Goal: Task Accomplishment & Management: Manage account settings

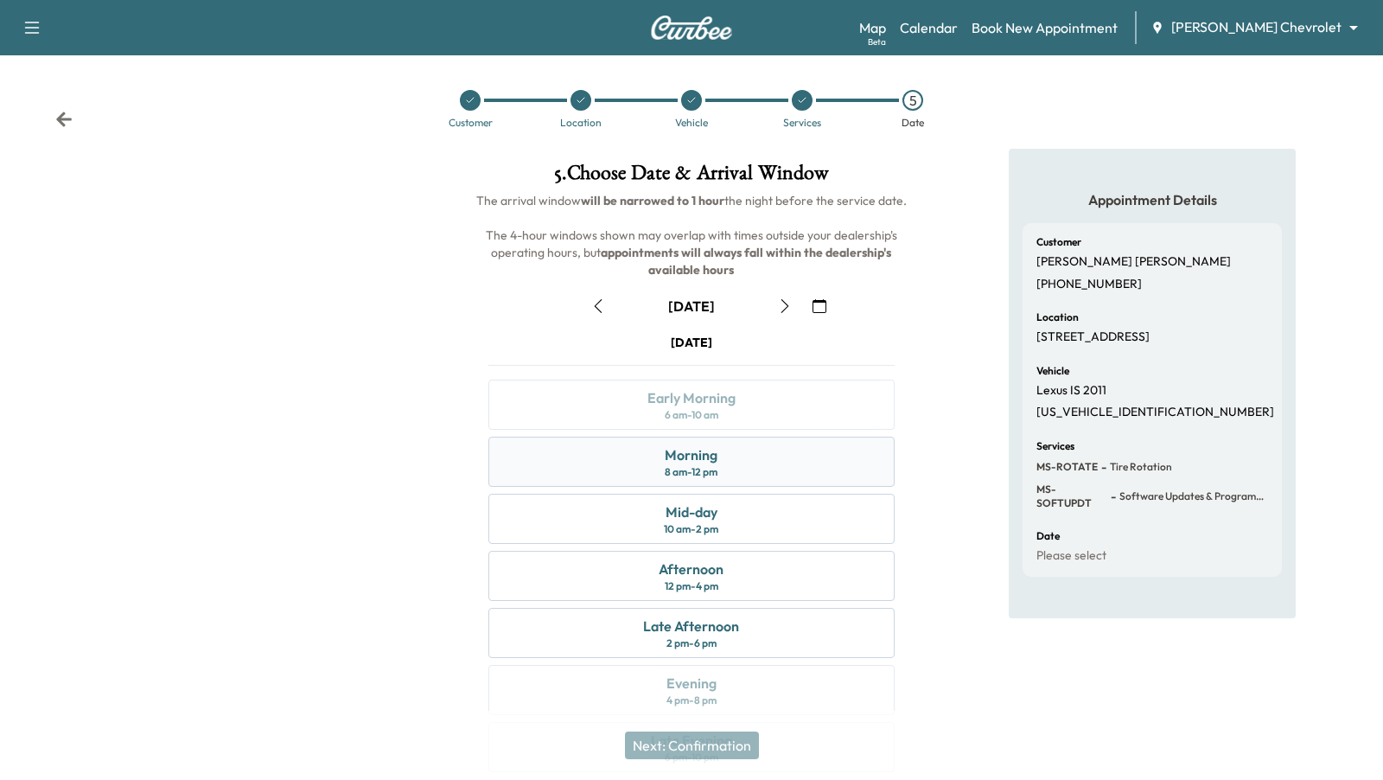
click at [832, 476] on div "Morning 8 am - 12 pm" at bounding box center [690, 462] width 405 height 50
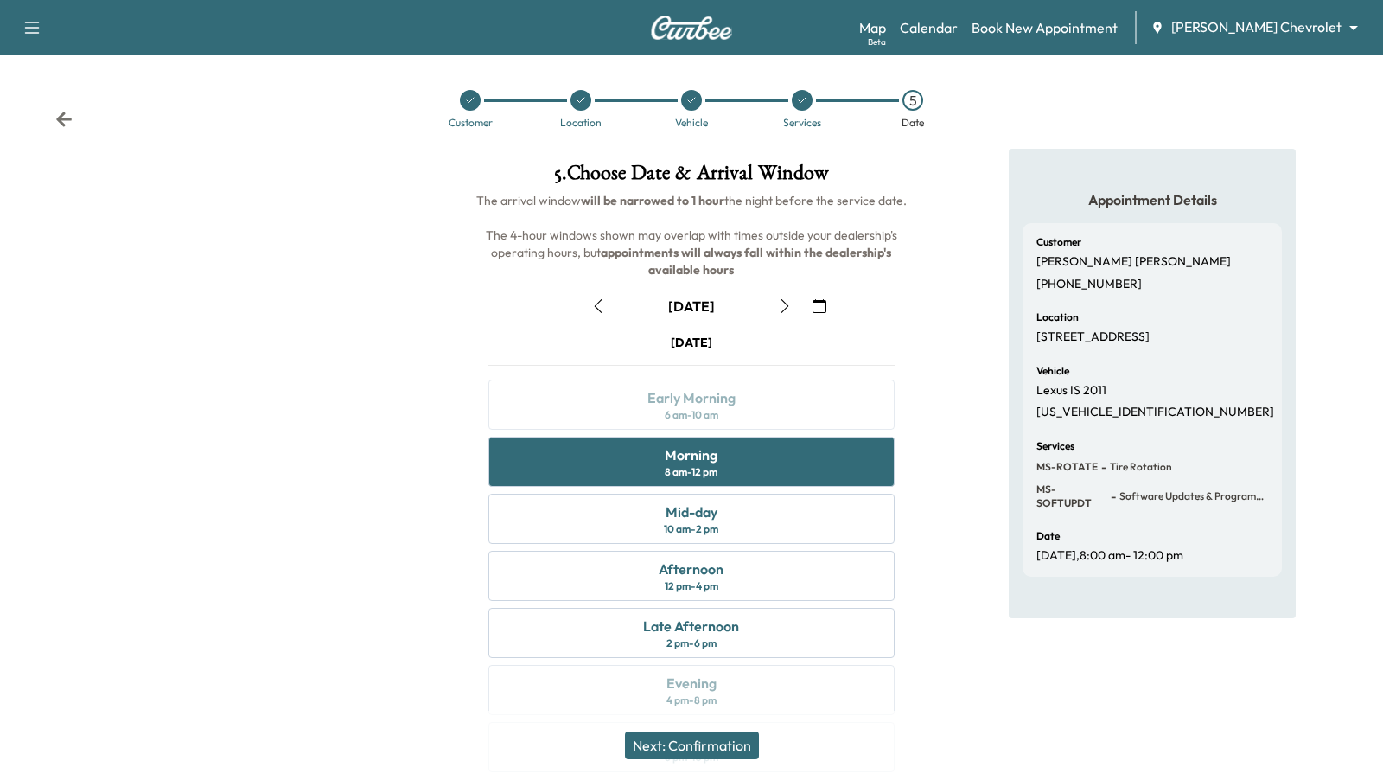
click at [730, 745] on button "Next: Confirmation" at bounding box center [692, 745] width 134 height 28
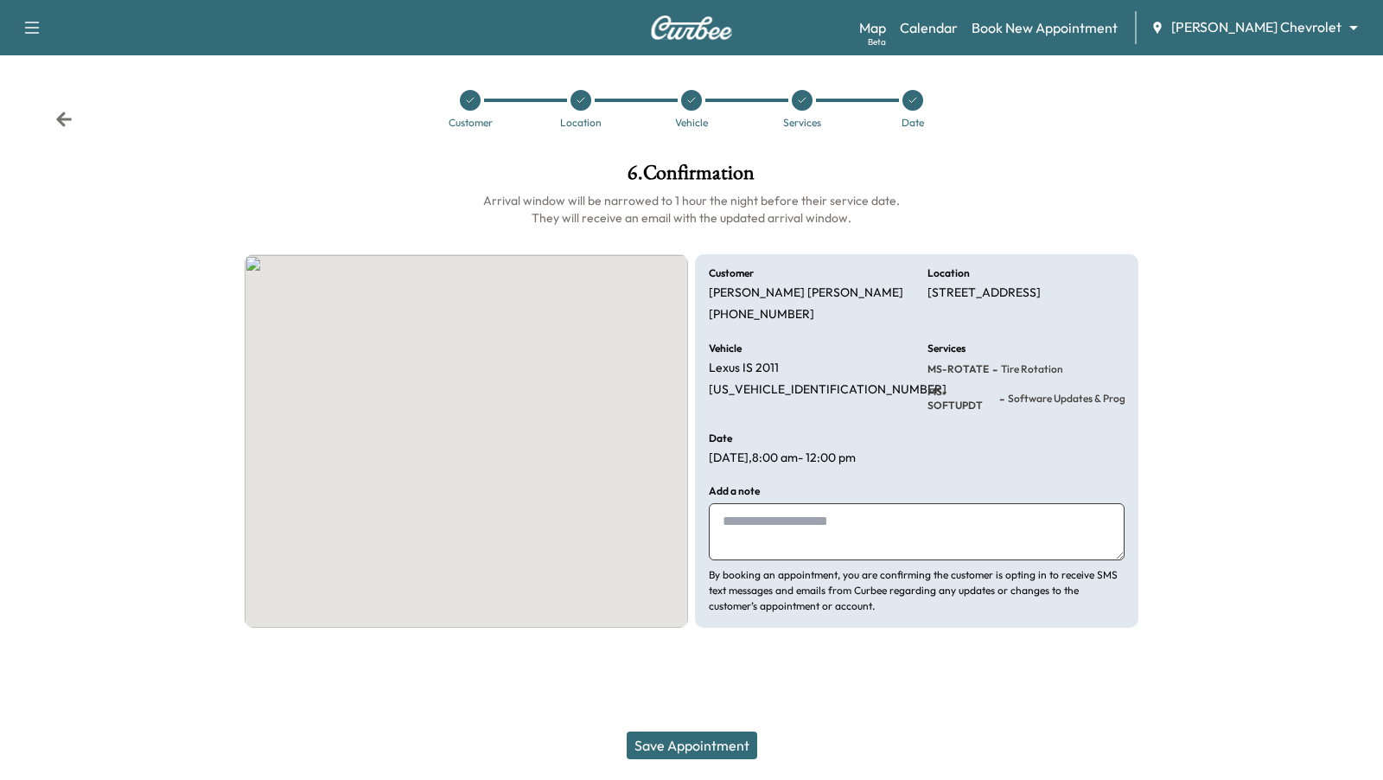
click at [720, 745] on button "Save Appointment" at bounding box center [692, 745] width 131 height 28
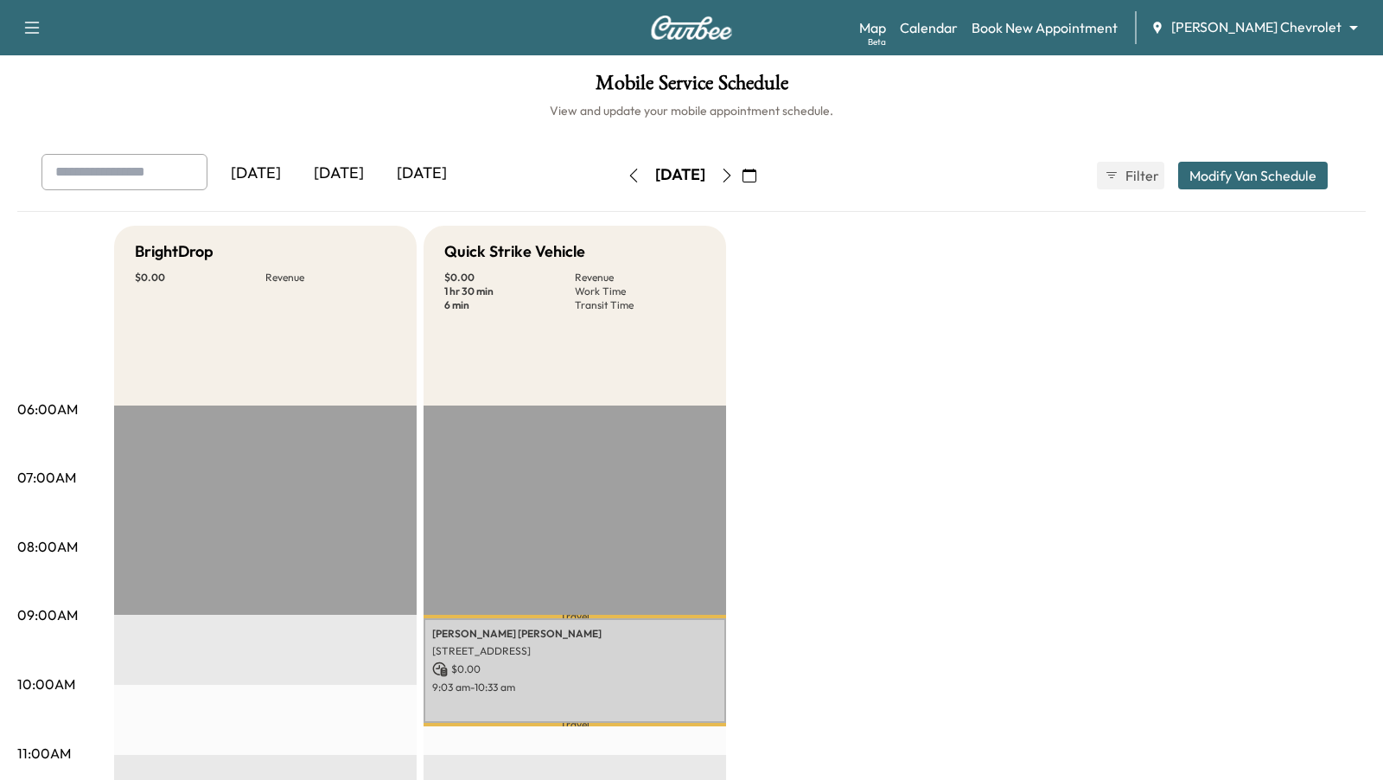
click at [1263, 182] on button "Modify Van Schedule" at bounding box center [1253, 176] width 150 height 28
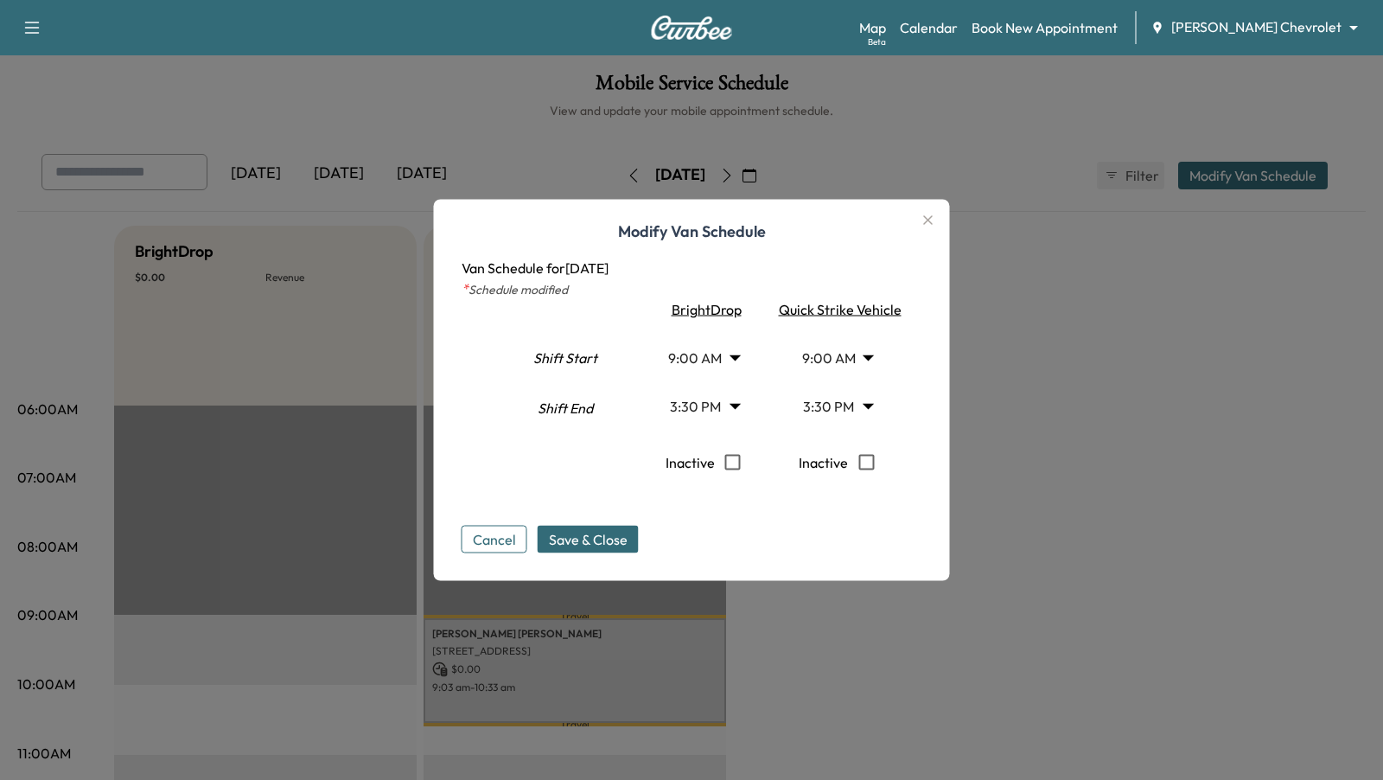
click at [925, 222] on icon "button" at bounding box center [928, 220] width 21 height 21
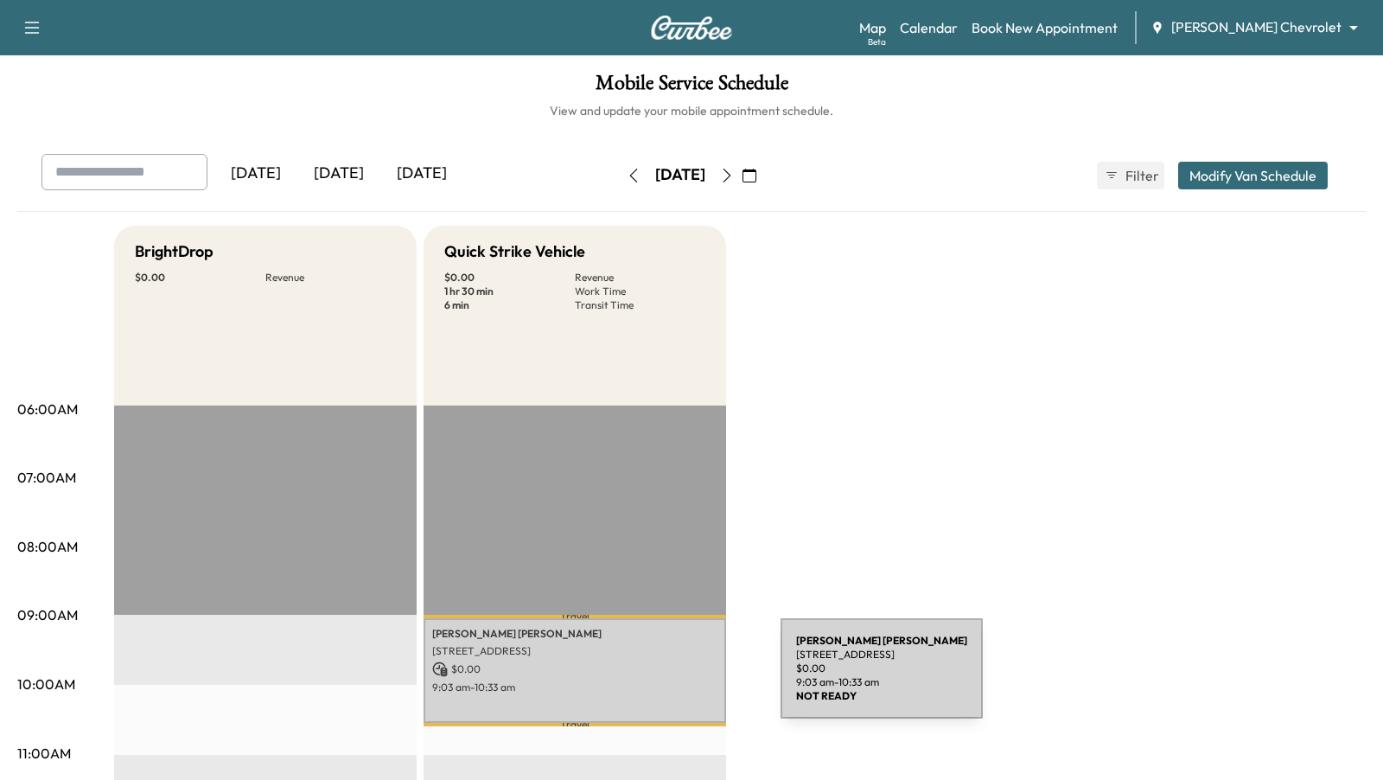
click at [651, 680] on p "9:03 am - 10:33 am" at bounding box center [574, 687] width 285 height 14
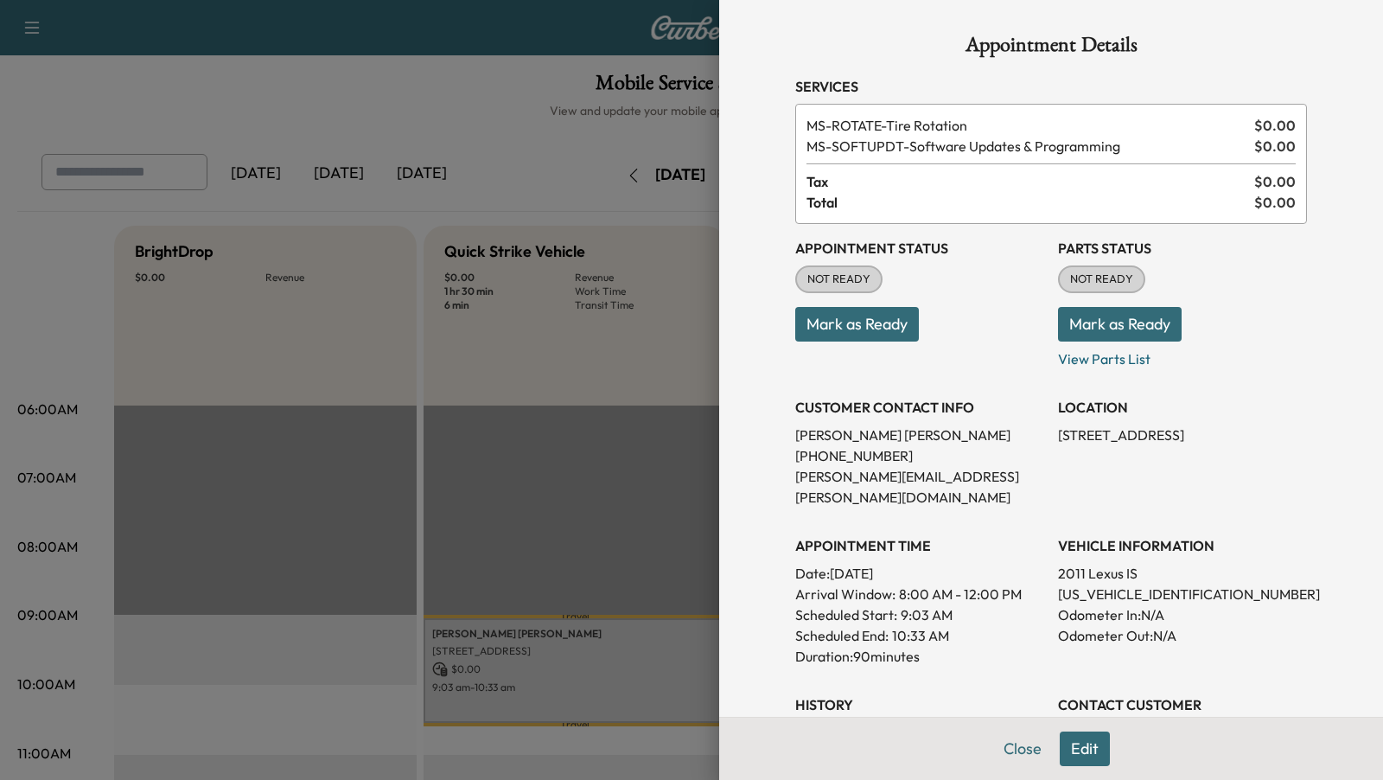
click at [1081, 745] on button "Edit" at bounding box center [1085, 748] width 50 height 35
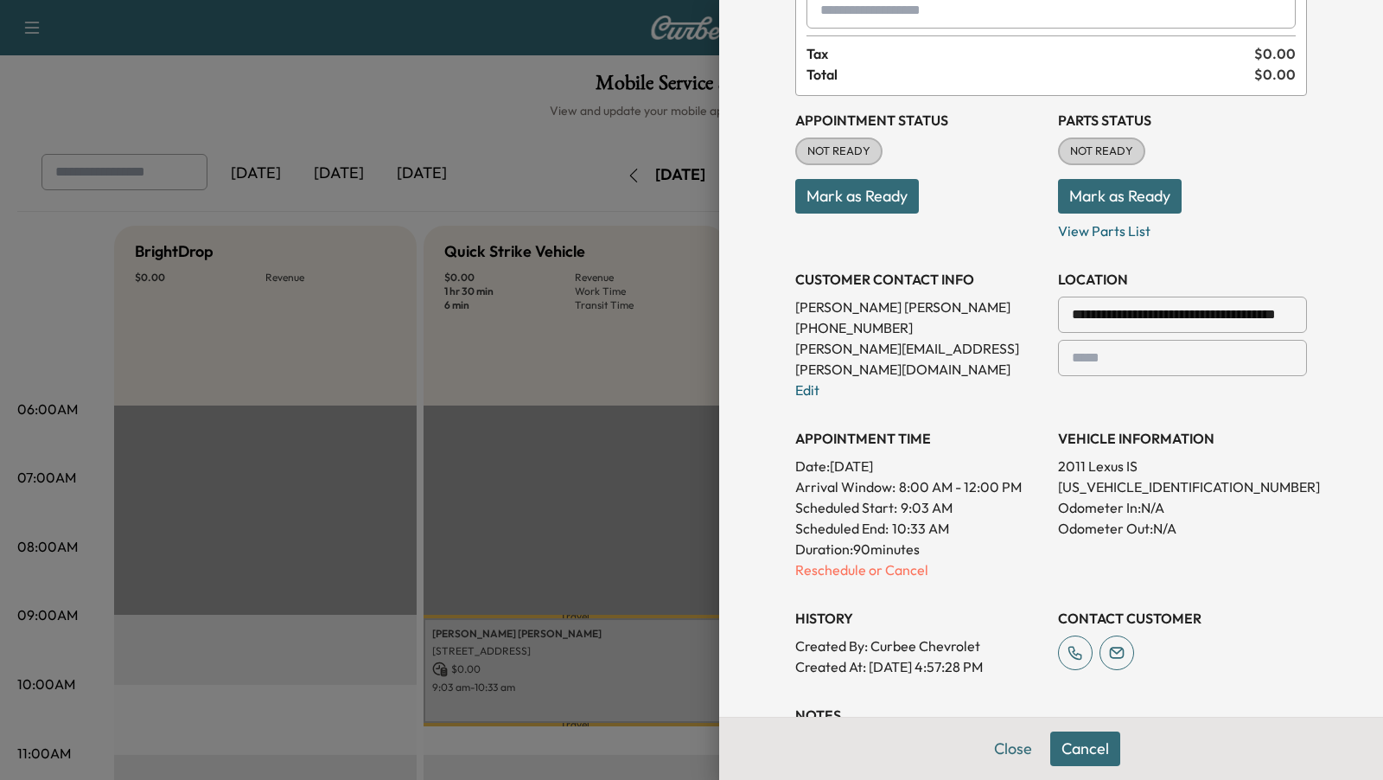
scroll to position [169, 0]
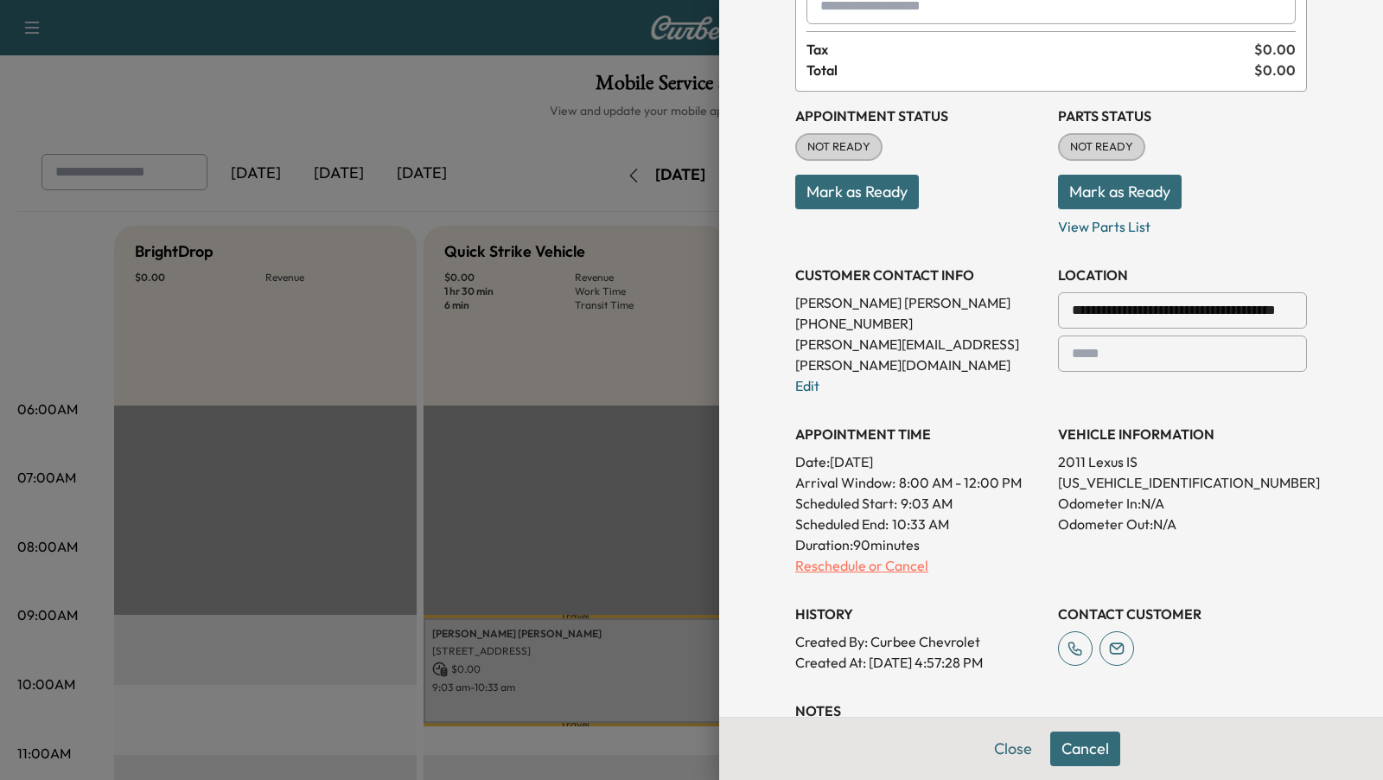
click at [878, 555] on p "Reschedule or Cancel" at bounding box center [919, 565] width 249 height 21
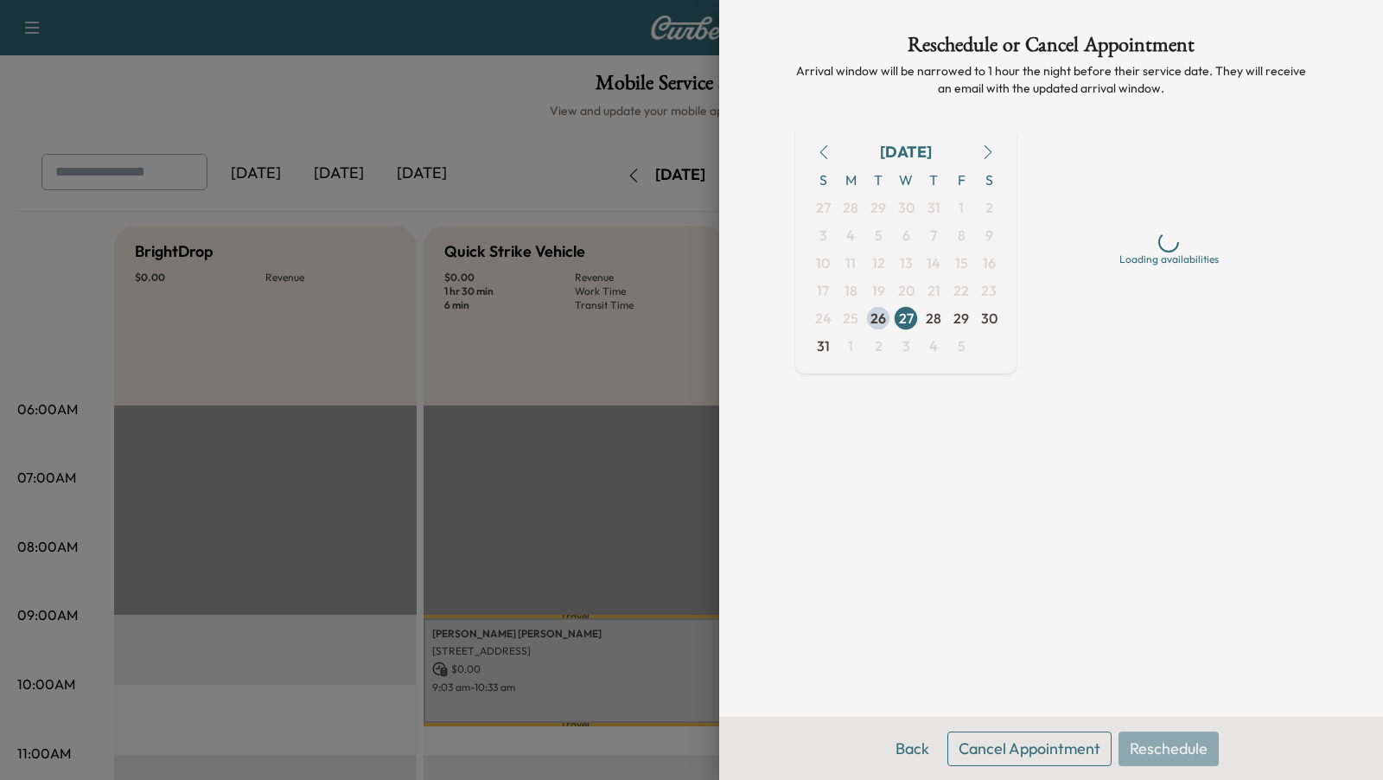
scroll to position [0, 0]
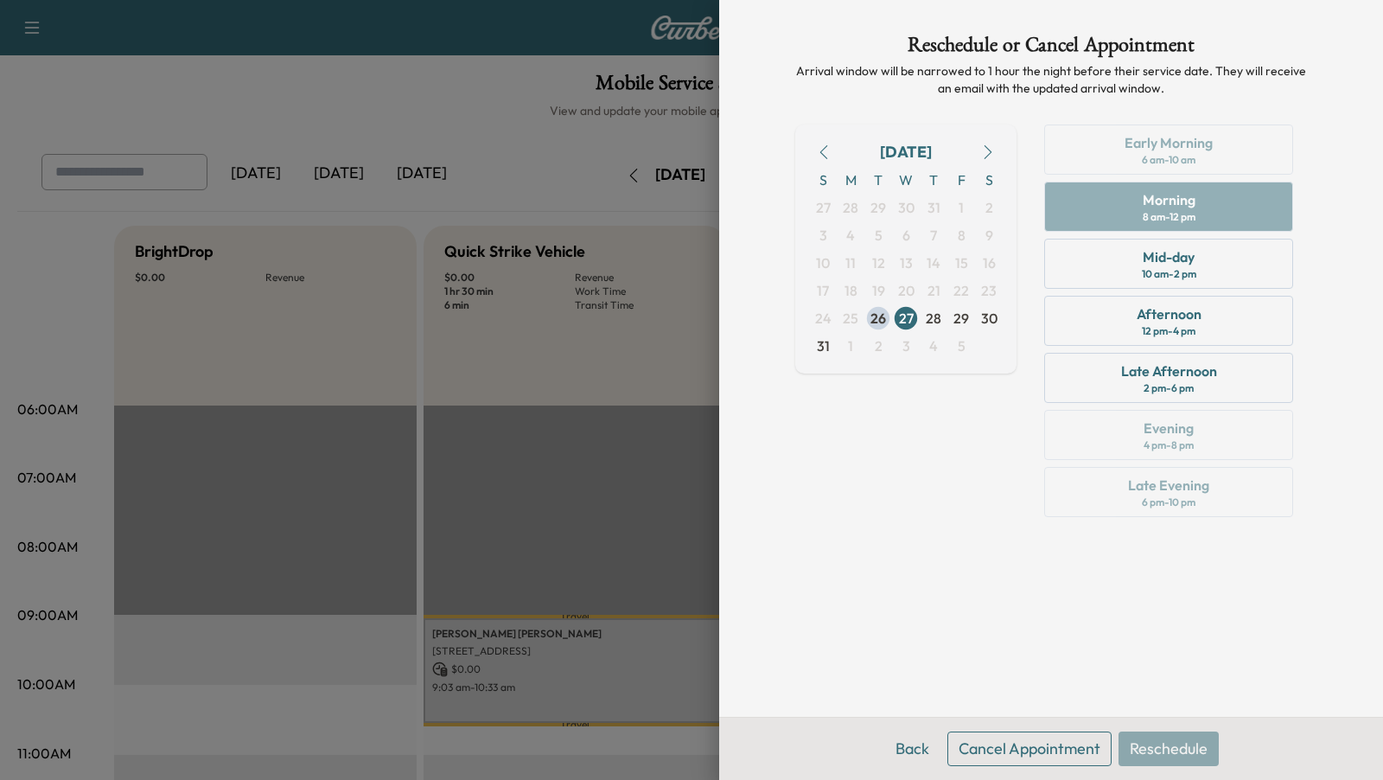
click at [1043, 753] on button "Cancel Appointment" at bounding box center [1029, 748] width 164 height 35
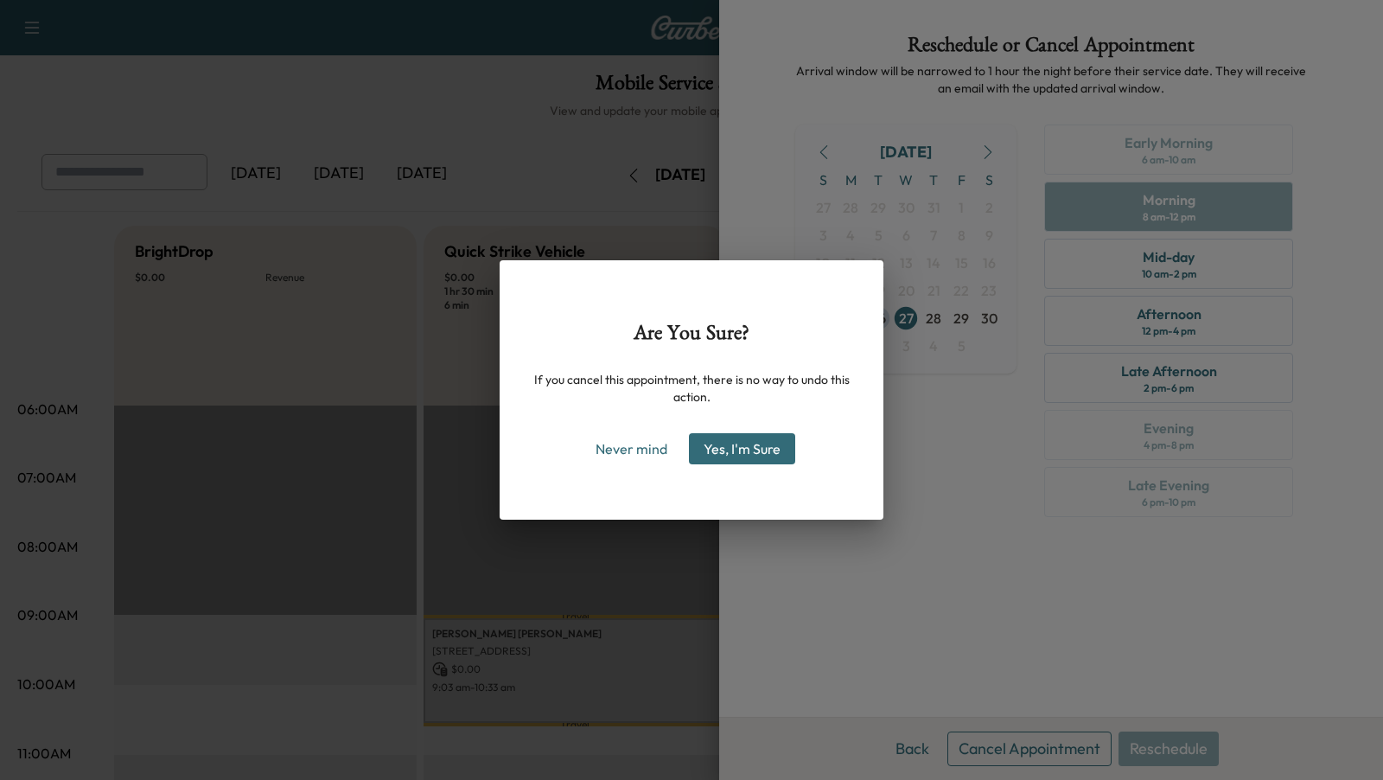
click at [719, 448] on button "Yes, I'm Sure" at bounding box center [742, 448] width 106 height 31
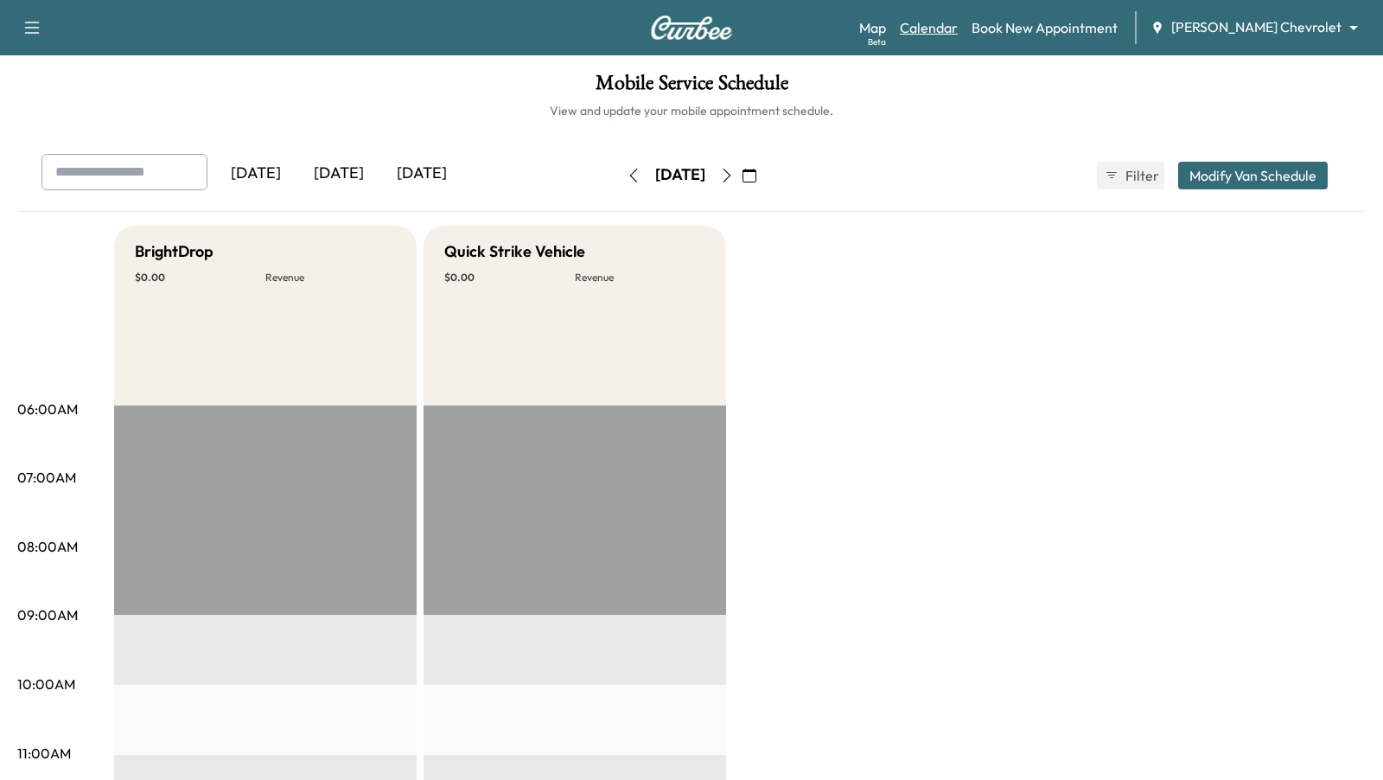
click at [958, 30] on link "Calendar" at bounding box center [929, 27] width 58 height 21
click at [1259, 17] on body "Support Log Out Map Beta Calendar Book New Appointment [PERSON_NAME] Chevrolet …" at bounding box center [691, 390] width 1383 height 780
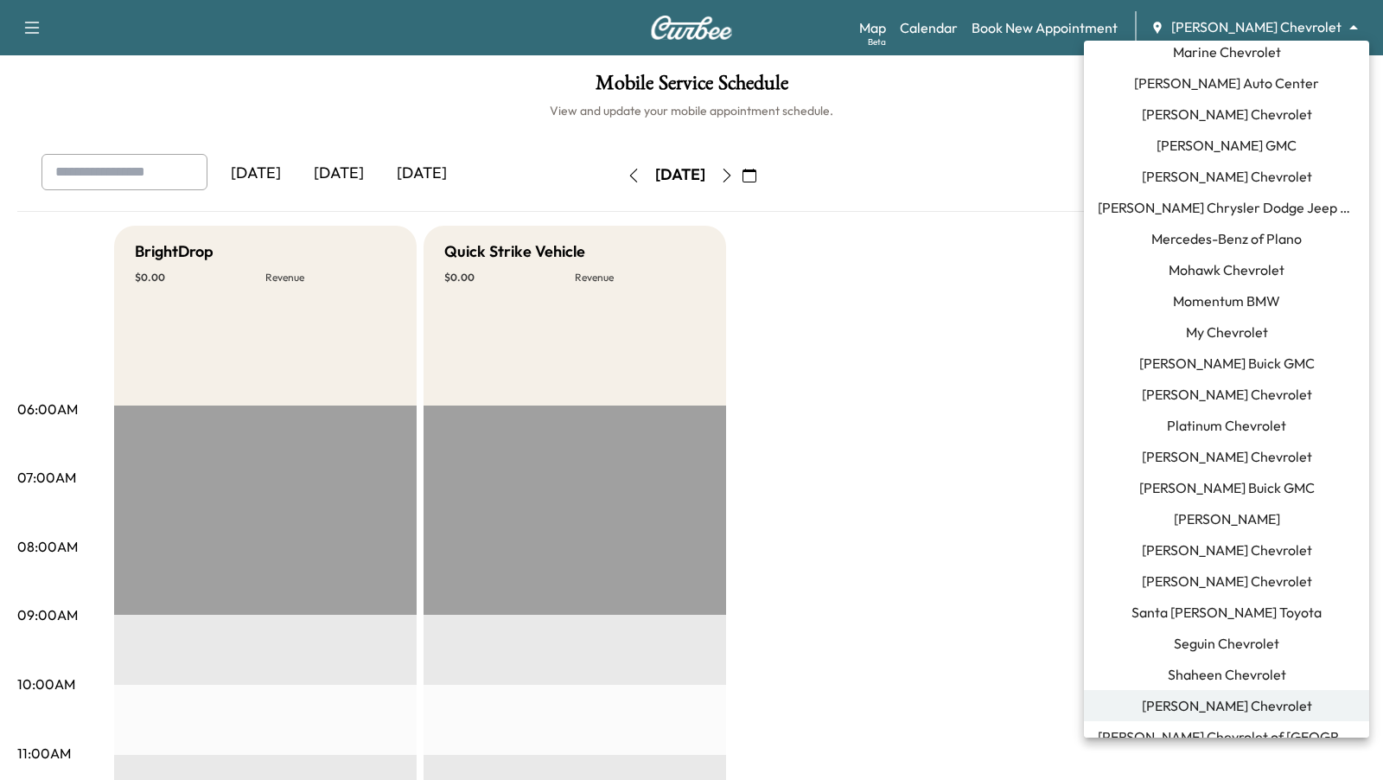
scroll to position [995, 0]
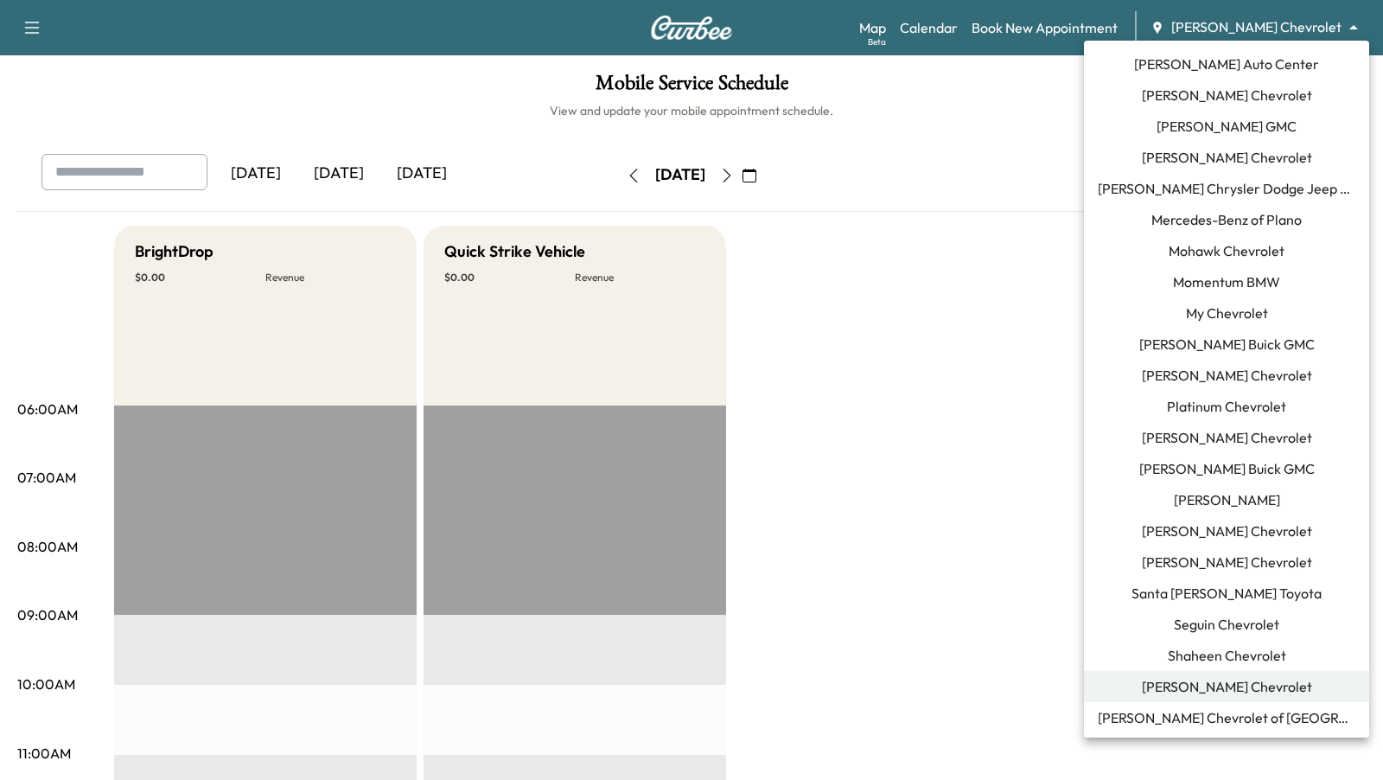
click at [1240, 585] on span "Santa [PERSON_NAME] Toyota" at bounding box center [1227, 593] width 190 height 21
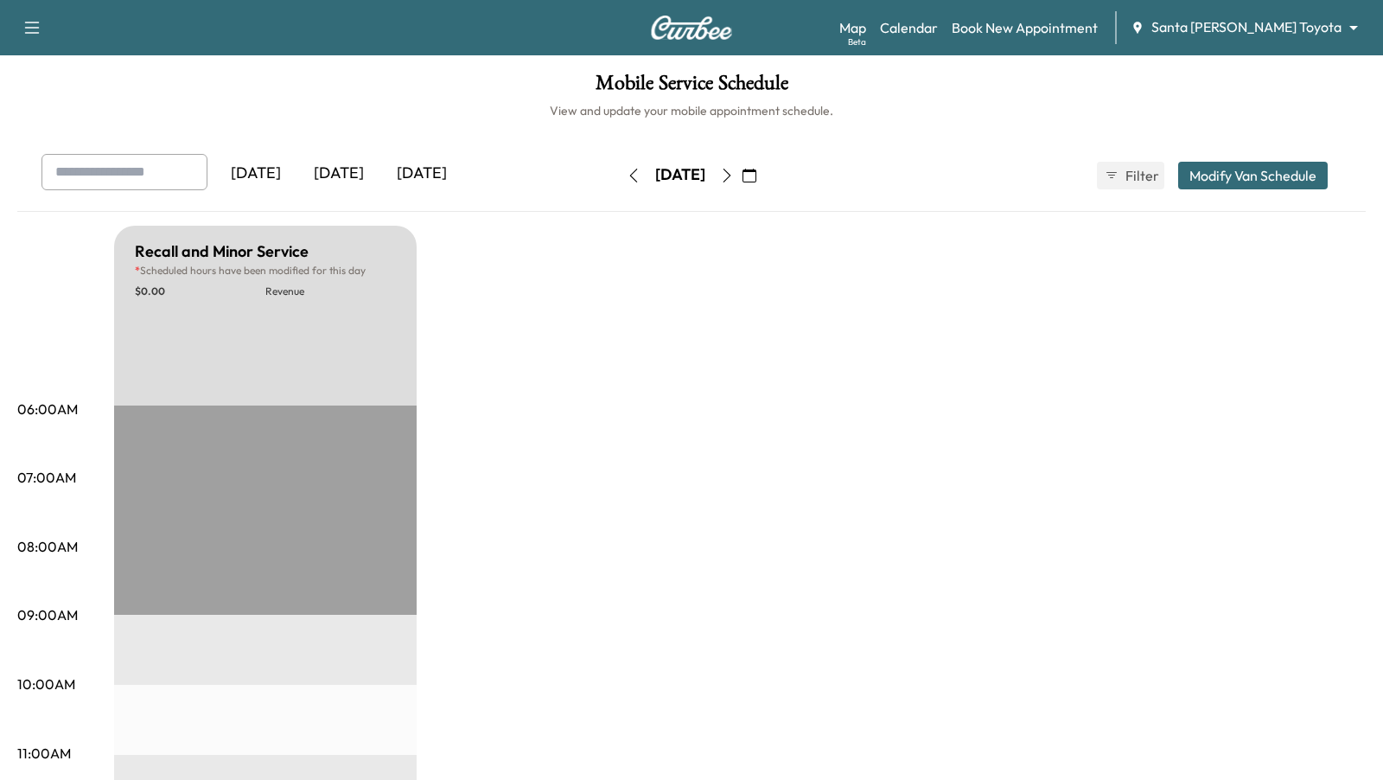
click at [1253, 167] on button "Modify Van Schedule" at bounding box center [1253, 176] width 150 height 28
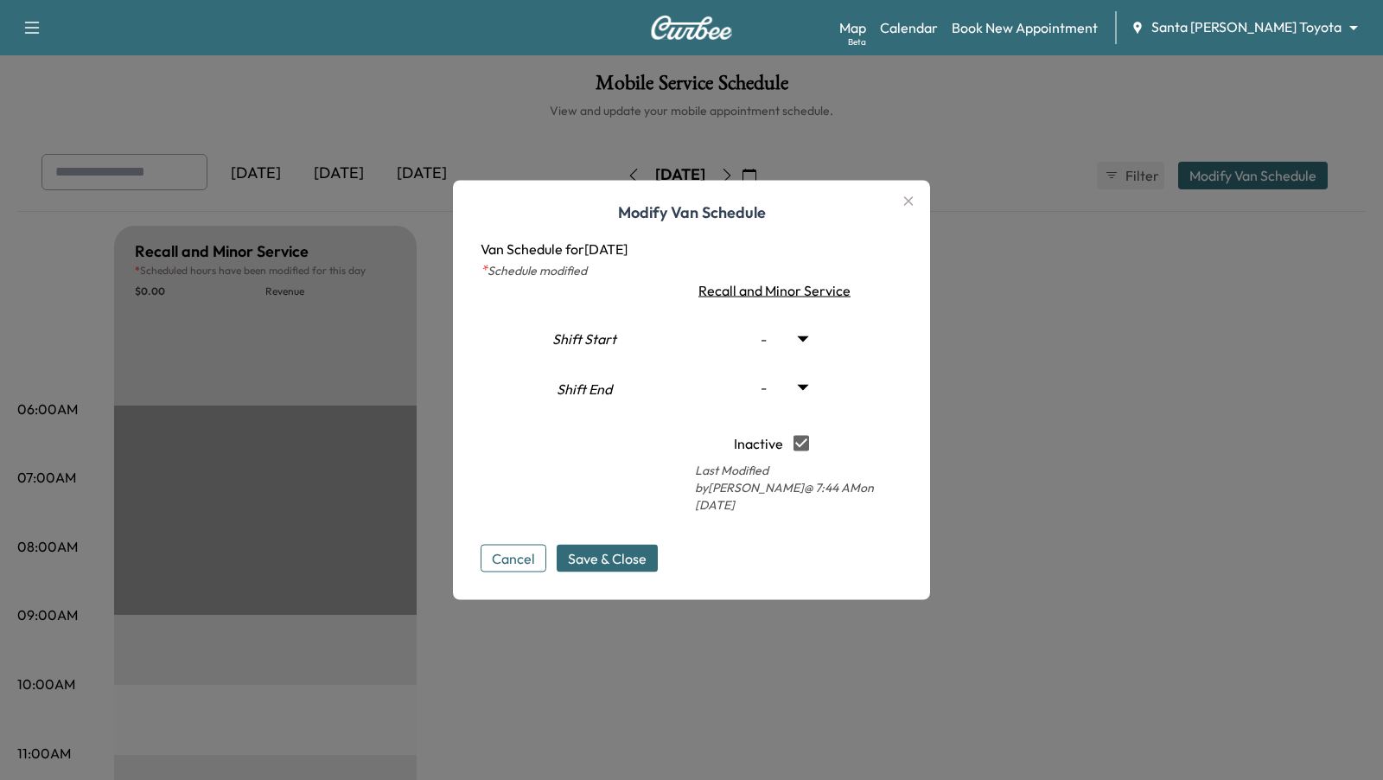
click at [1036, 455] on div at bounding box center [691, 390] width 1383 height 780
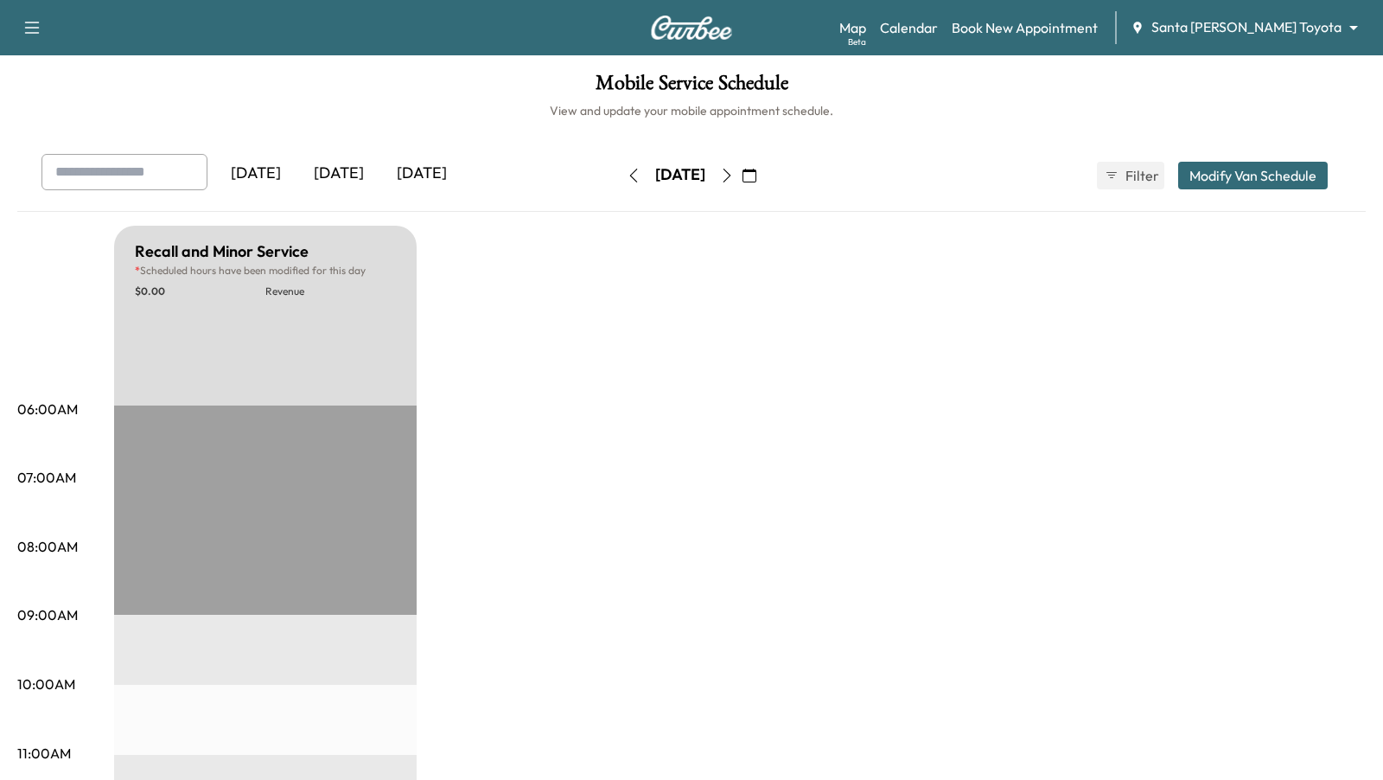
click at [764, 188] on div "[DATE] August 2025 S M T W T F S 27 28 29 30 31 1 2 3 4 5 6 7 8 9 10 11 12 13 1…" at bounding box center [691, 175] width 145 height 55
click at [734, 170] on icon "button" at bounding box center [727, 176] width 14 height 14
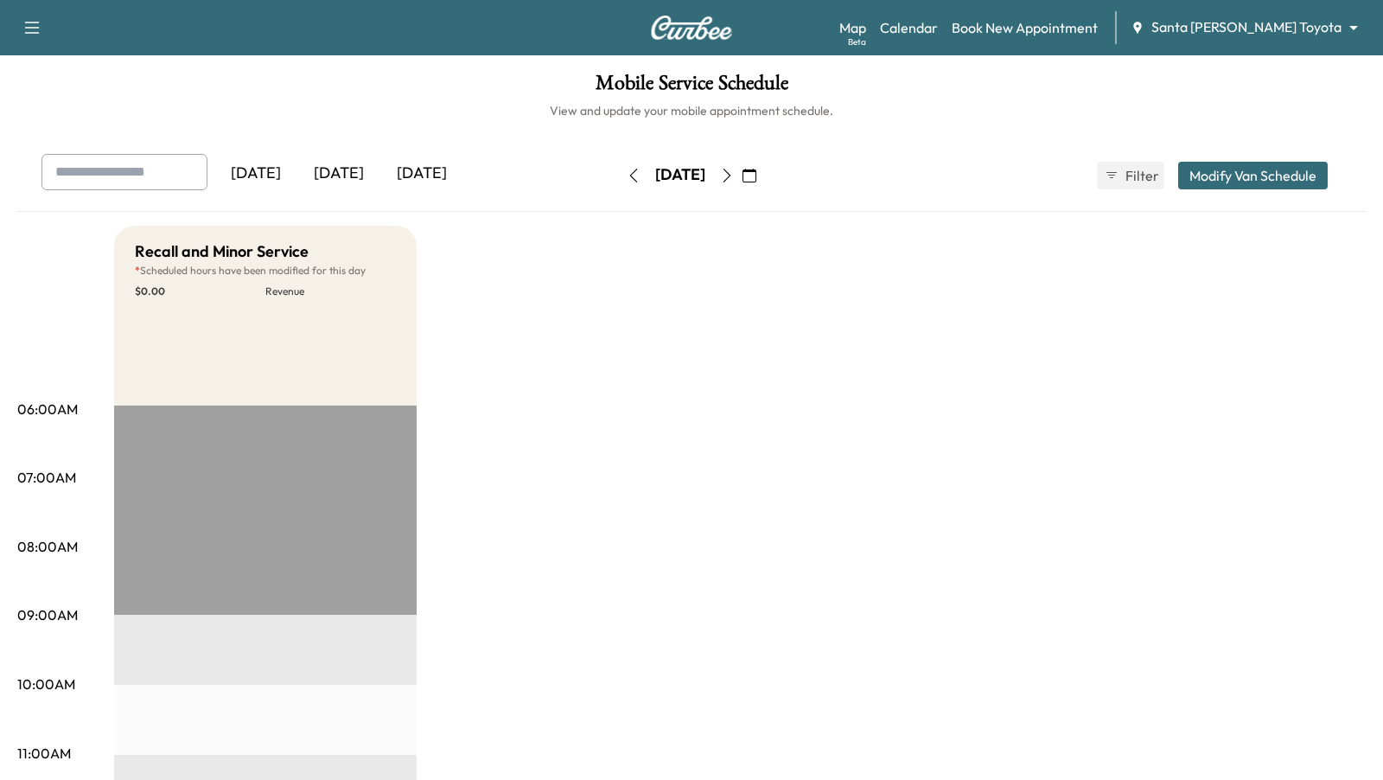
click at [742, 167] on button "button" at bounding box center [726, 176] width 29 height 28
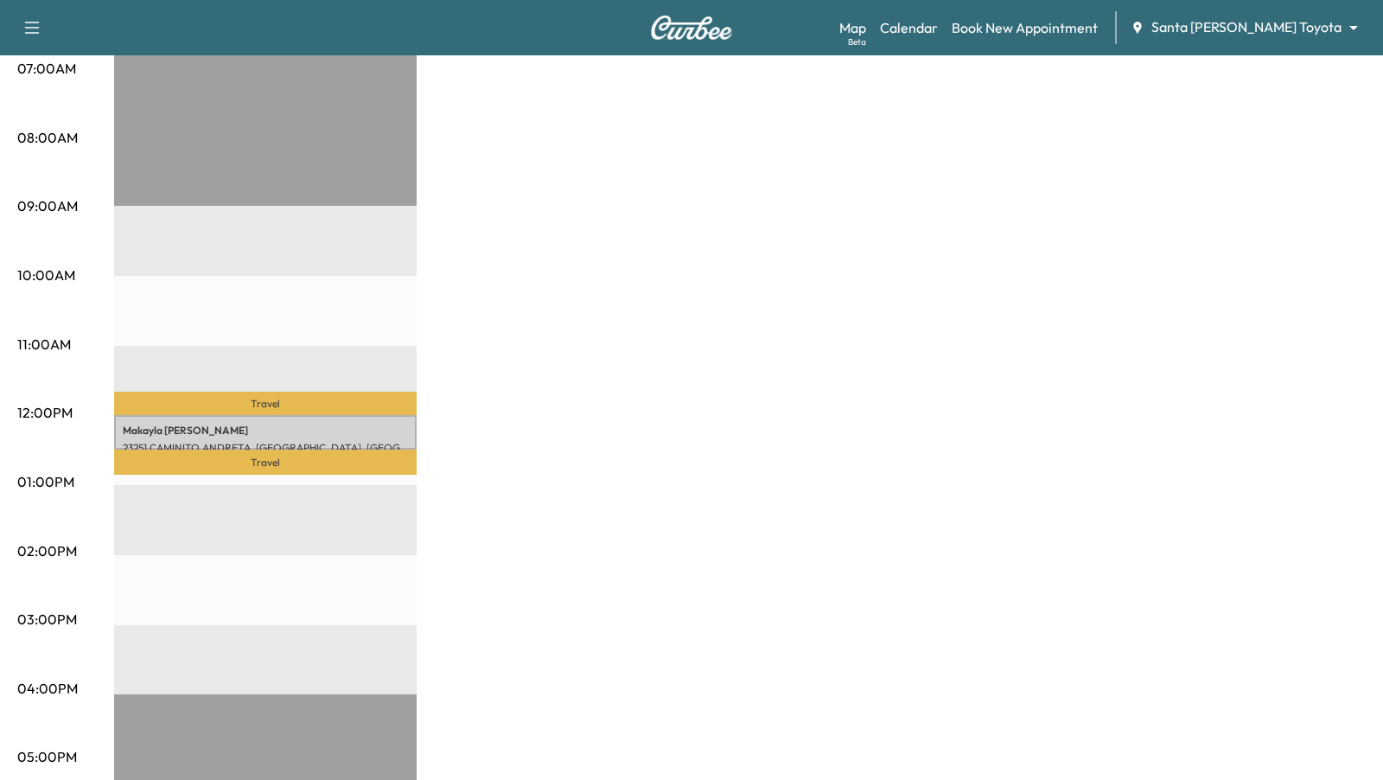
scroll to position [396, 0]
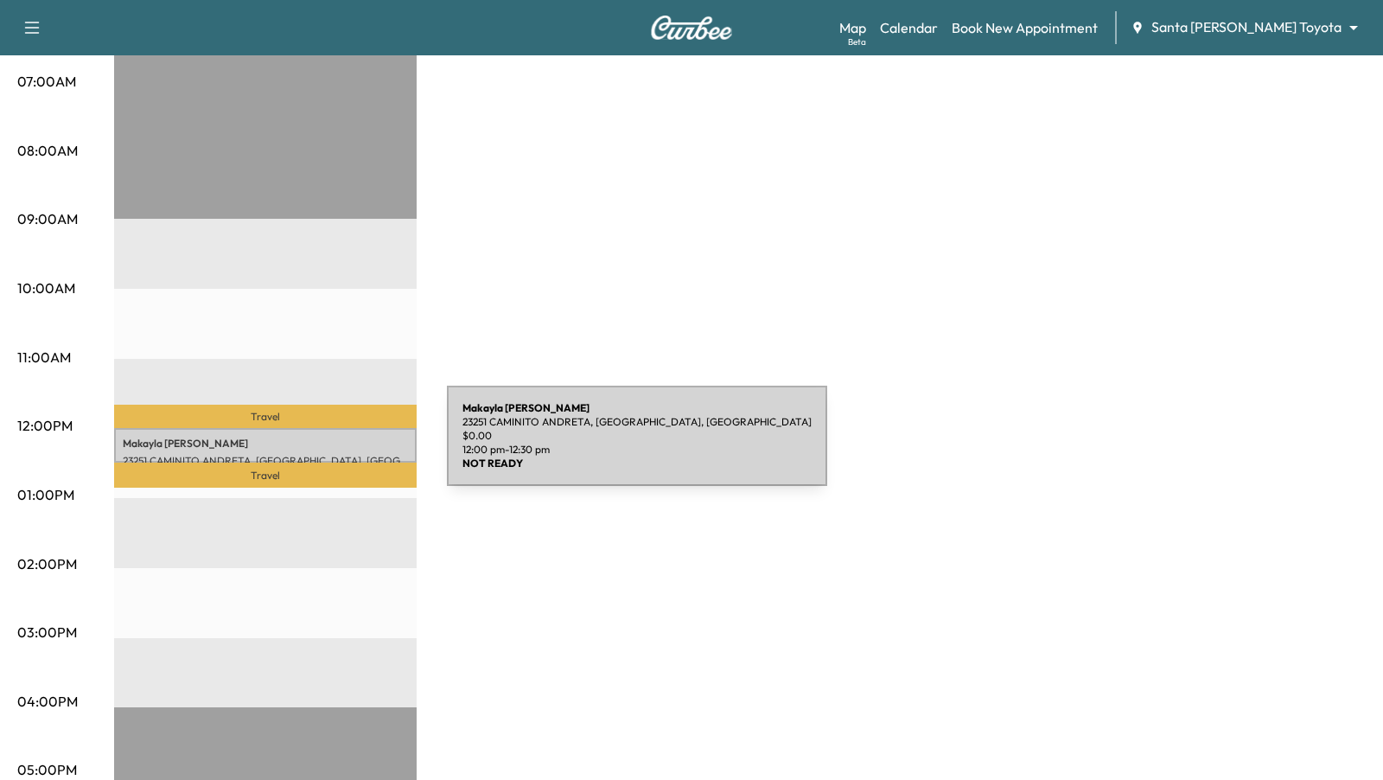
click at [317, 446] on p "[PERSON_NAME]" at bounding box center [265, 444] width 285 height 14
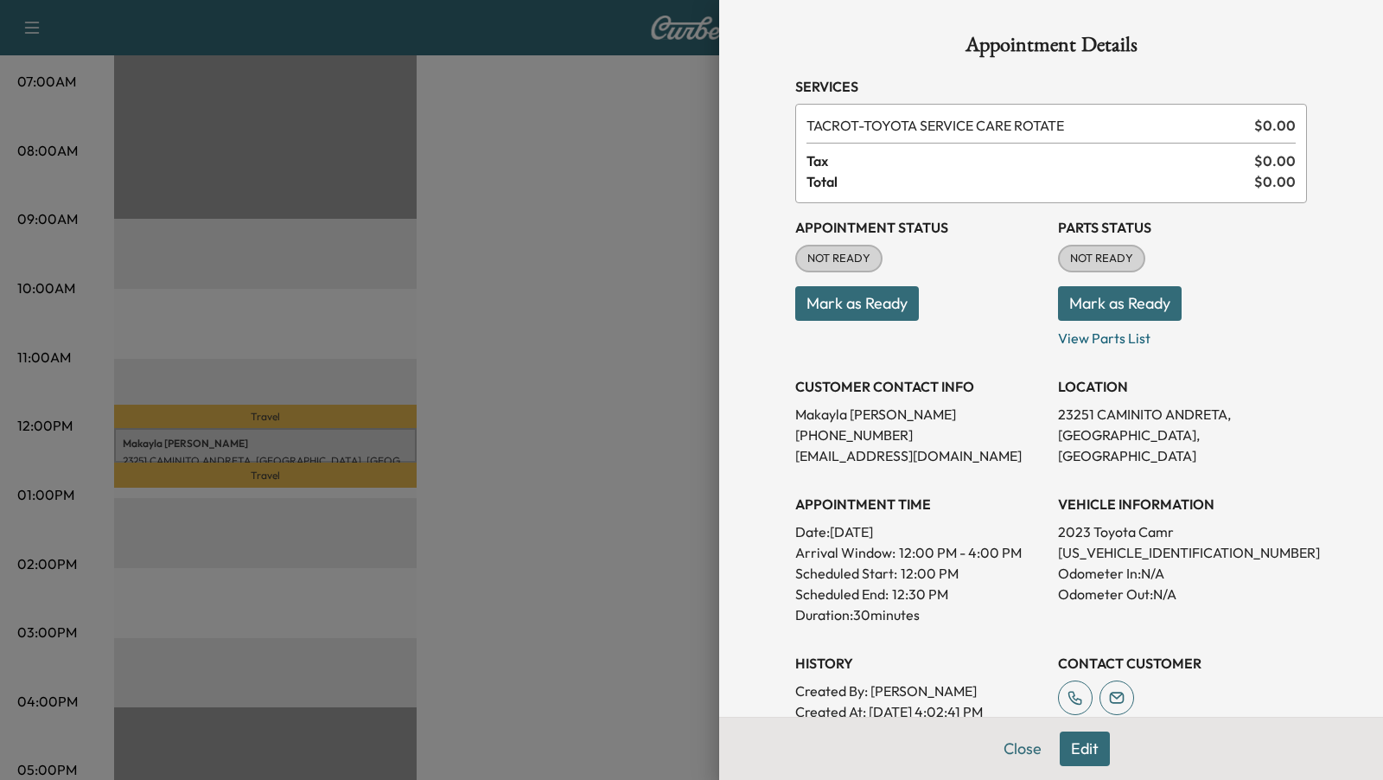
click at [543, 367] on div at bounding box center [691, 390] width 1383 height 780
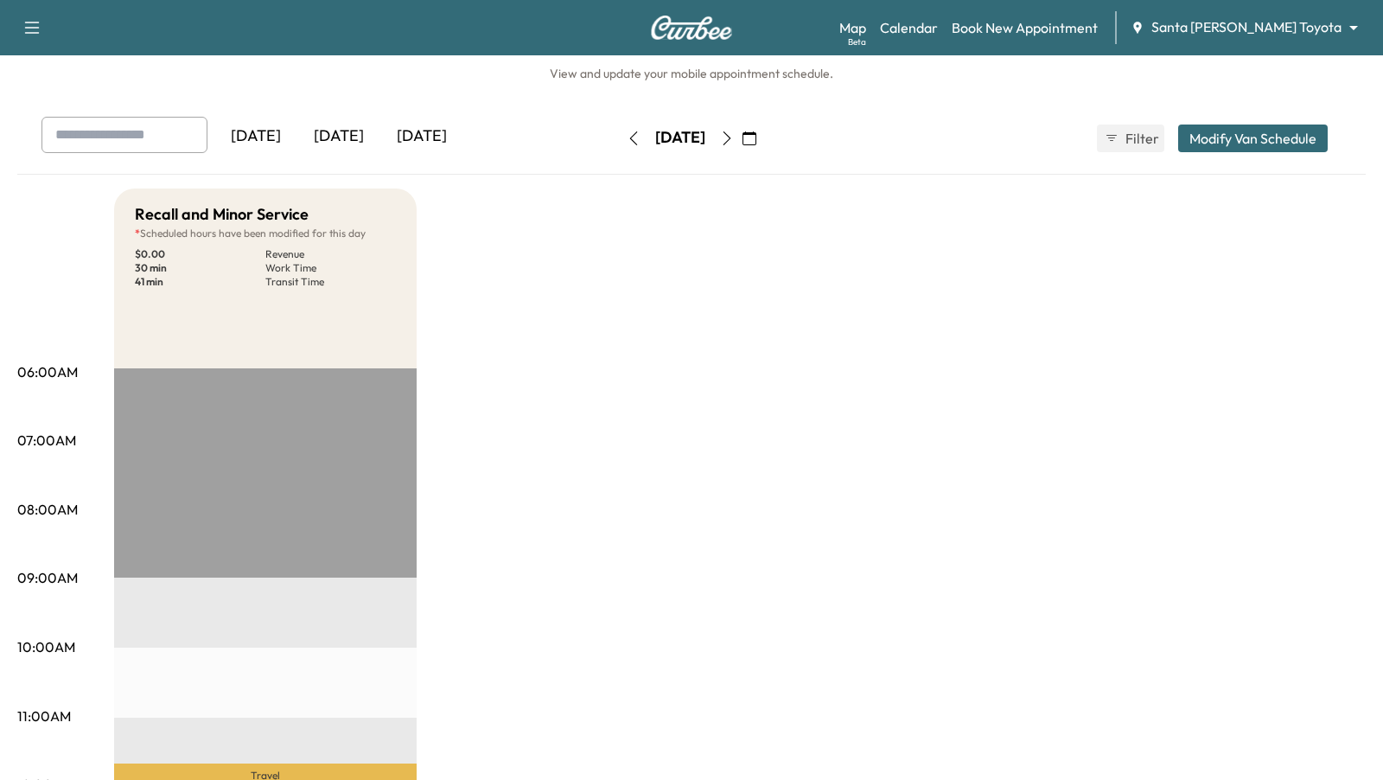
scroll to position [0, 0]
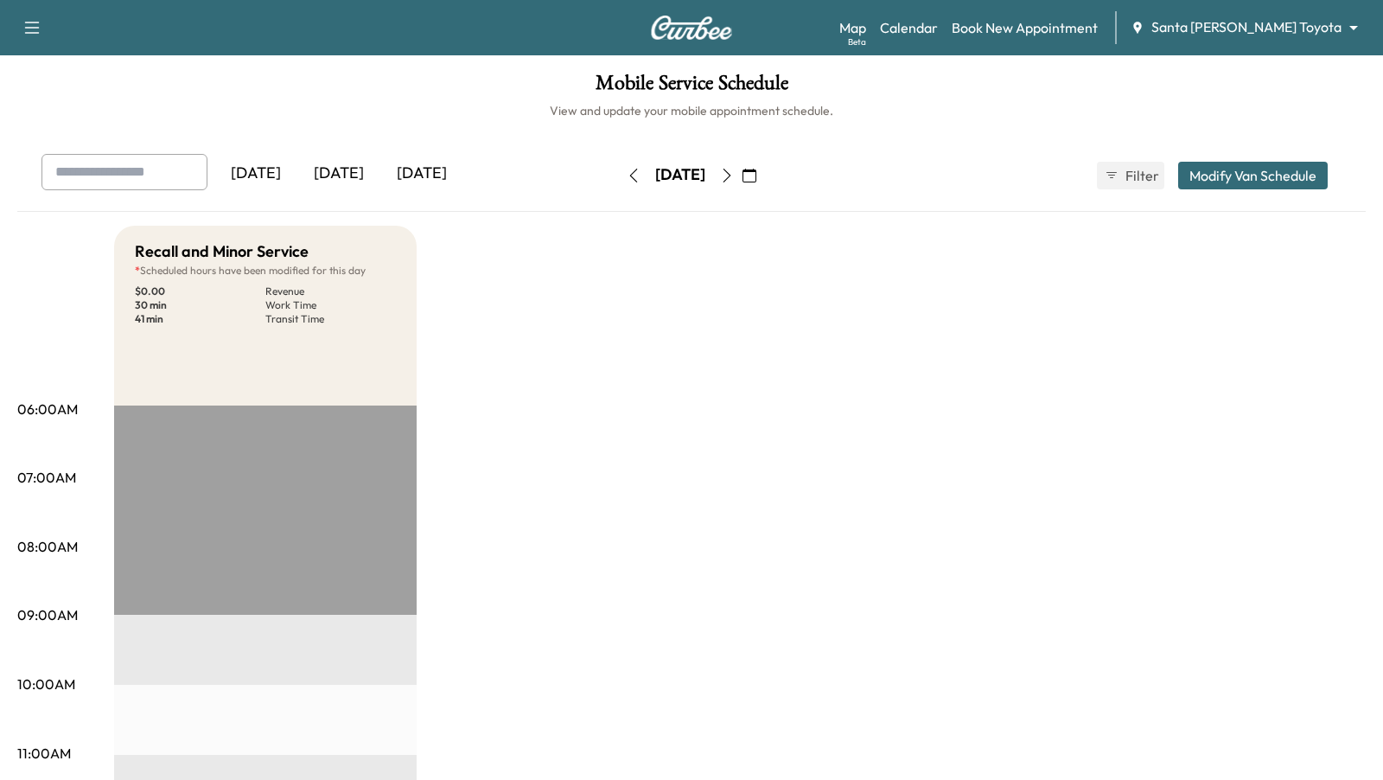
click at [1264, 15] on div "Map Beta Calendar Book New Appointment Santa [PERSON_NAME] Toyota ******** ​" at bounding box center [1104, 27] width 530 height 33
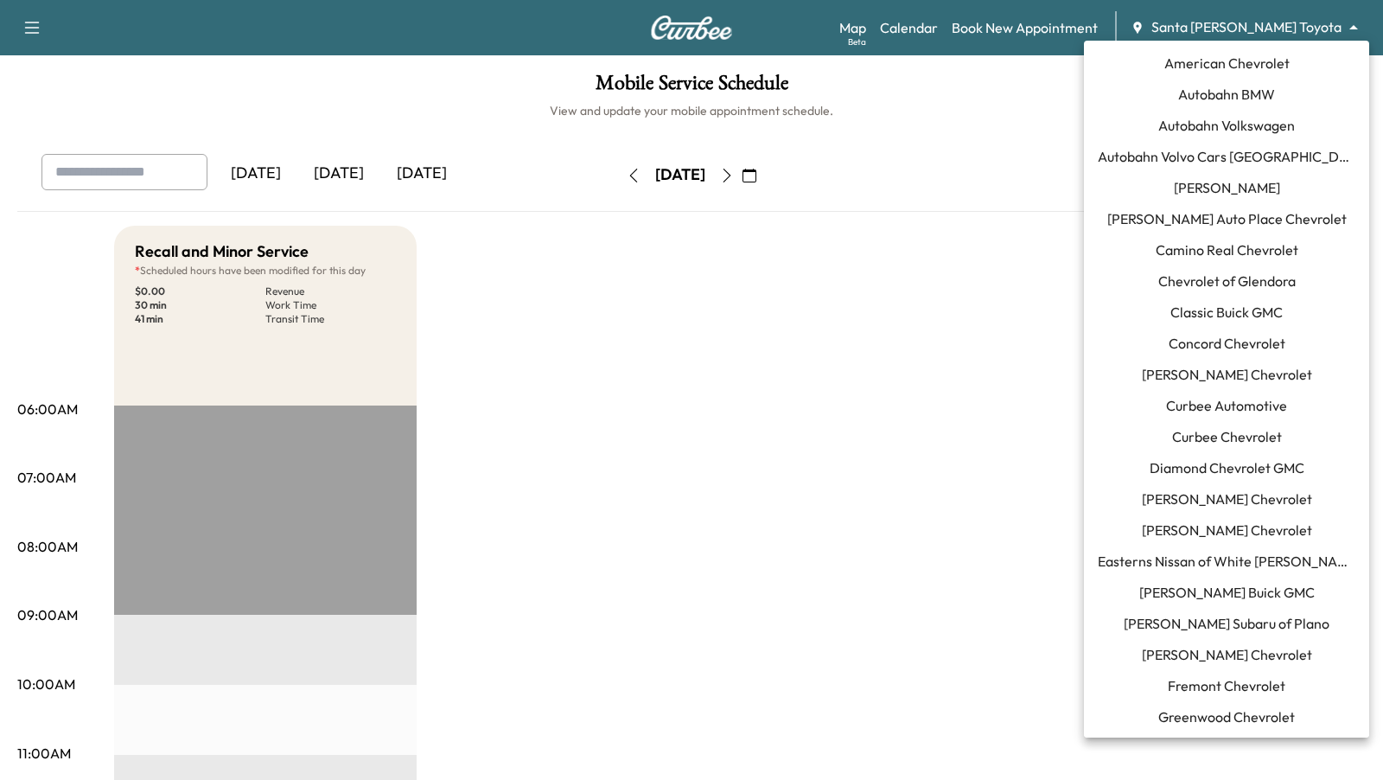
click at [1260, 25] on body "Support Log Out Map Beta Calendar Book New Appointment Santa [PERSON_NAME] Toyo…" at bounding box center [691, 390] width 1383 height 780
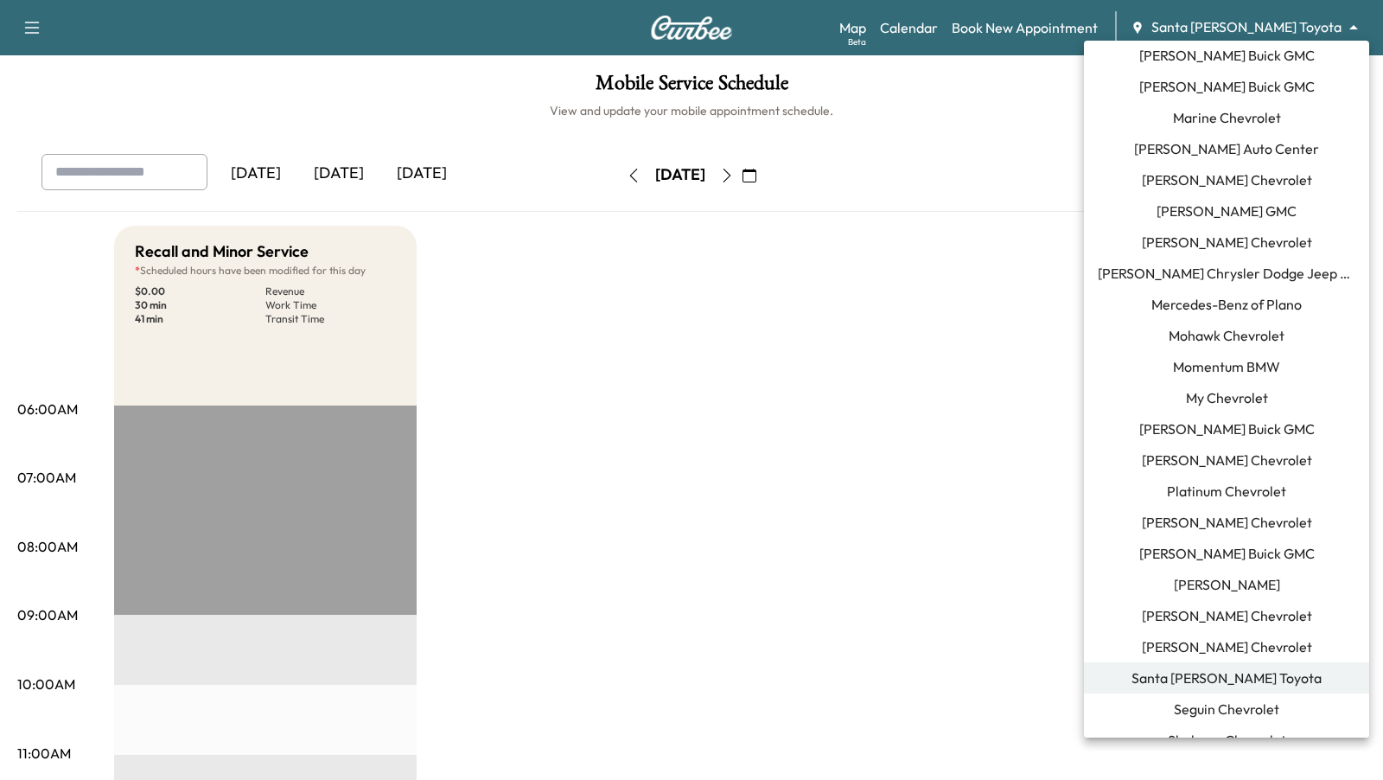
scroll to position [905, 0]
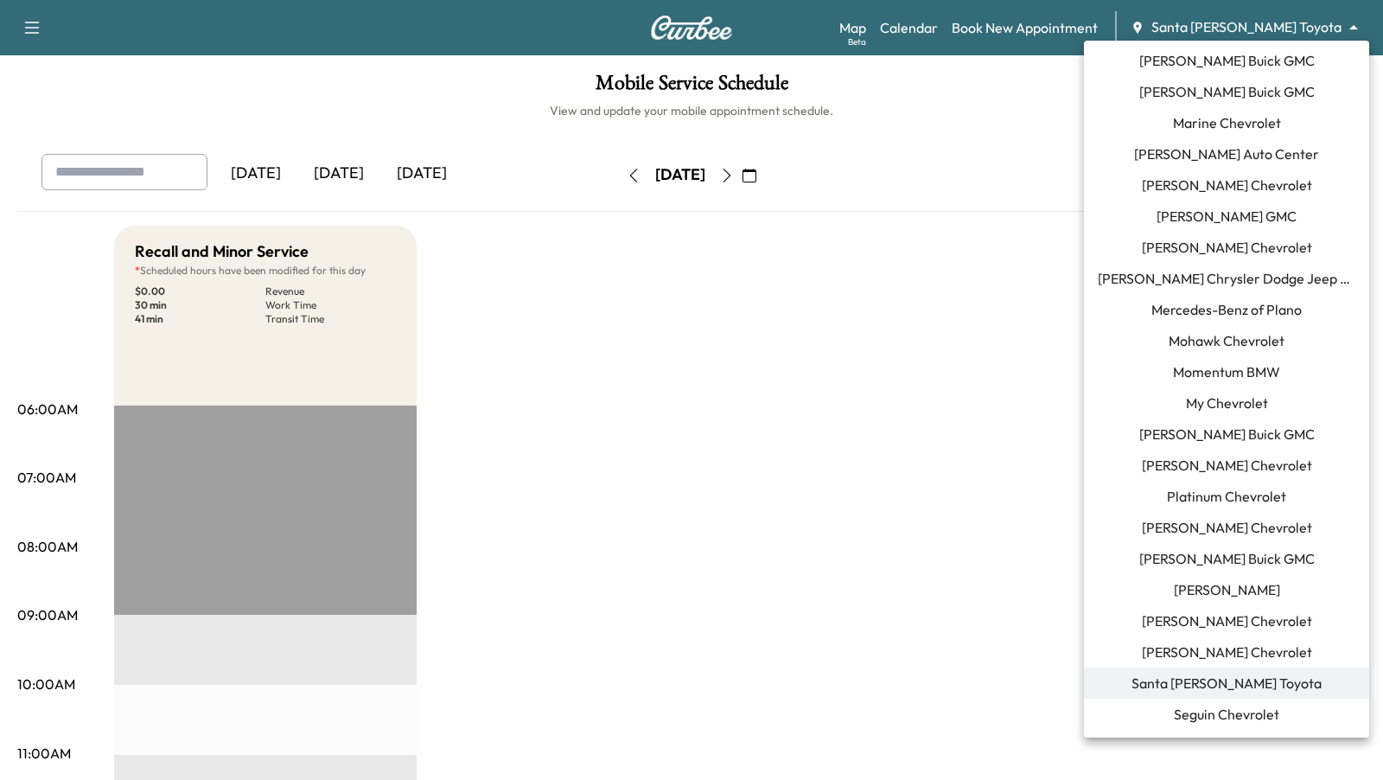
click at [1255, 367] on span "Momentum BMW" at bounding box center [1226, 371] width 107 height 21
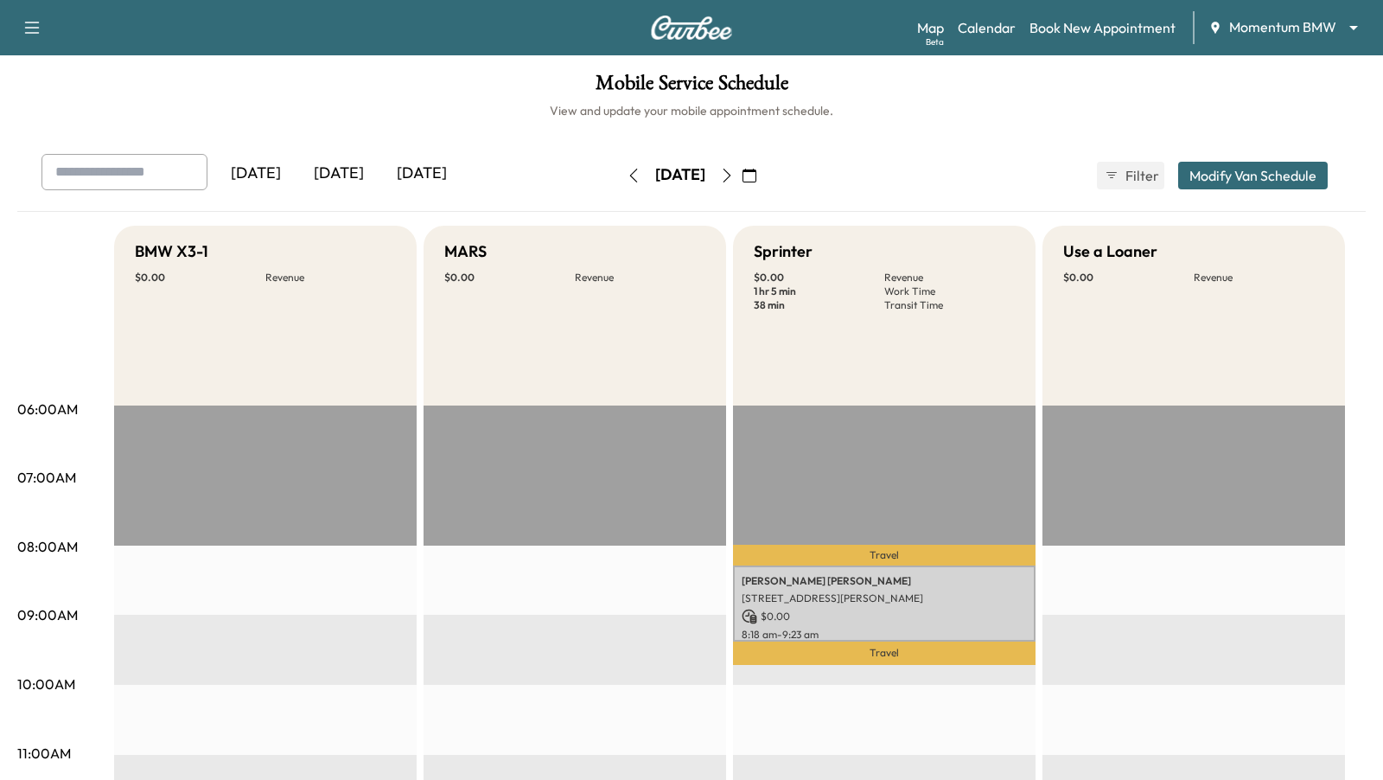
click at [627, 180] on icon "button" at bounding box center [634, 176] width 14 height 14
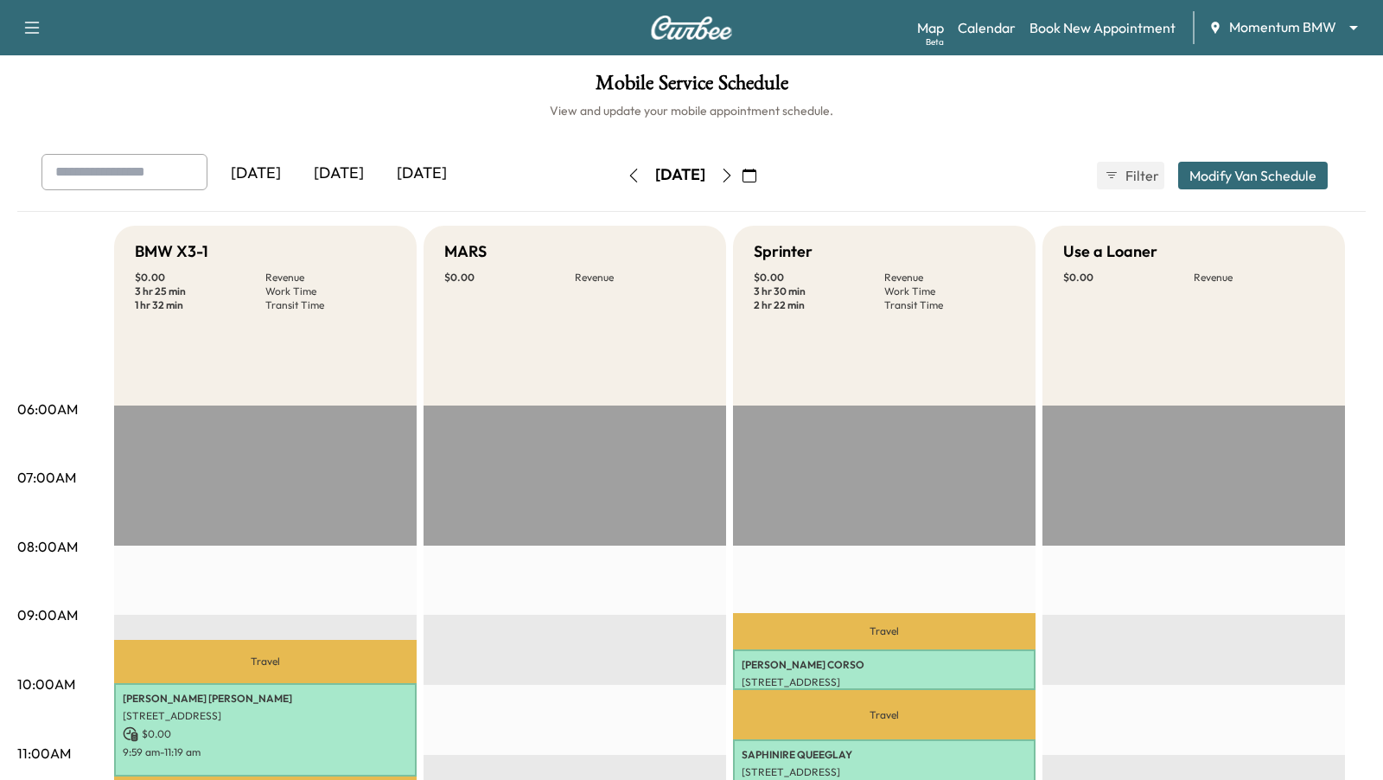
click at [627, 172] on icon "button" at bounding box center [634, 176] width 14 height 14
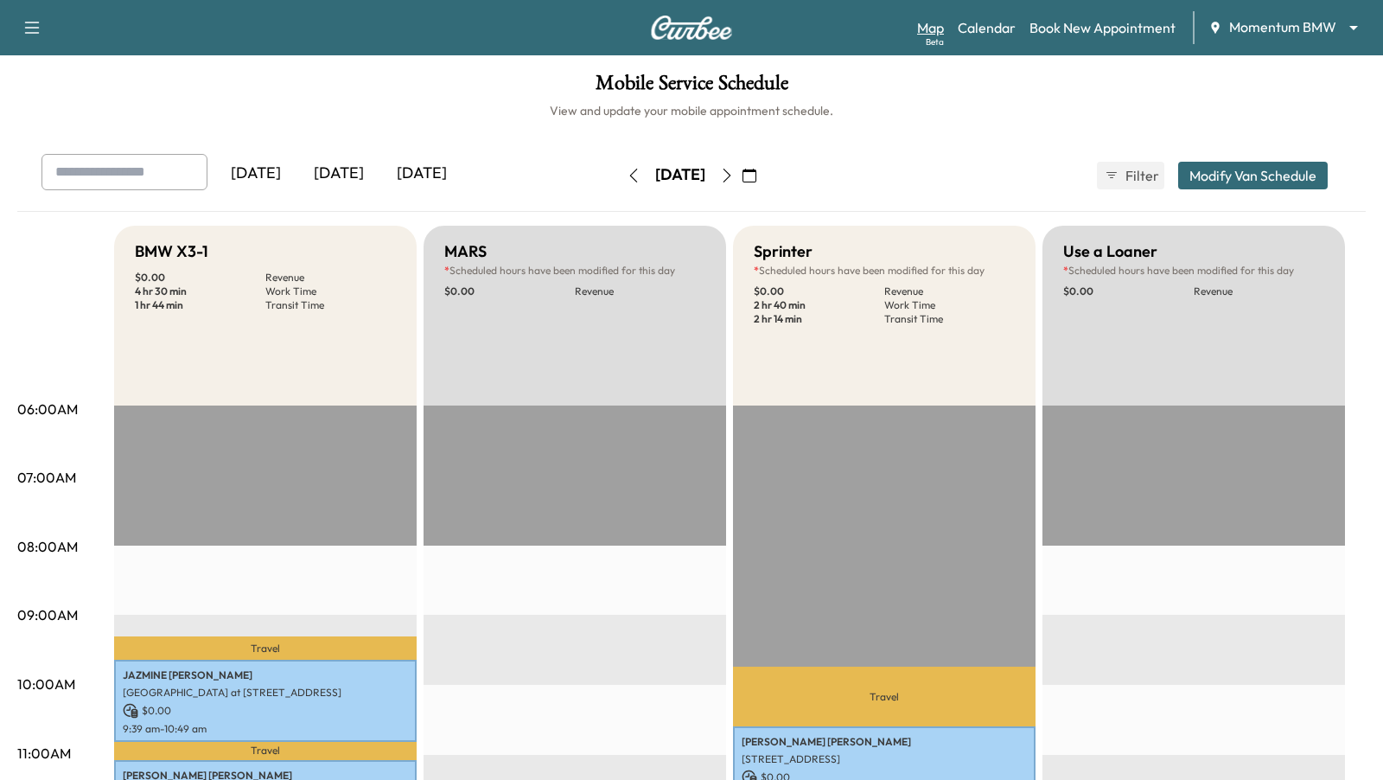
click at [934, 33] on link "Map Beta" at bounding box center [930, 27] width 27 height 21
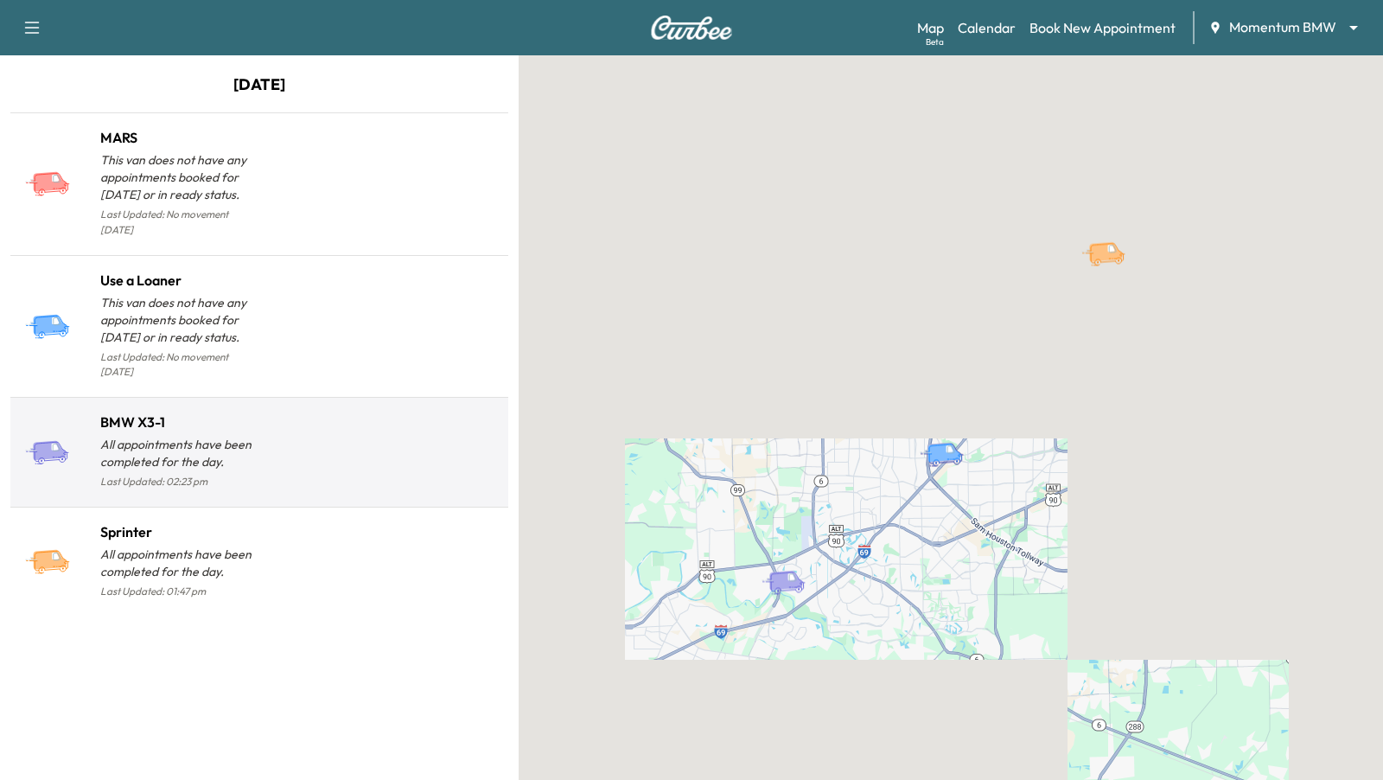
click at [284, 432] on div at bounding box center [380, 458] width 242 height 67
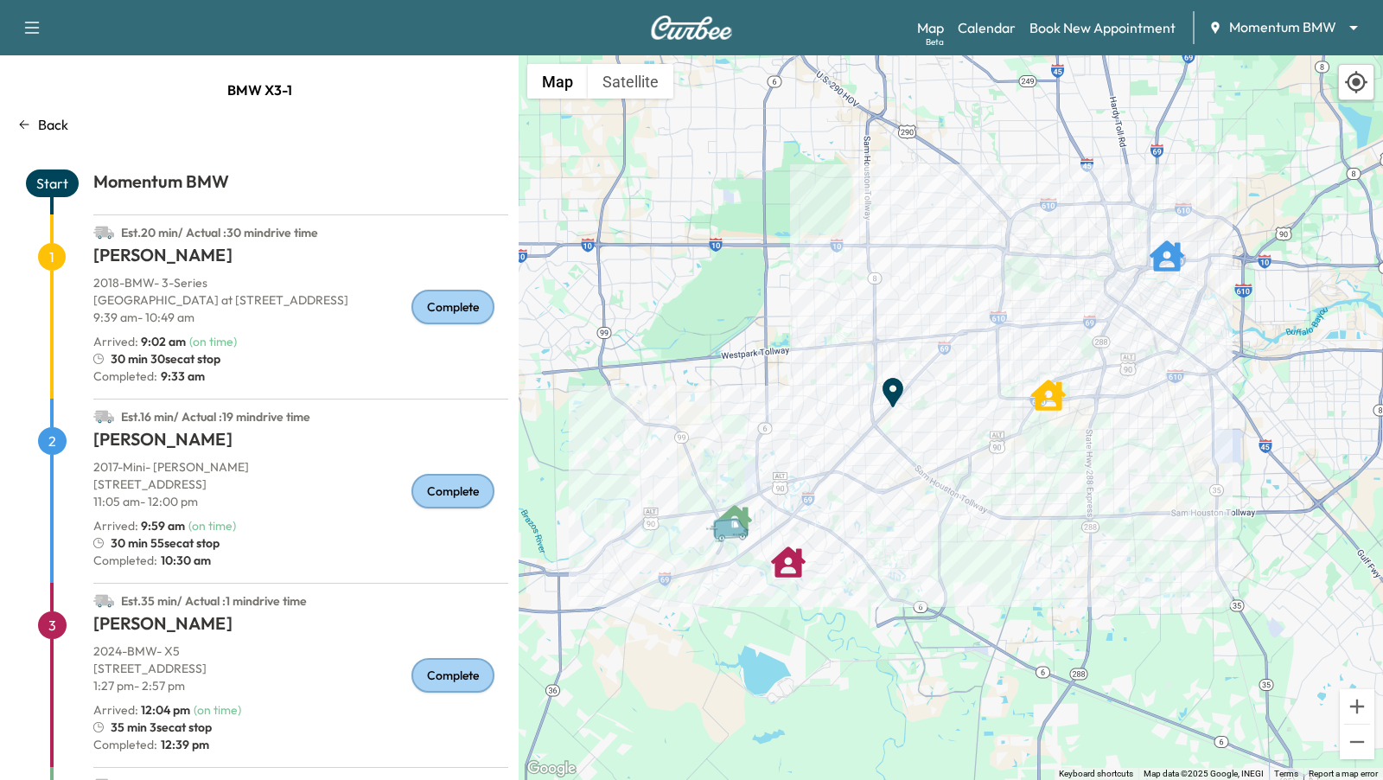
click at [40, 124] on p "Back" at bounding box center [53, 124] width 30 height 21
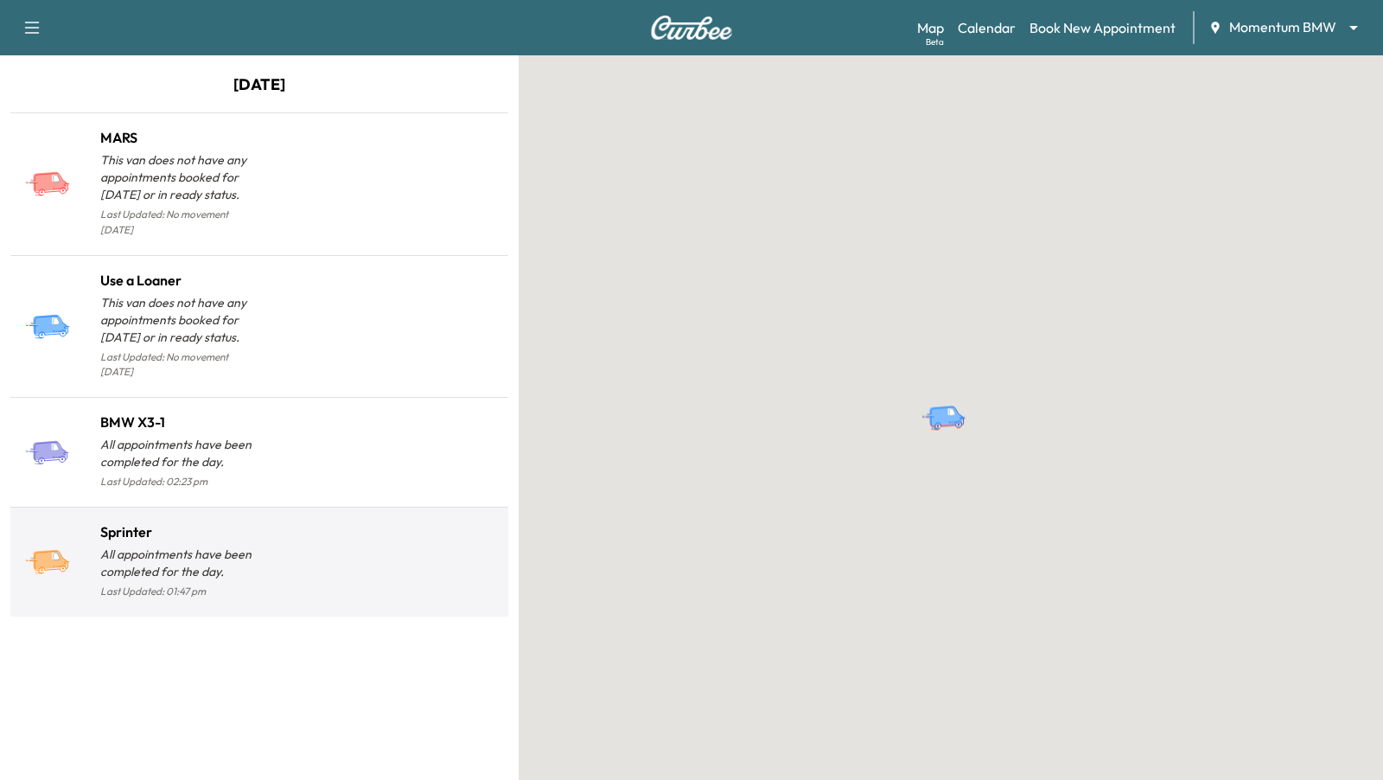
click at [247, 521] on h1 "Sprinter" at bounding box center [179, 531] width 159 height 21
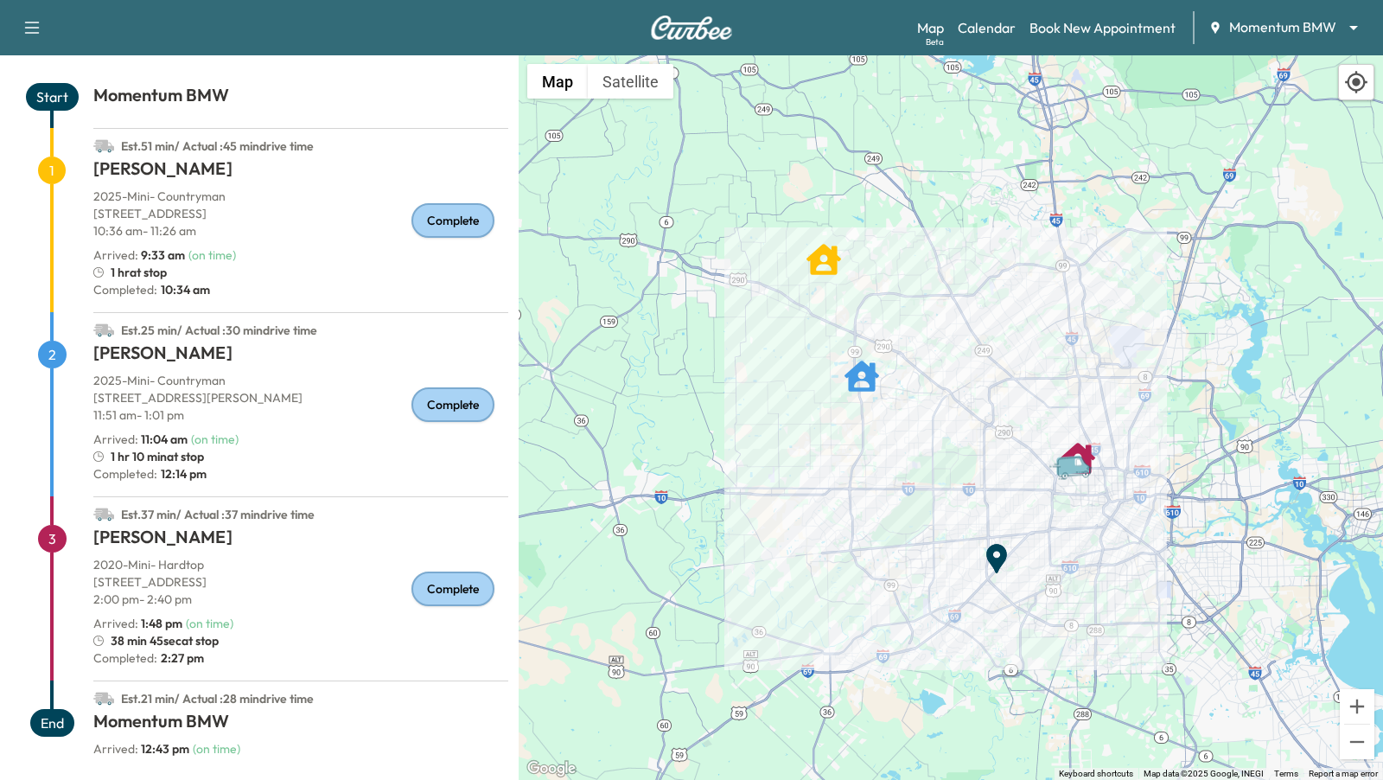
scroll to position [92, 0]
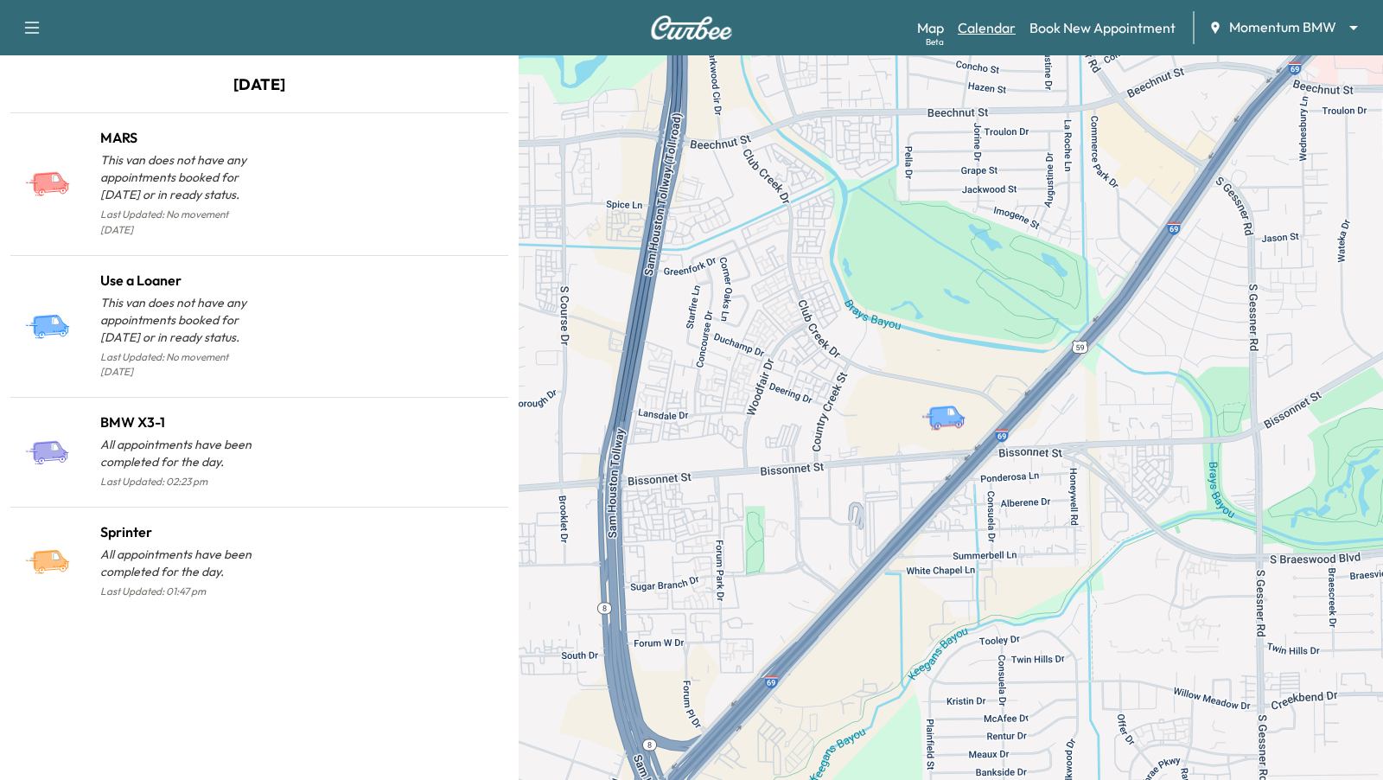
click at [985, 28] on link "Calendar" at bounding box center [987, 27] width 58 height 21
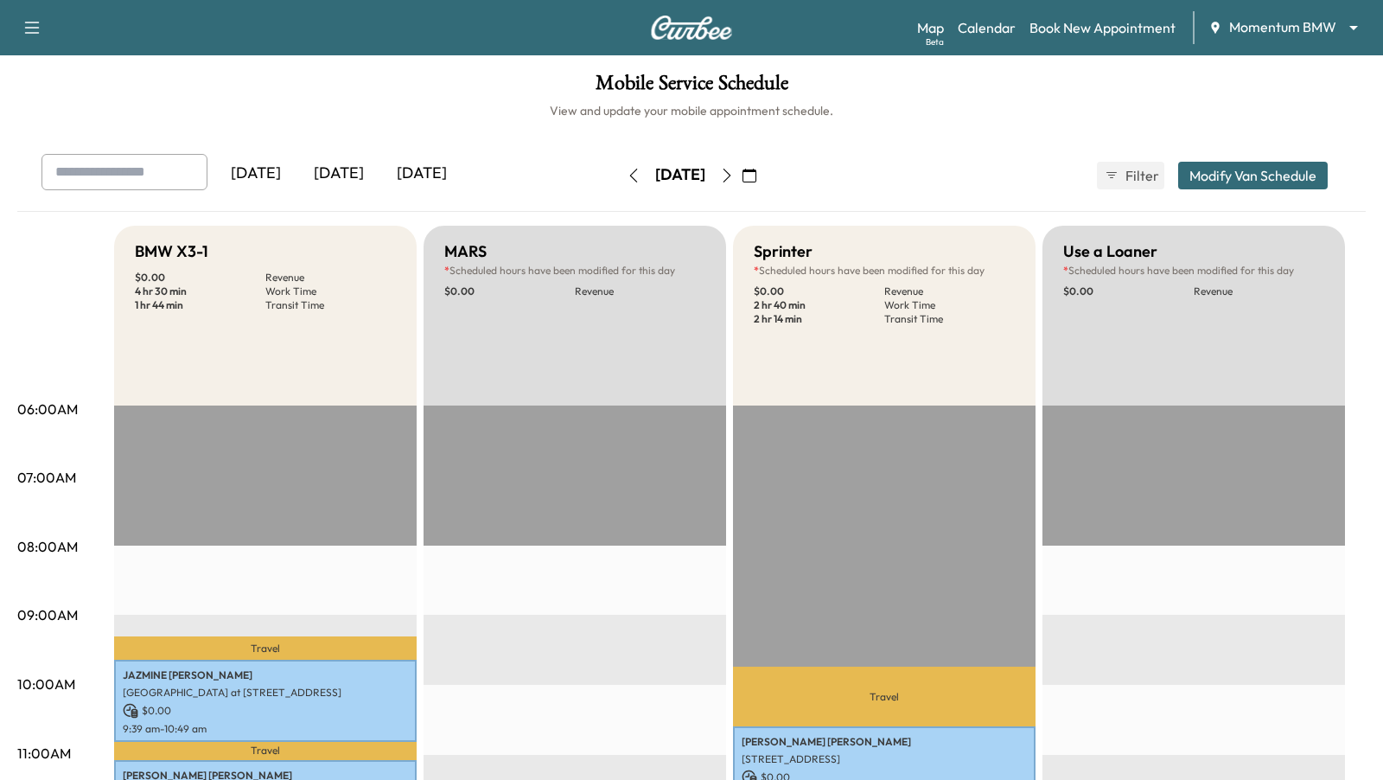
click at [734, 174] on icon "button" at bounding box center [727, 176] width 14 height 14
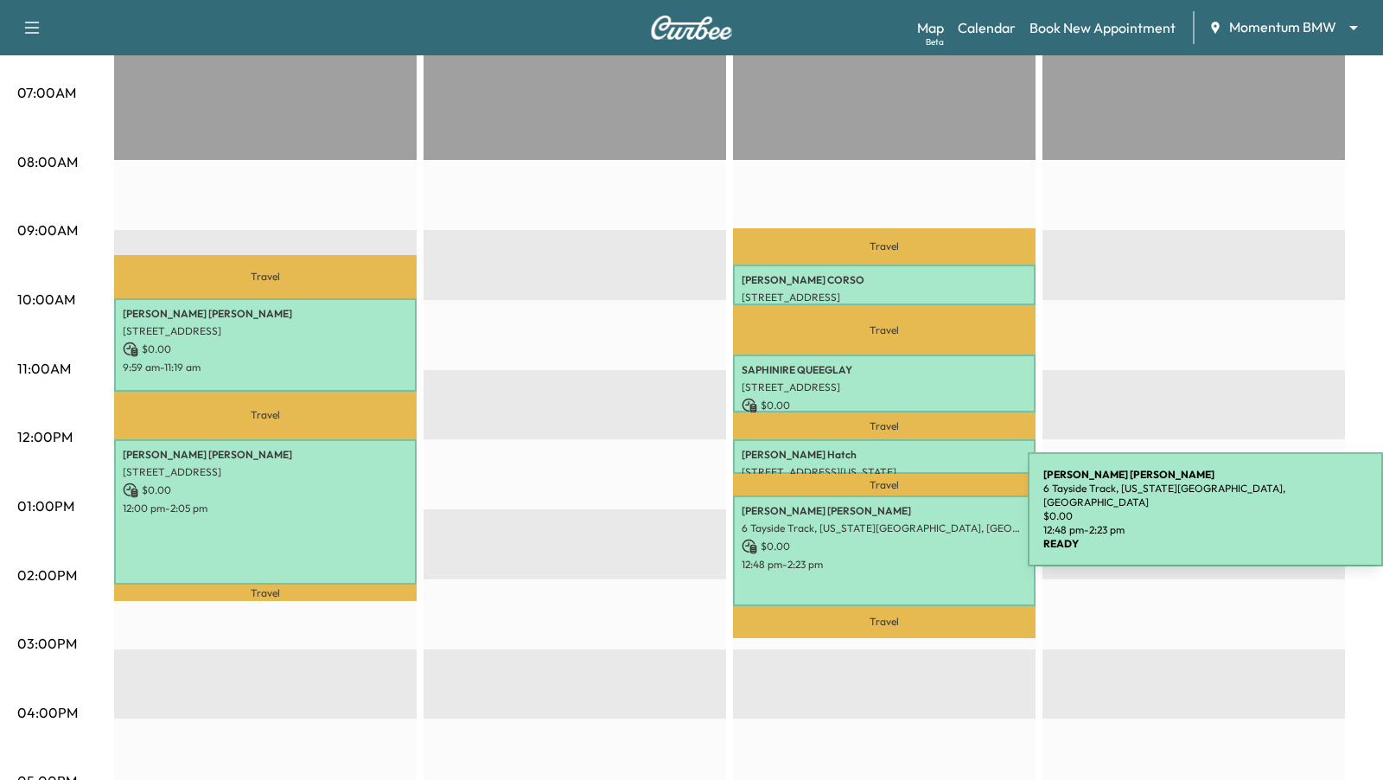
scroll to position [413, 0]
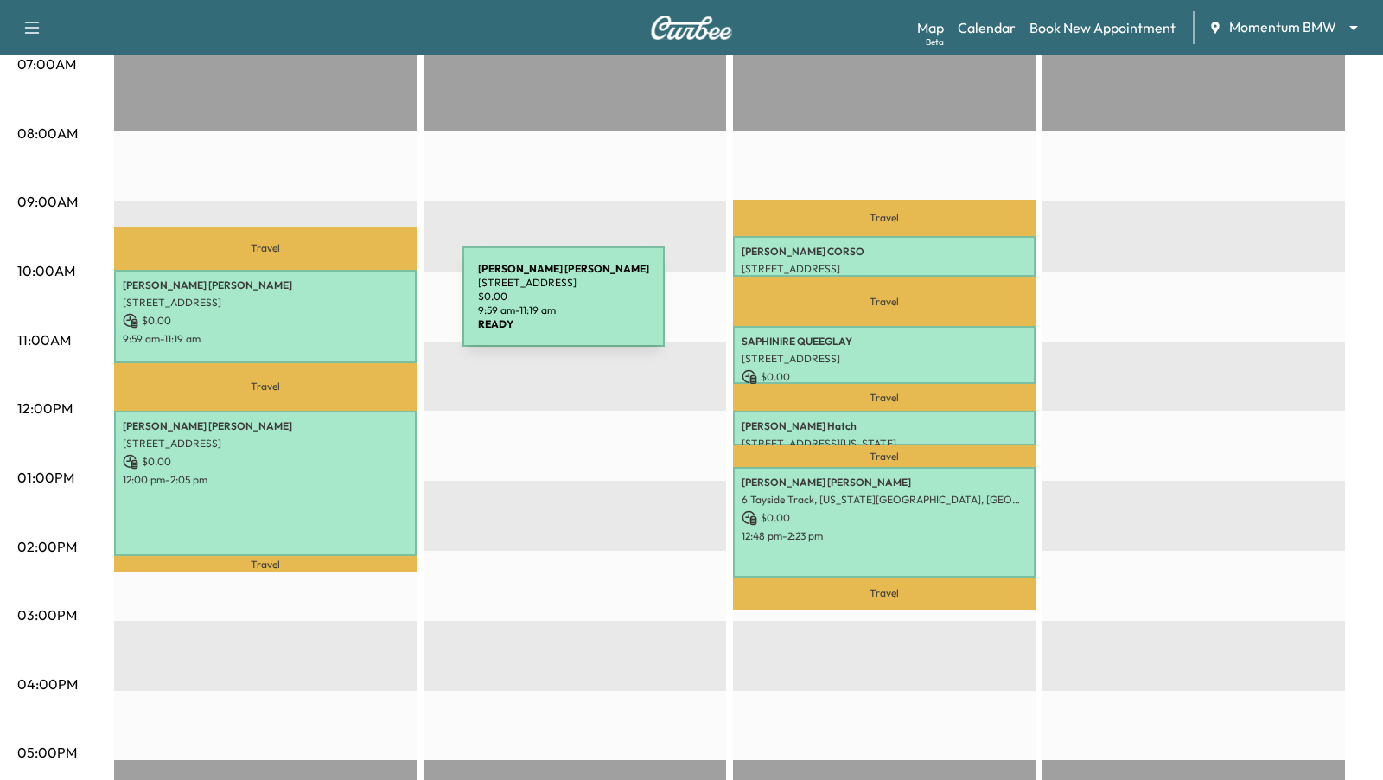
click at [333, 307] on p "[STREET_ADDRESS]" at bounding box center [265, 303] width 285 height 14
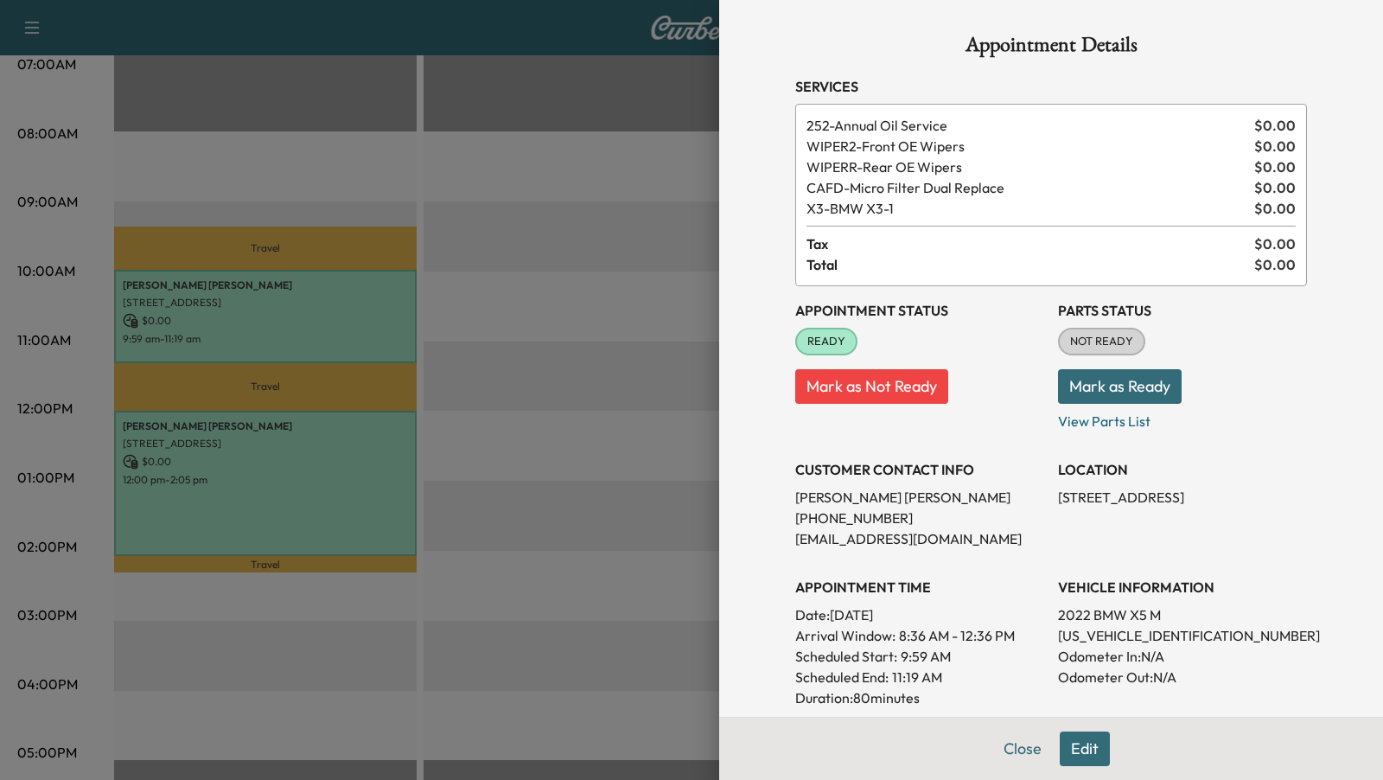
click at [360, 446] on div at bounding box center [691, 390] width 1383 height 780
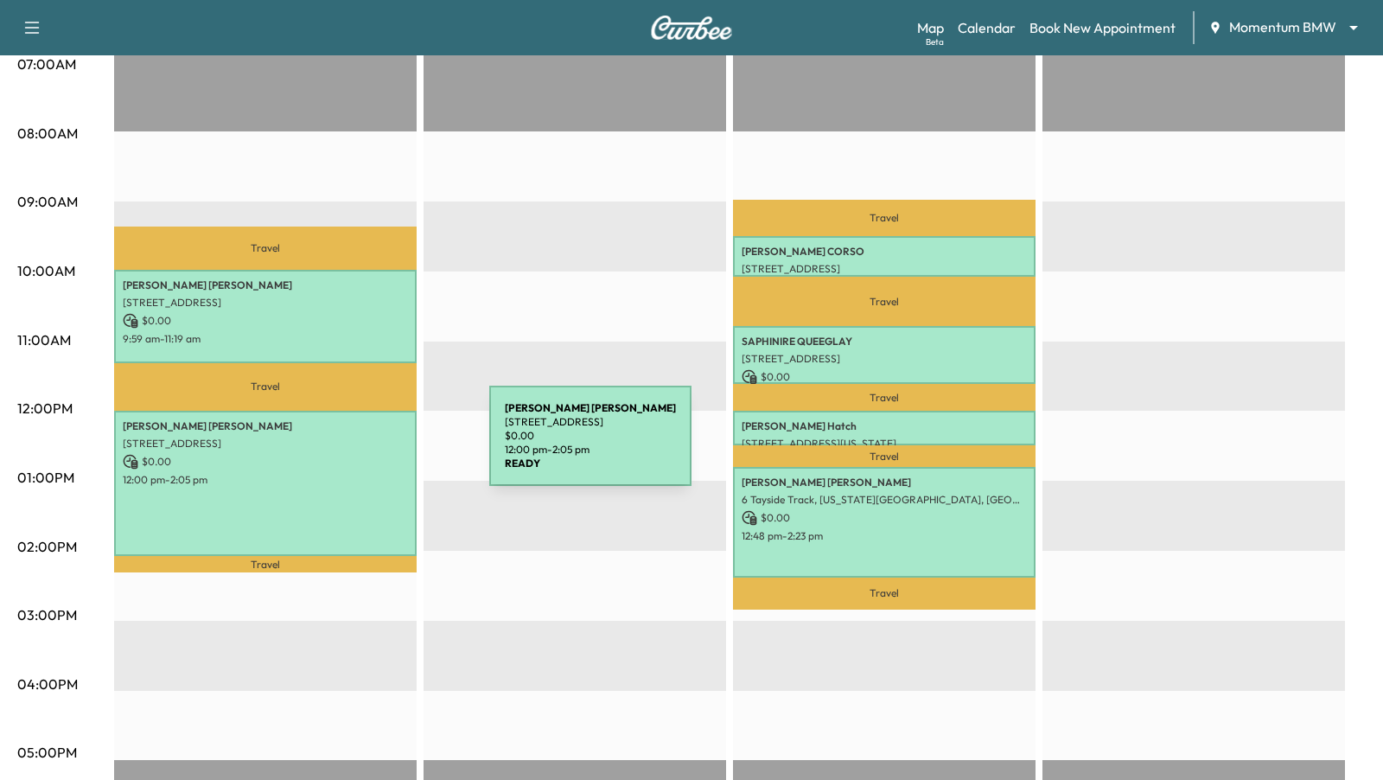
click at [360, 446] on p "[STREET_ADDRESS]" at bounding box center [265, 444] width 285 height 14
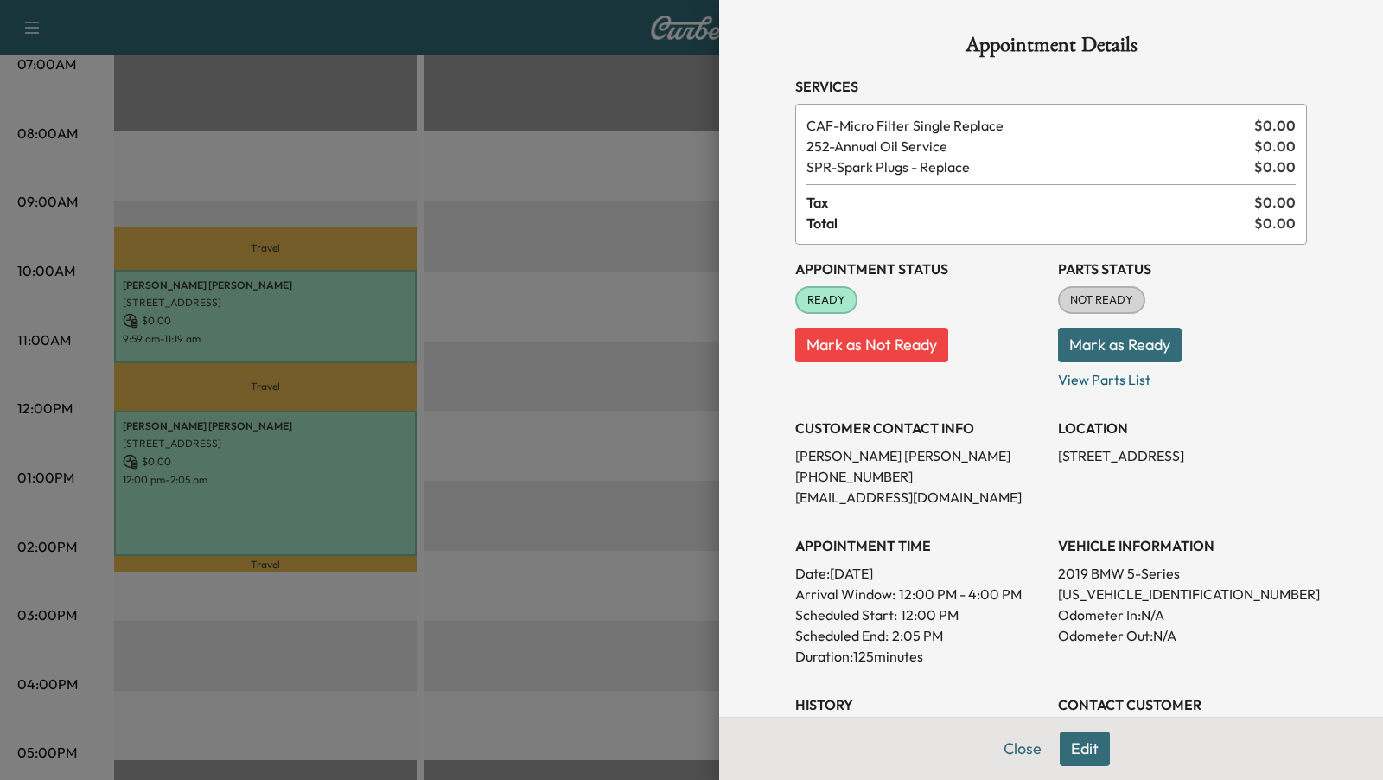
click at [500, 384] on div at bounding box center [691, 390] width 1383 height 780
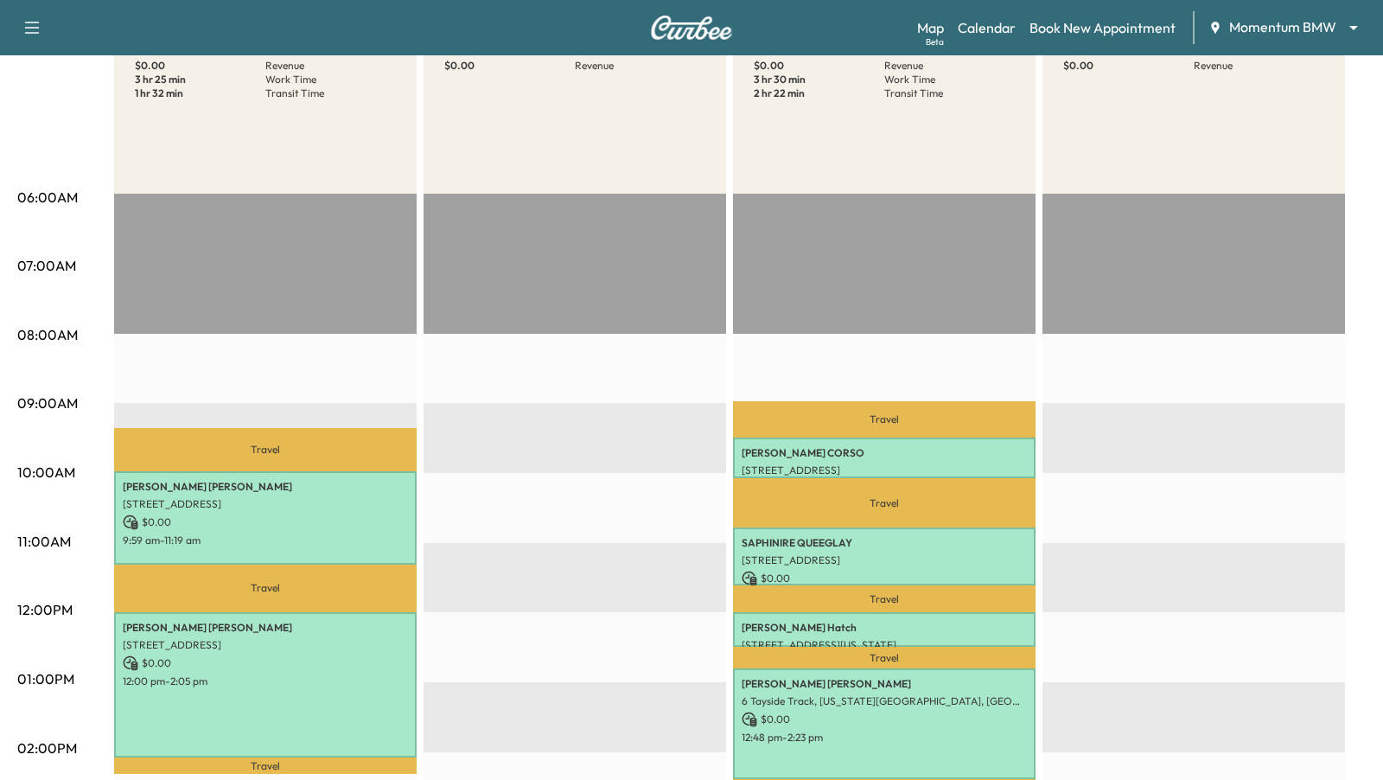
scroll to position [208, 0]
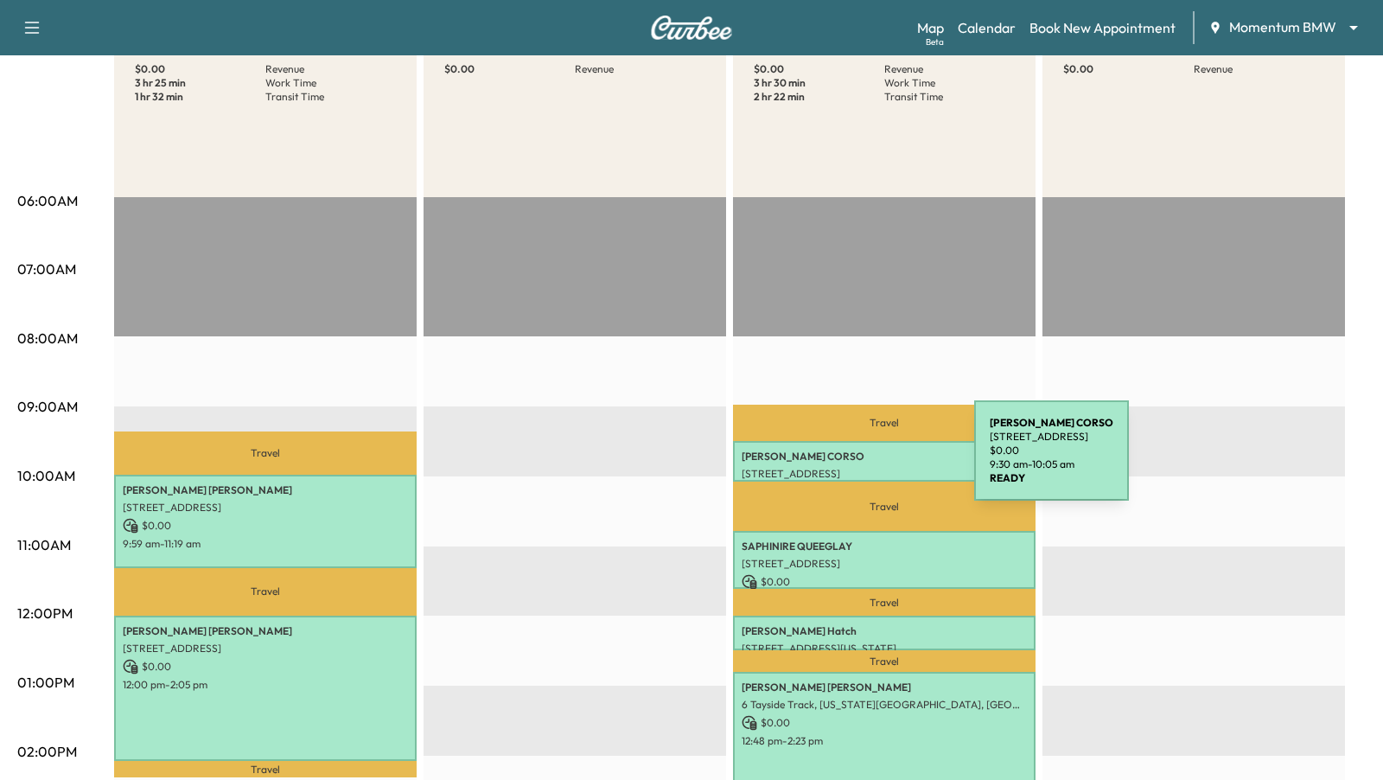
click at [845, 461] on p "[PERSON_NAME]" at bounding box center [884, 456] width 285 height 14
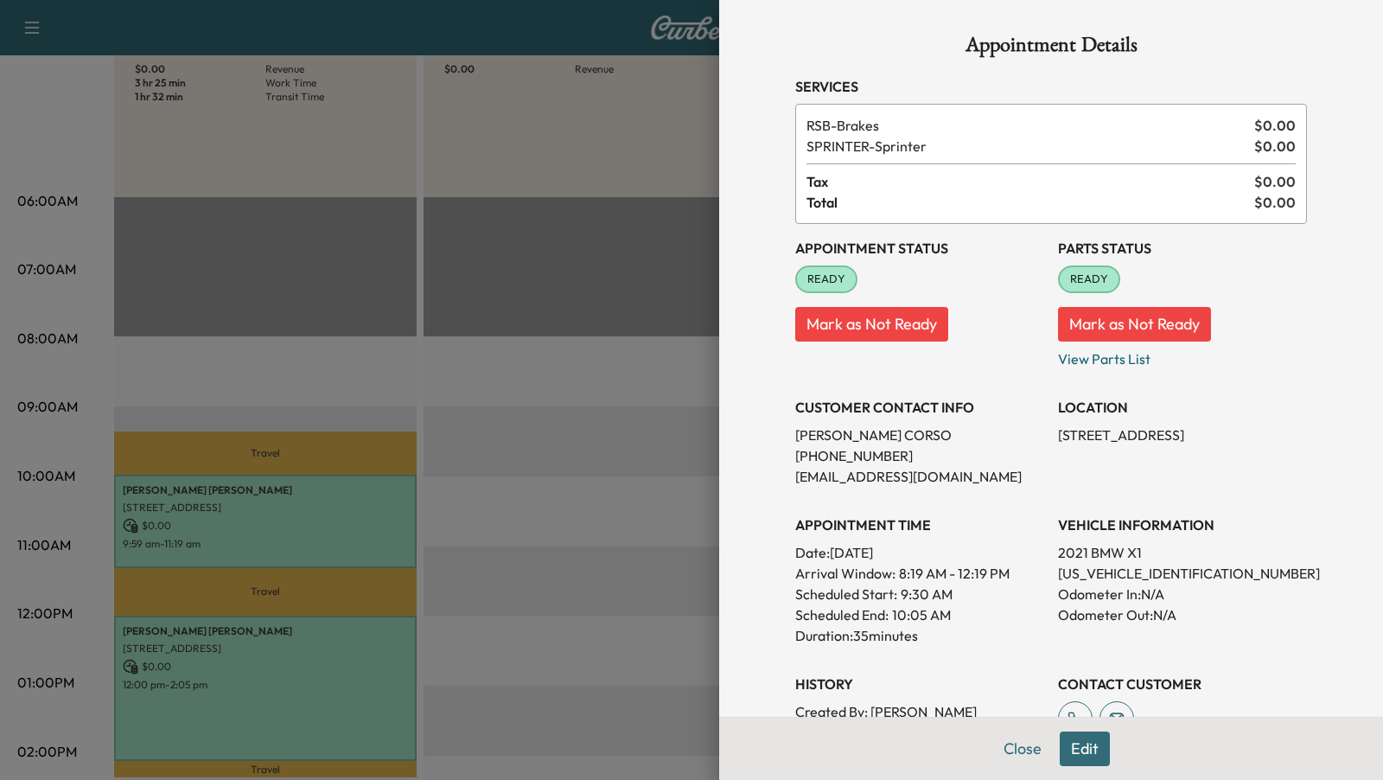
click at [570, 424] on div at bounding box center [691, 390] width 1383 height 780
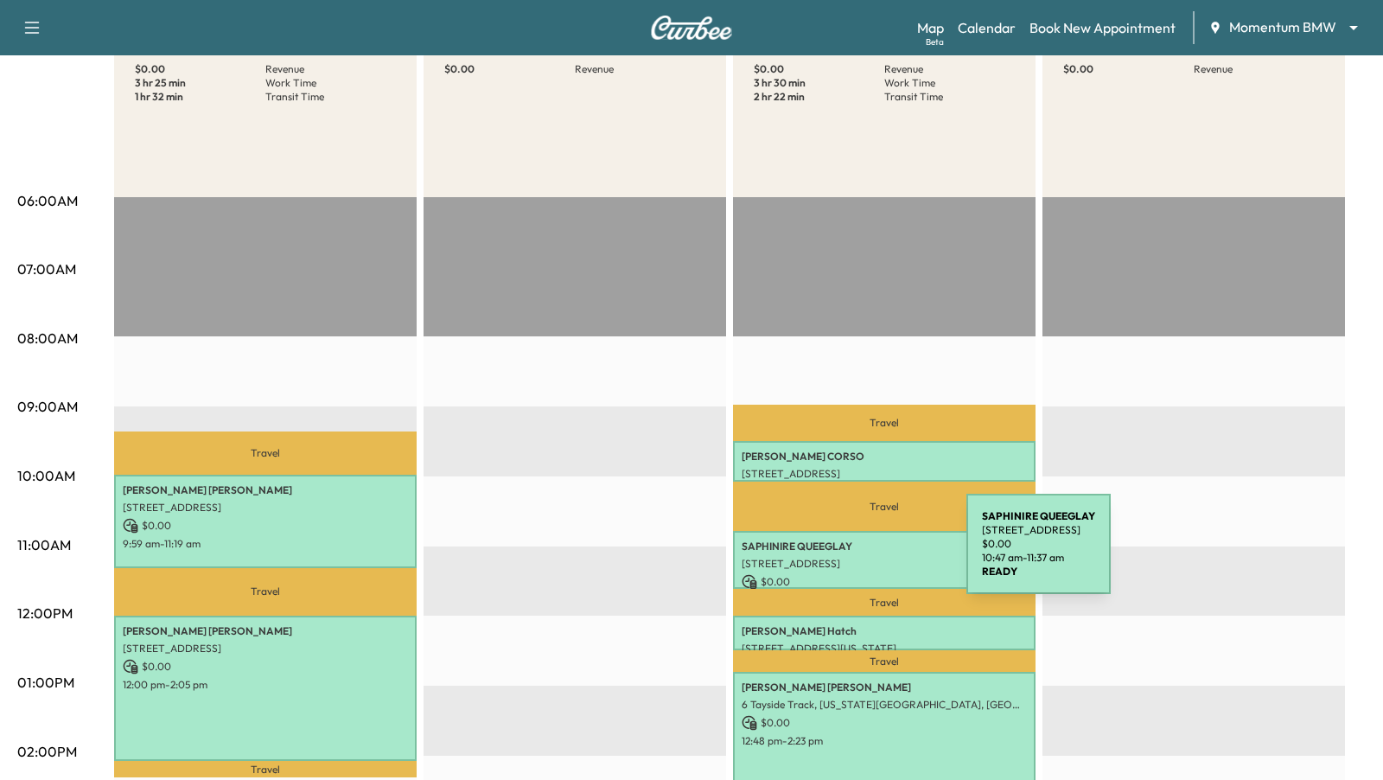
click at [837, 554] on div "SAPHINIRE QUEEGLAY [STREET_ADDRESS] $ 0.00 10:47 am - 11:37 am" at bounding box center [884, 560] width 303 height 58
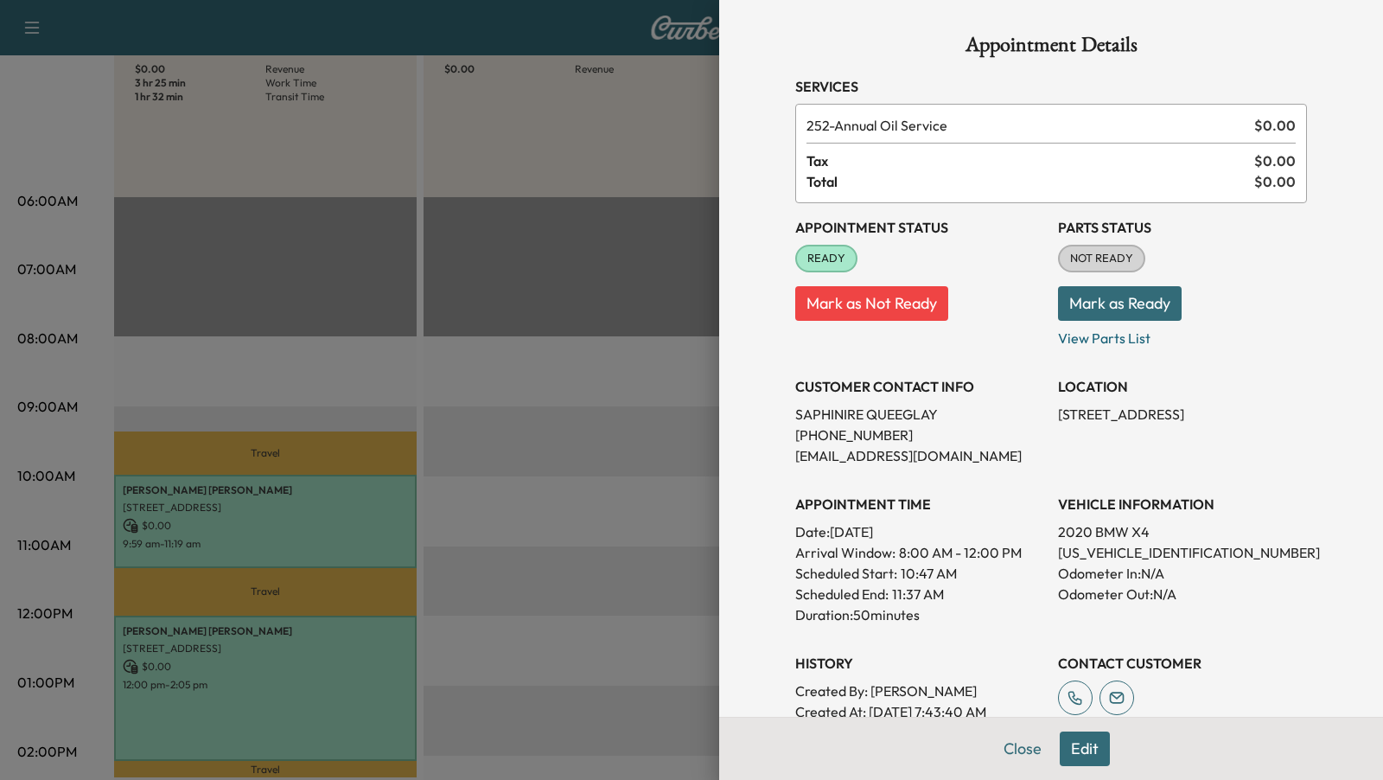
click at [596, 417] on div at bounding box center [691, 390] width 1383 height 780
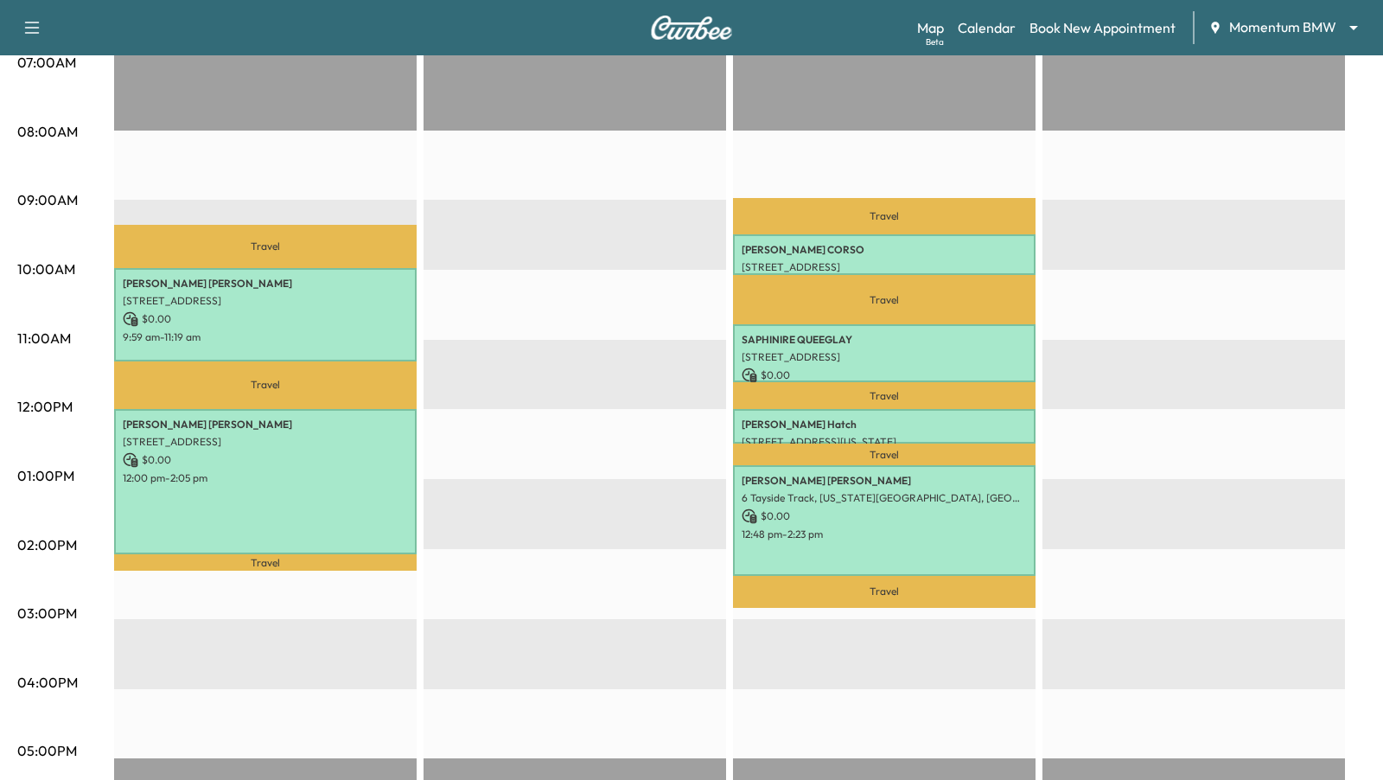
scroll to position [417, 0]
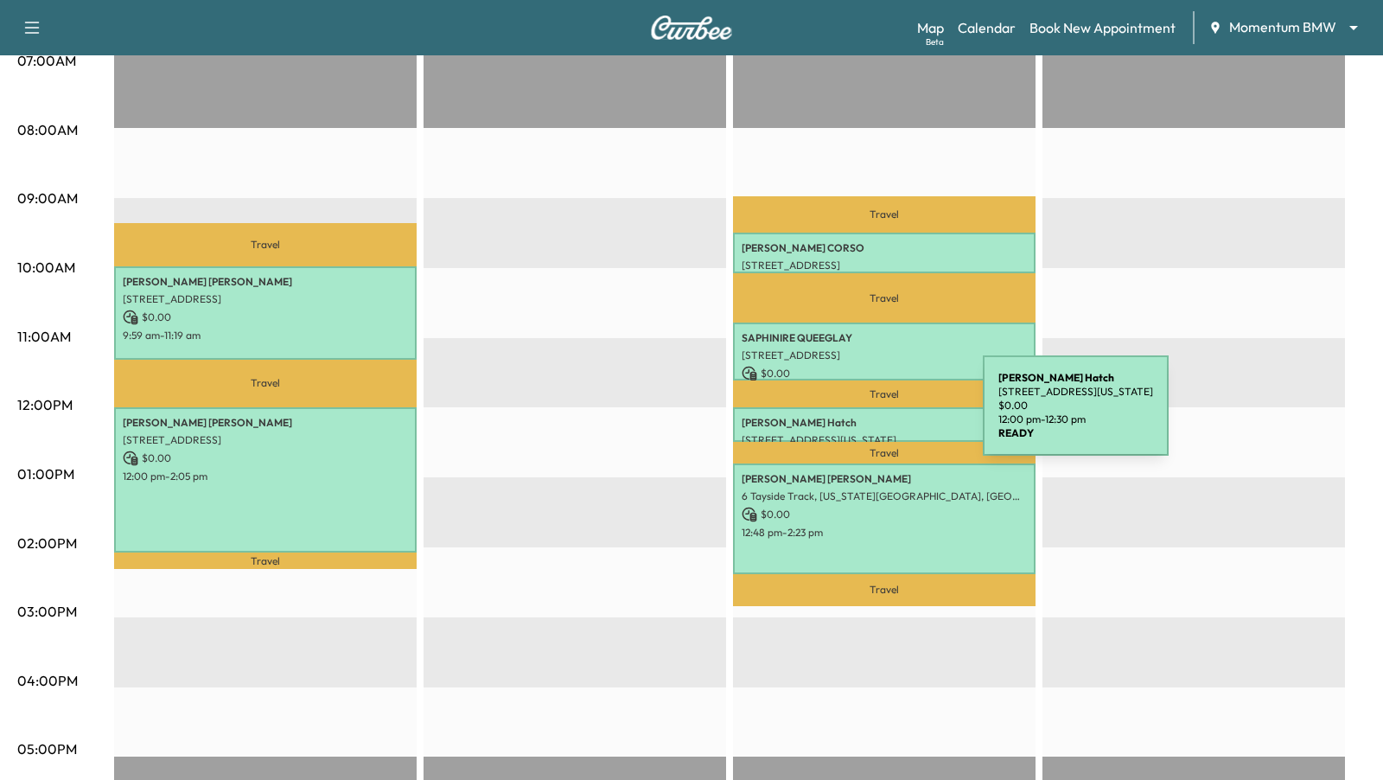
click at [851, 420] on p "[PERSON_NAME]" at bounding box center [884, 423] width 285 height 14
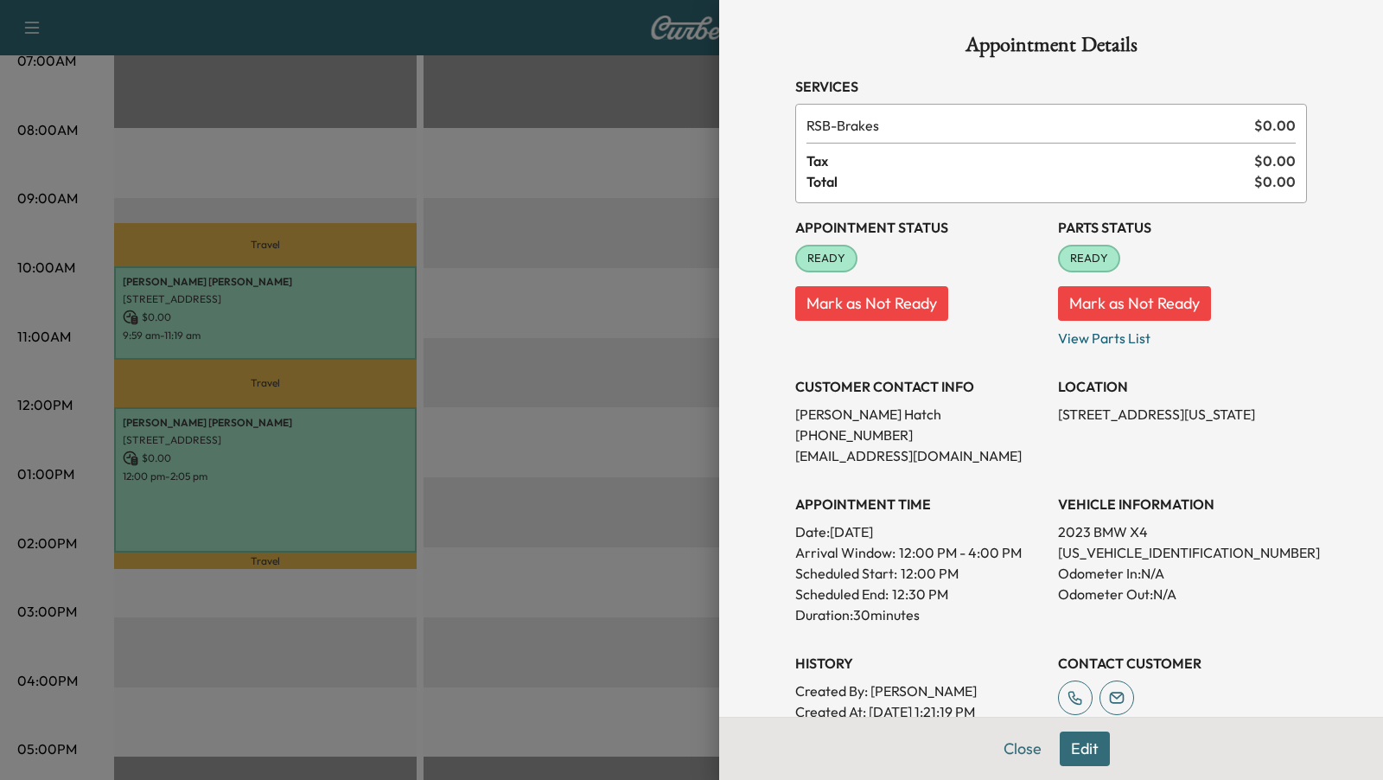
click at [578, 339] on div at bounding box center [691, 390] width 1383 height 780
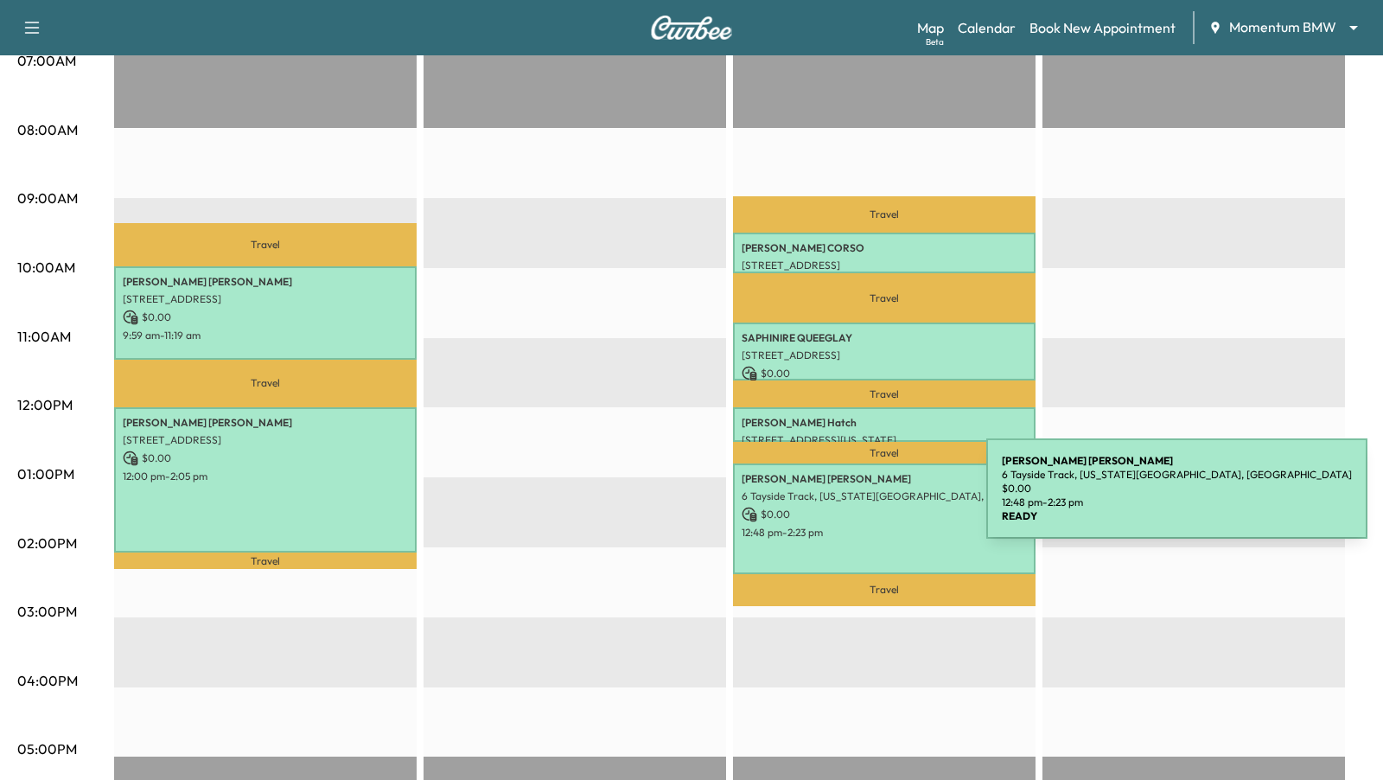
click at [857, 499] on p "6 Tayside Track, [US_STATE][GEOGRAPHIC_DATA], [GEOGRAPHIC_DATA]" at bounding box center [884, 496] width 285 height 14
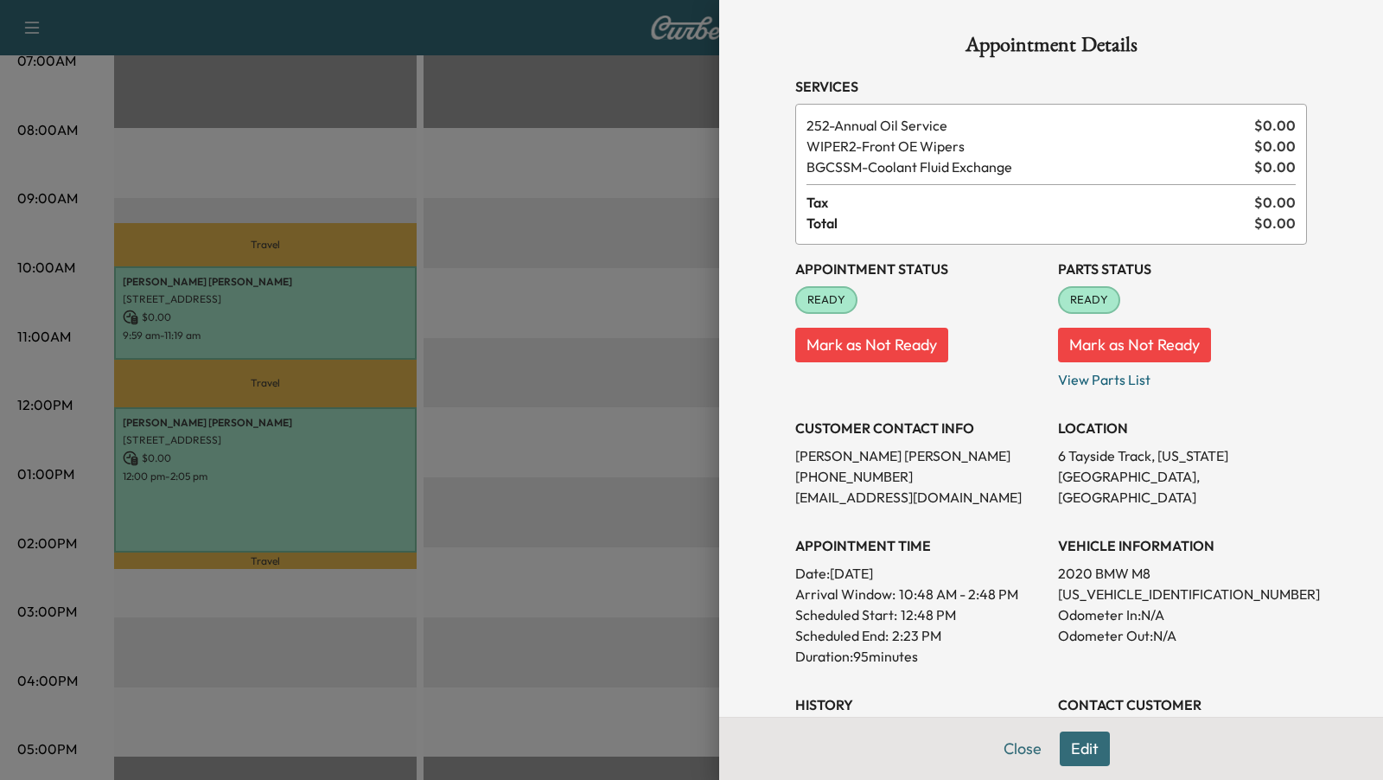
click at [372, 475] on div at bounding box center [691, 390] width 1383 height 780
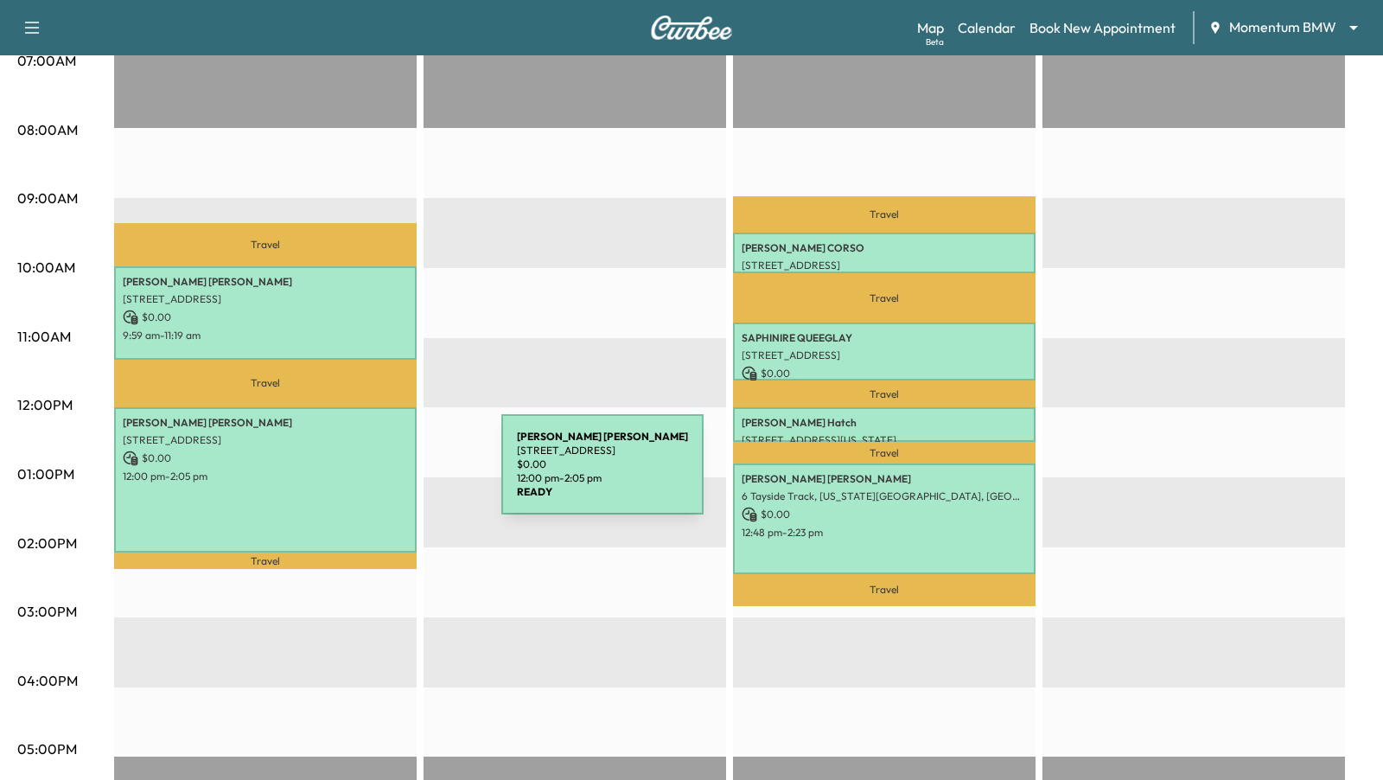
click at [372, 475] on p "12:00 pm - 2:05 pm" at bounding box center [265, 476] width 285 height 14
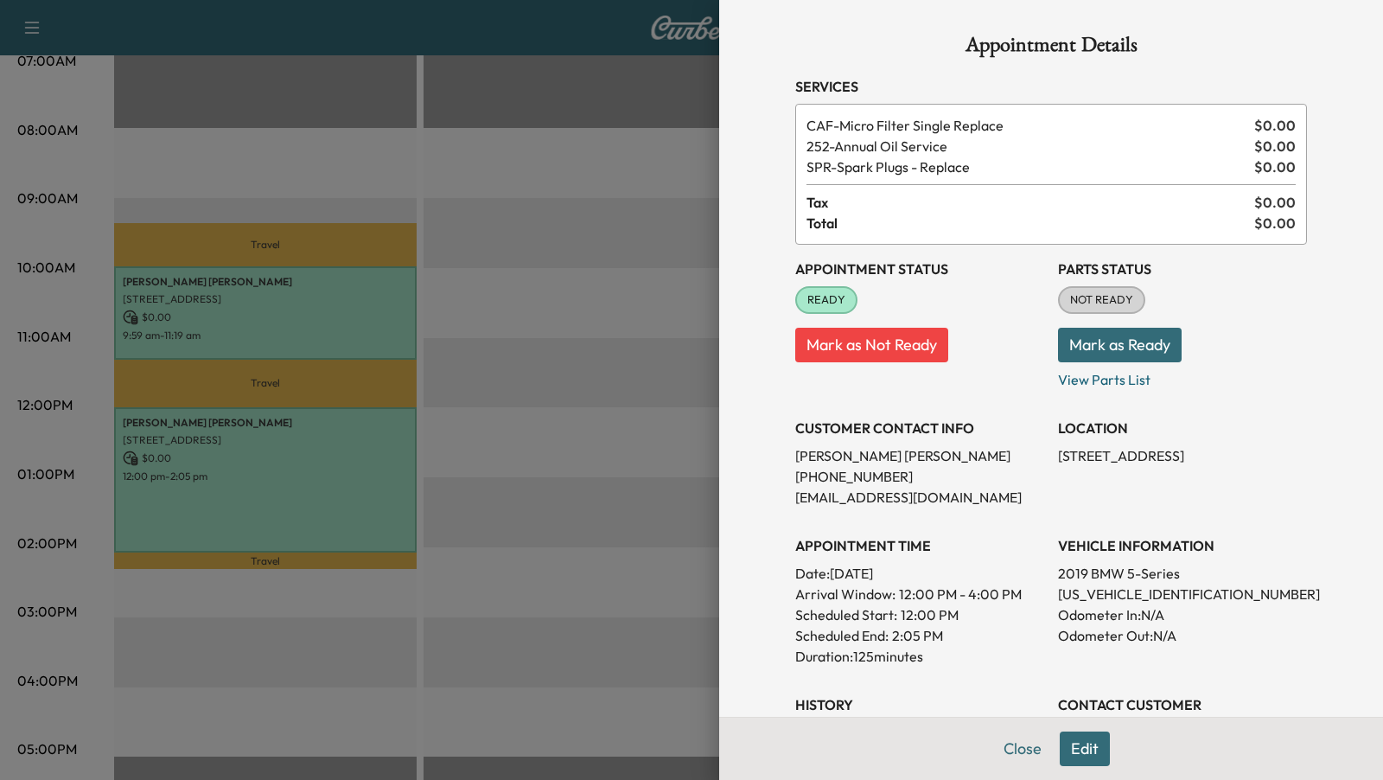
click at [500, 392] on div at bounding box center [691, 390] width 1383 height 780
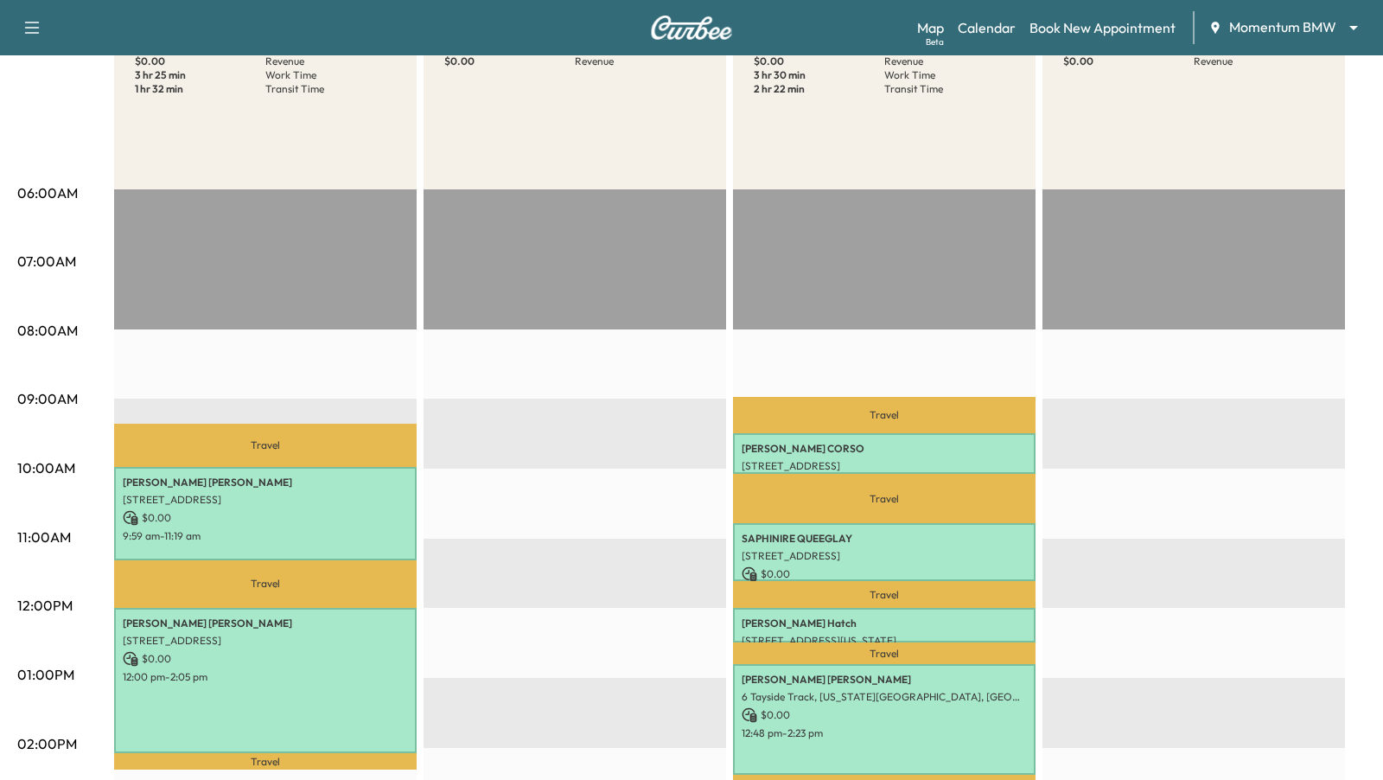
scroll to position [235, 0]
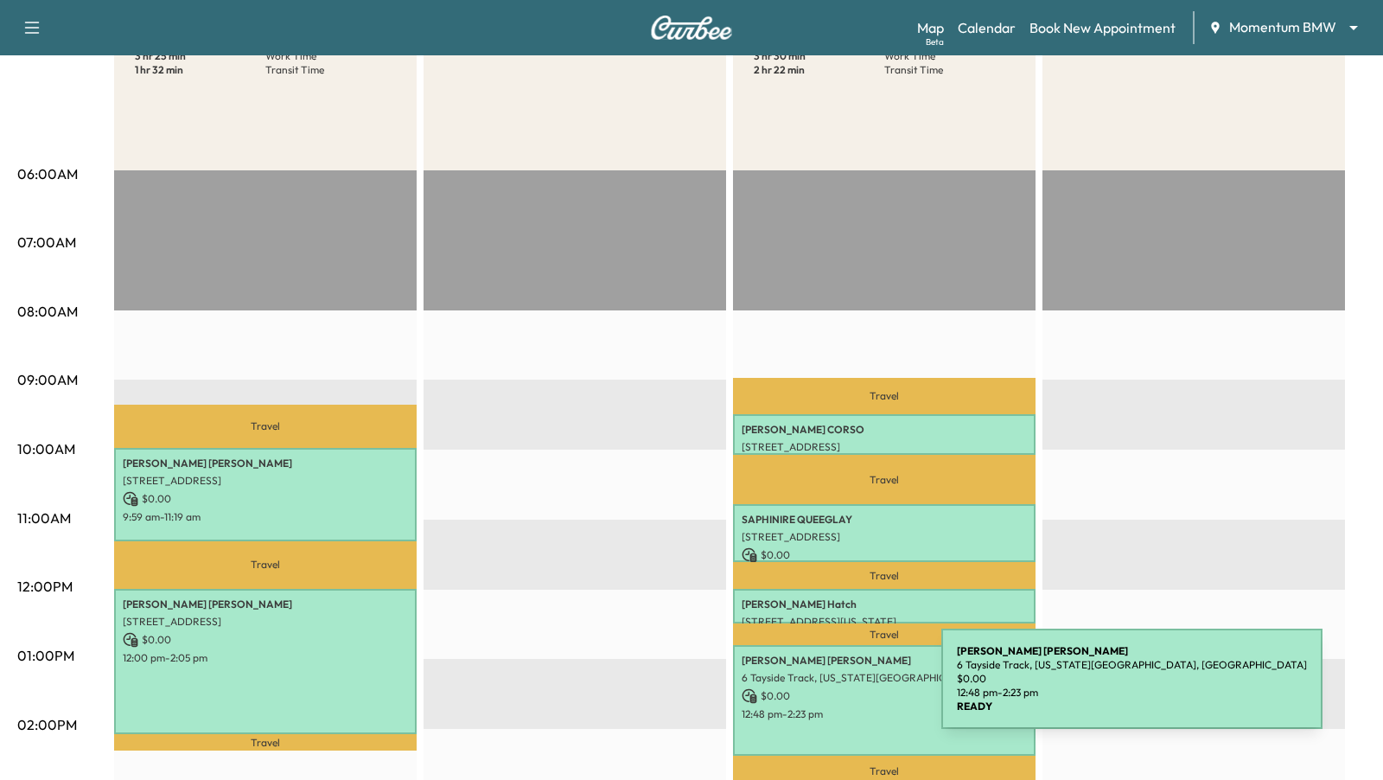
click at [812, 689] on p "$ 0.00" at bounding box center [884, 696] width 285 height 16
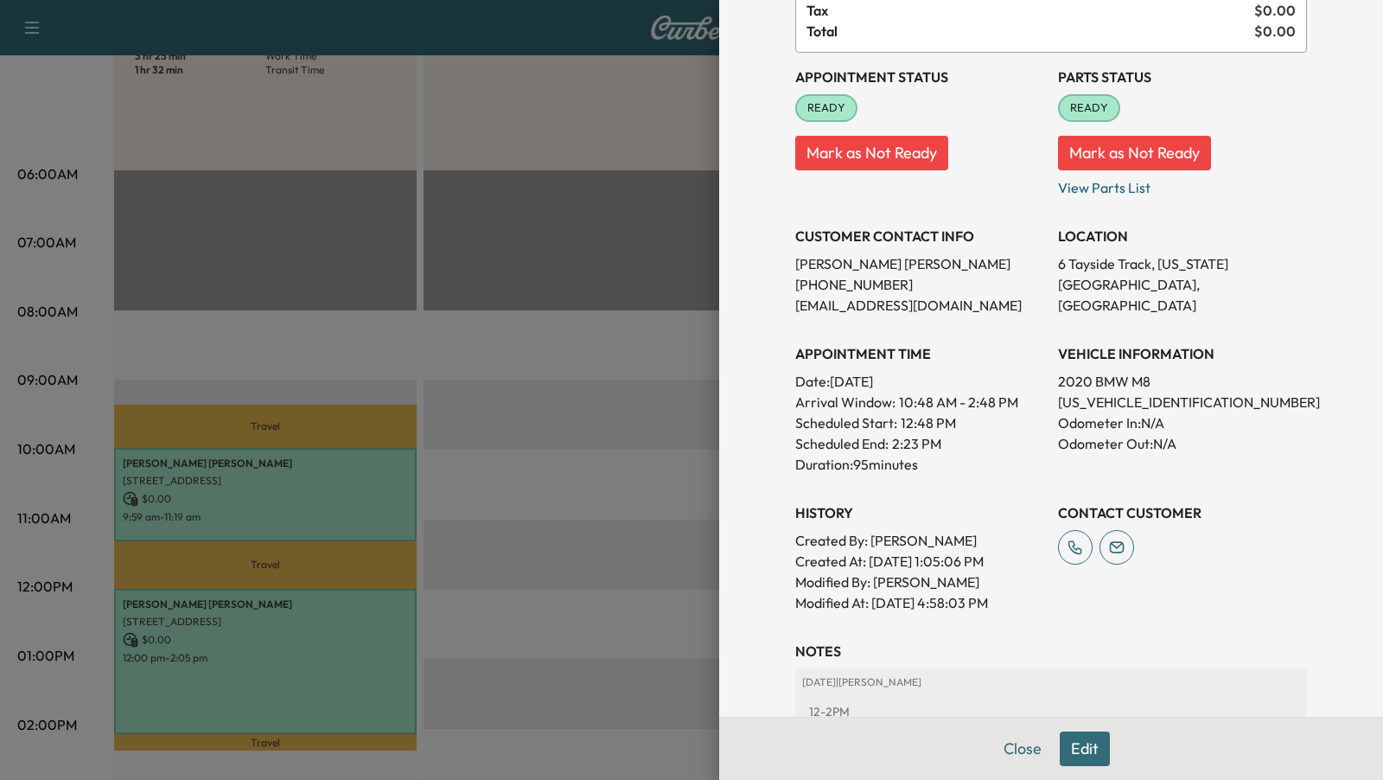
scroll to position [324, 0]
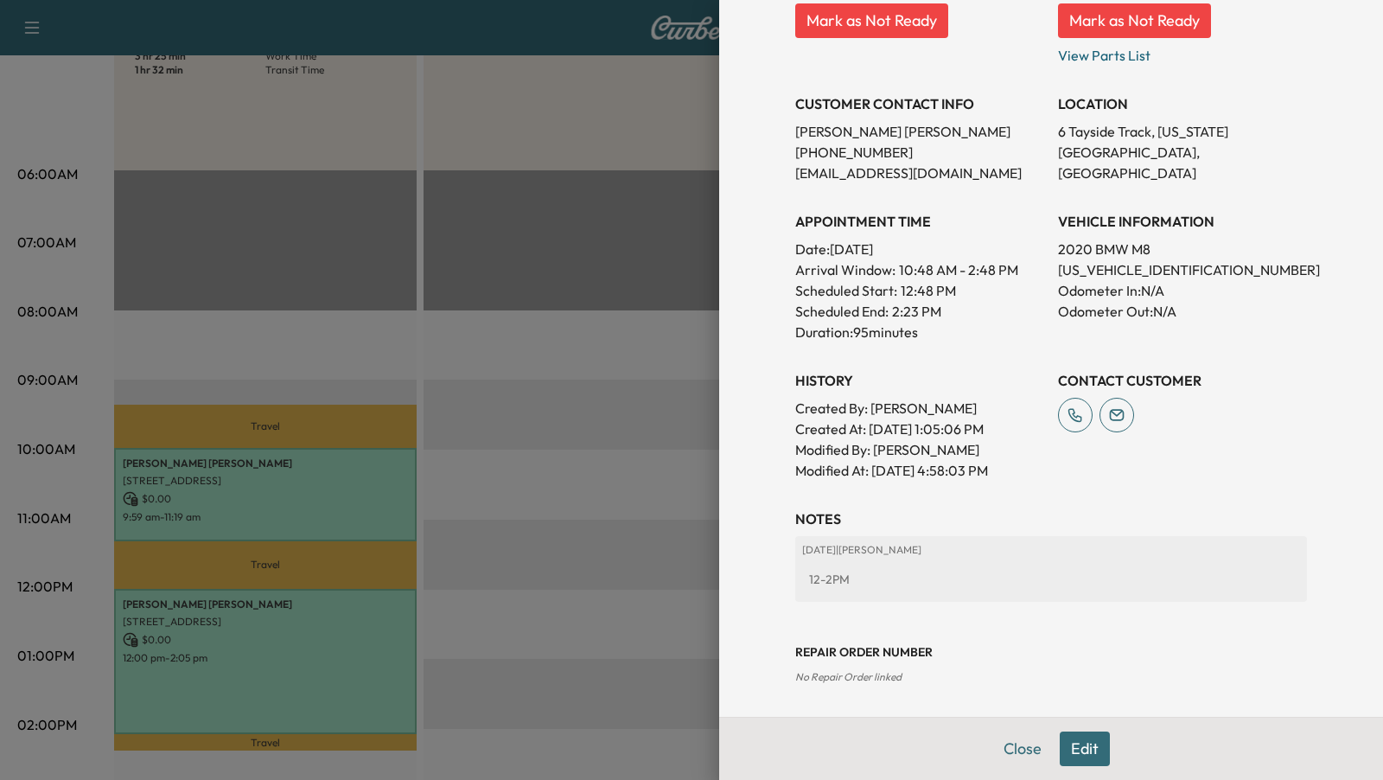
click at [574, 512] on div at bounding box center [691, 390] width 1383 height 780
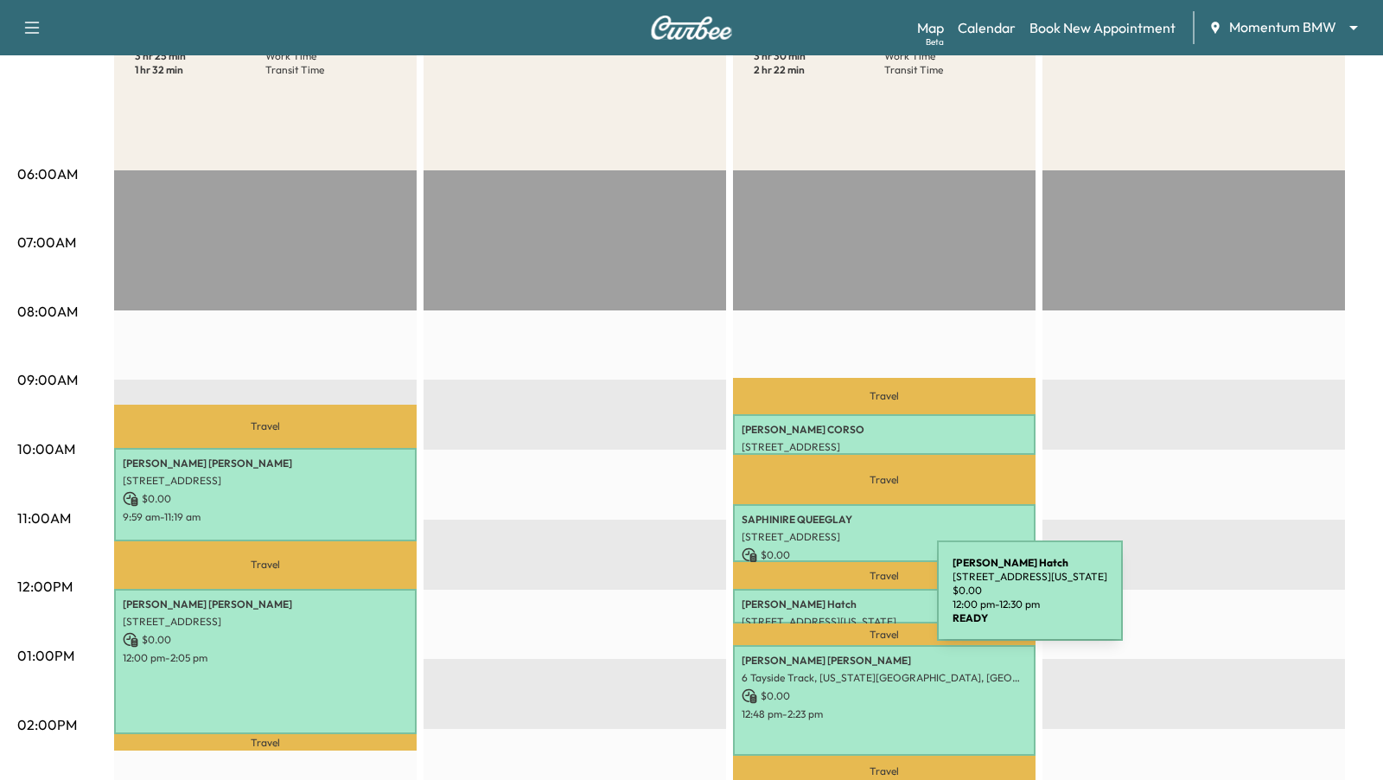
click at [807, 601] on p "[PERSON_NAME]" at bounding box center [884, 604] width 285 height 14
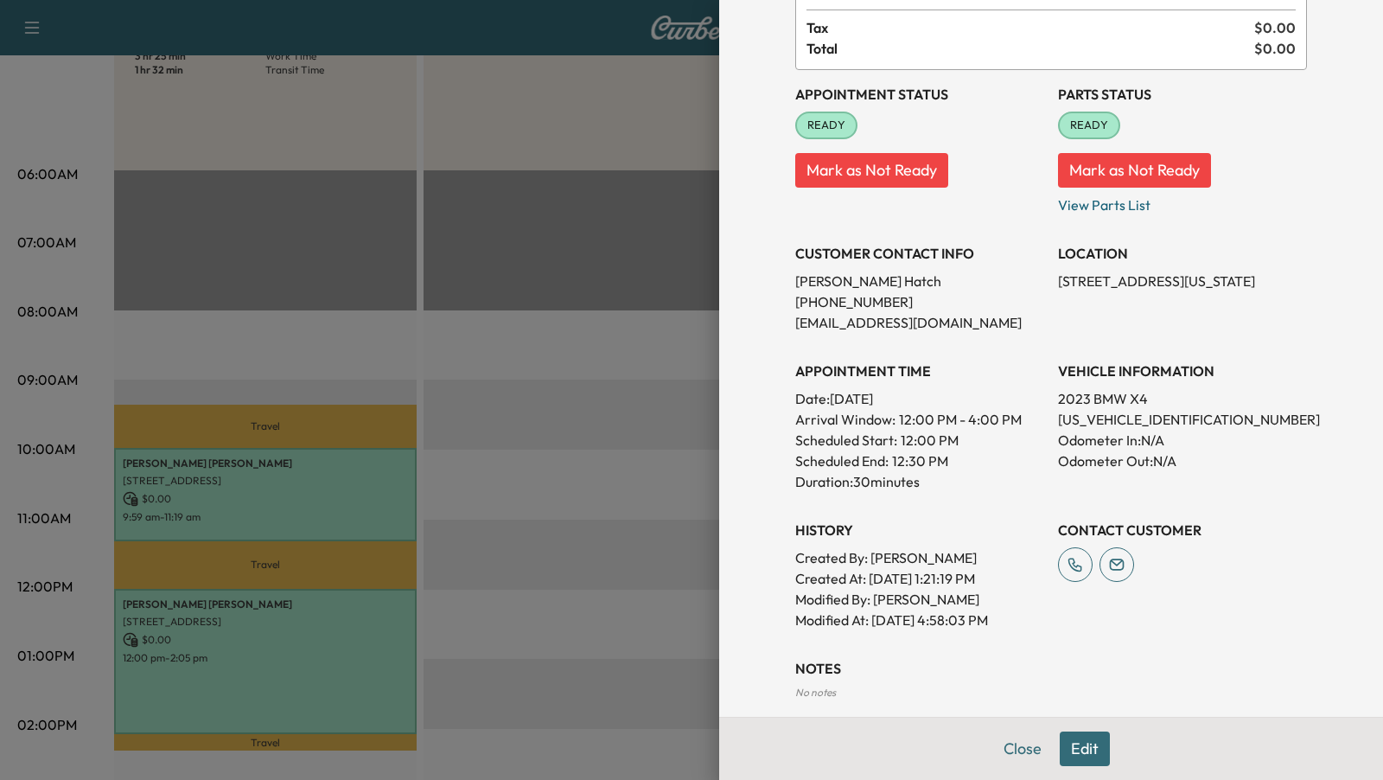
scroll to position [217, 0]
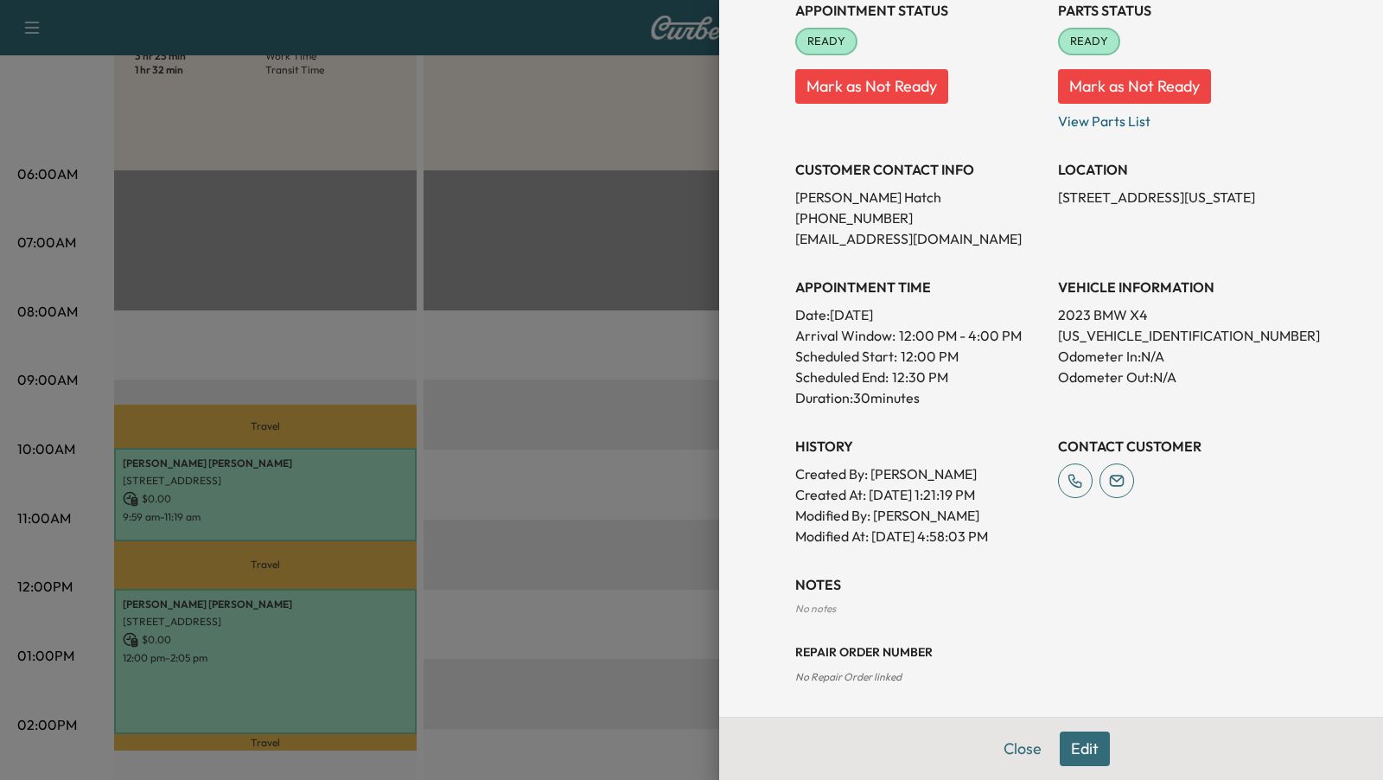
click at [555, 545] on div at bounding box center [691, 390] width 1383 height 780
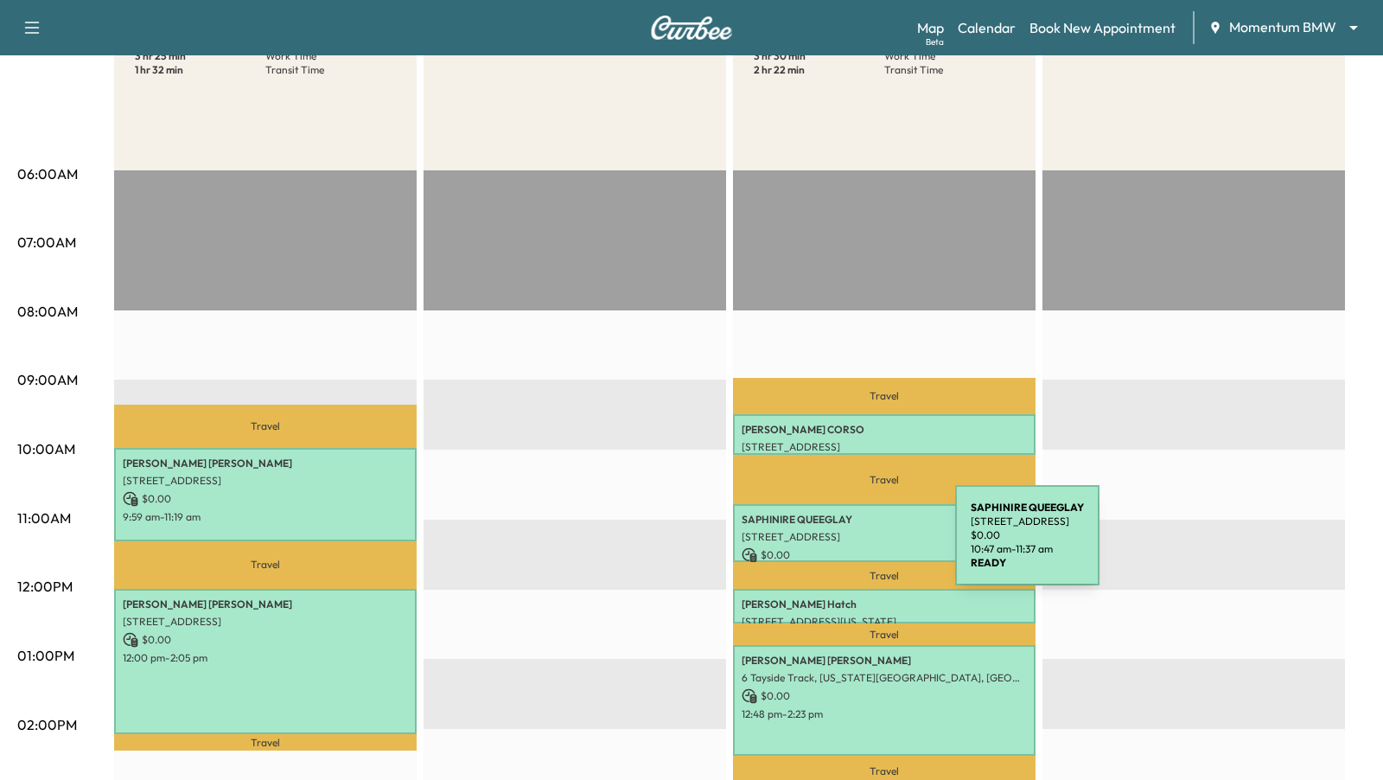
click at [830, 532] on p "[STREET_ADDRESS]" at bounding box center [884, 537] width 285 height 14
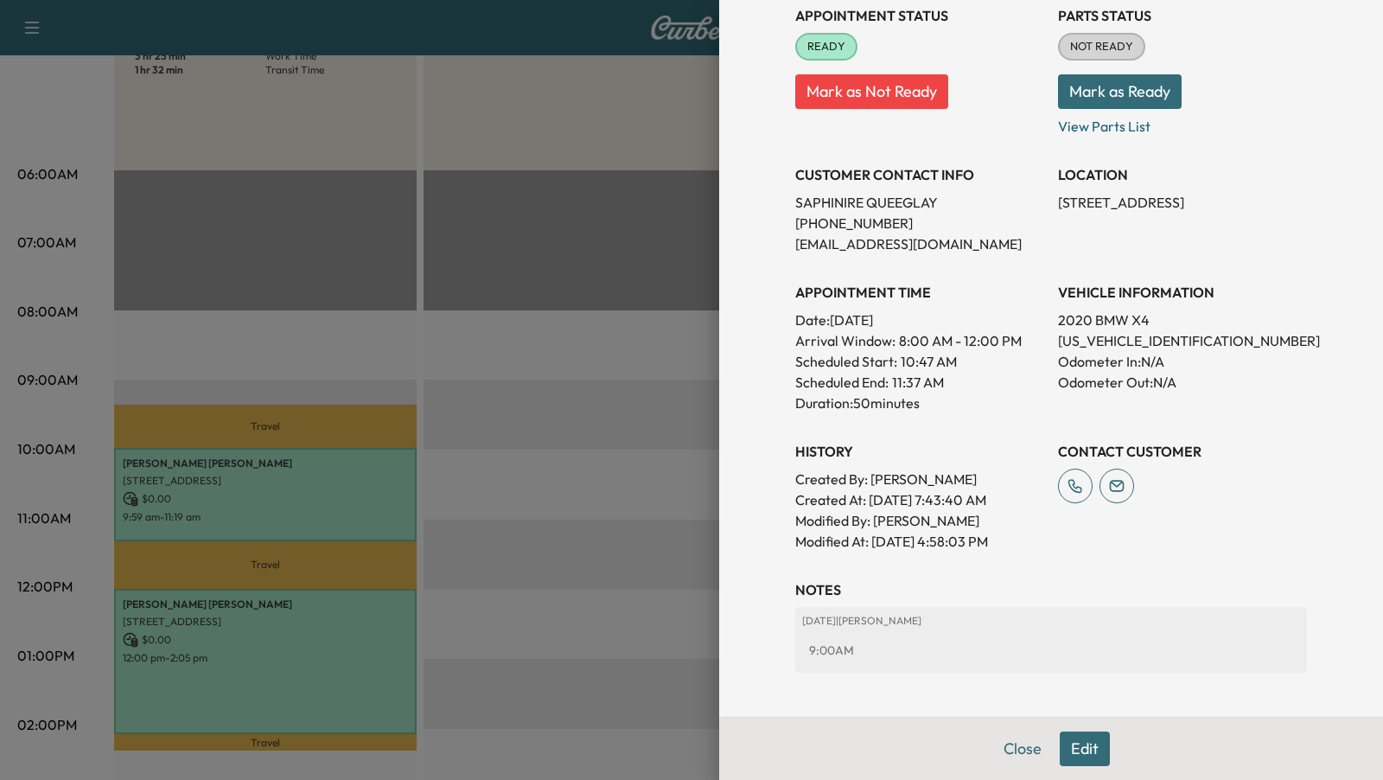
scroll to position [283, 0]
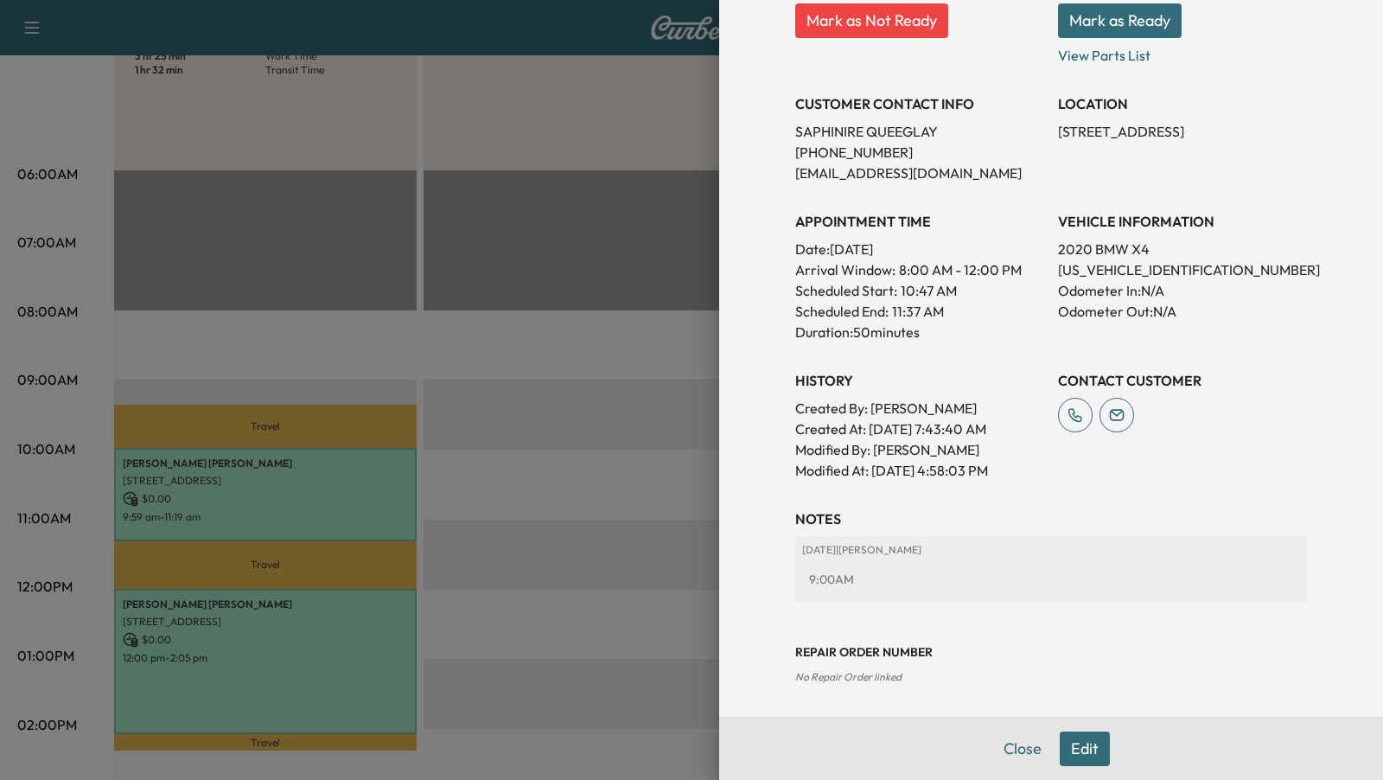
click at [606, 539] on div at bounding box center [691, 390] width 1383 height 780
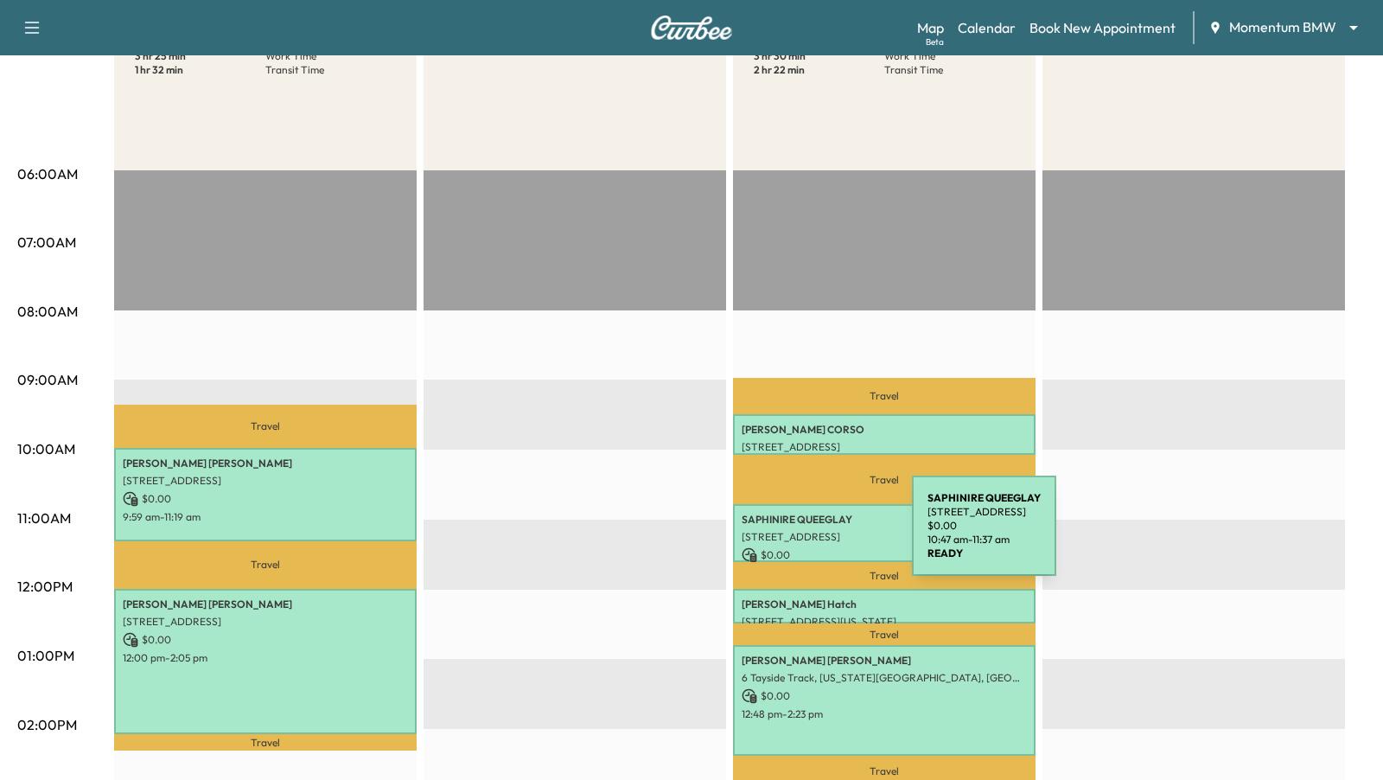
click at [781, 544] on div "SAPHINIRE QUEEGLAY [STREET_ADDRESS] $ 0.00 10:47 am - 11:37 am" at bounding box center [884, 533] width 303 height 58
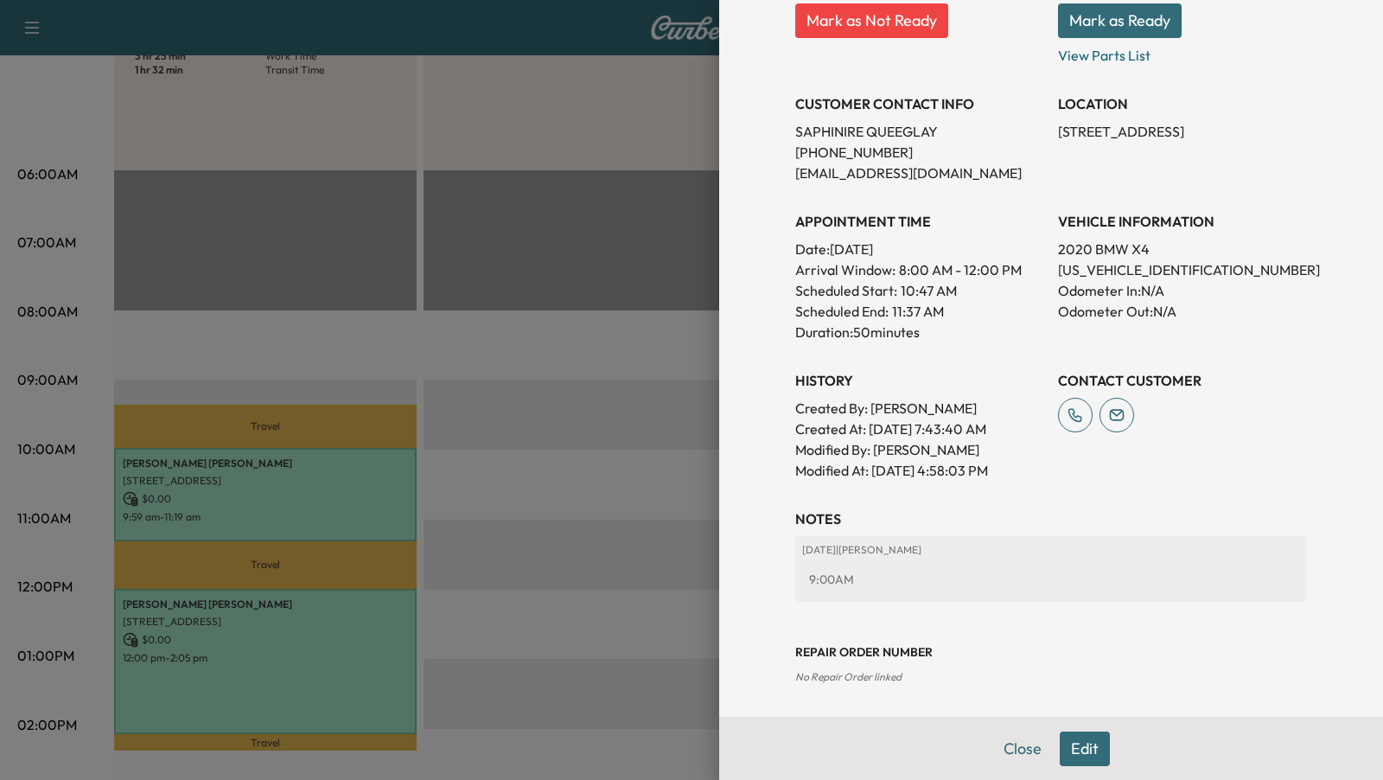
click at [658, 489] on div at bounding box center [691, 390] width 1383 height 780
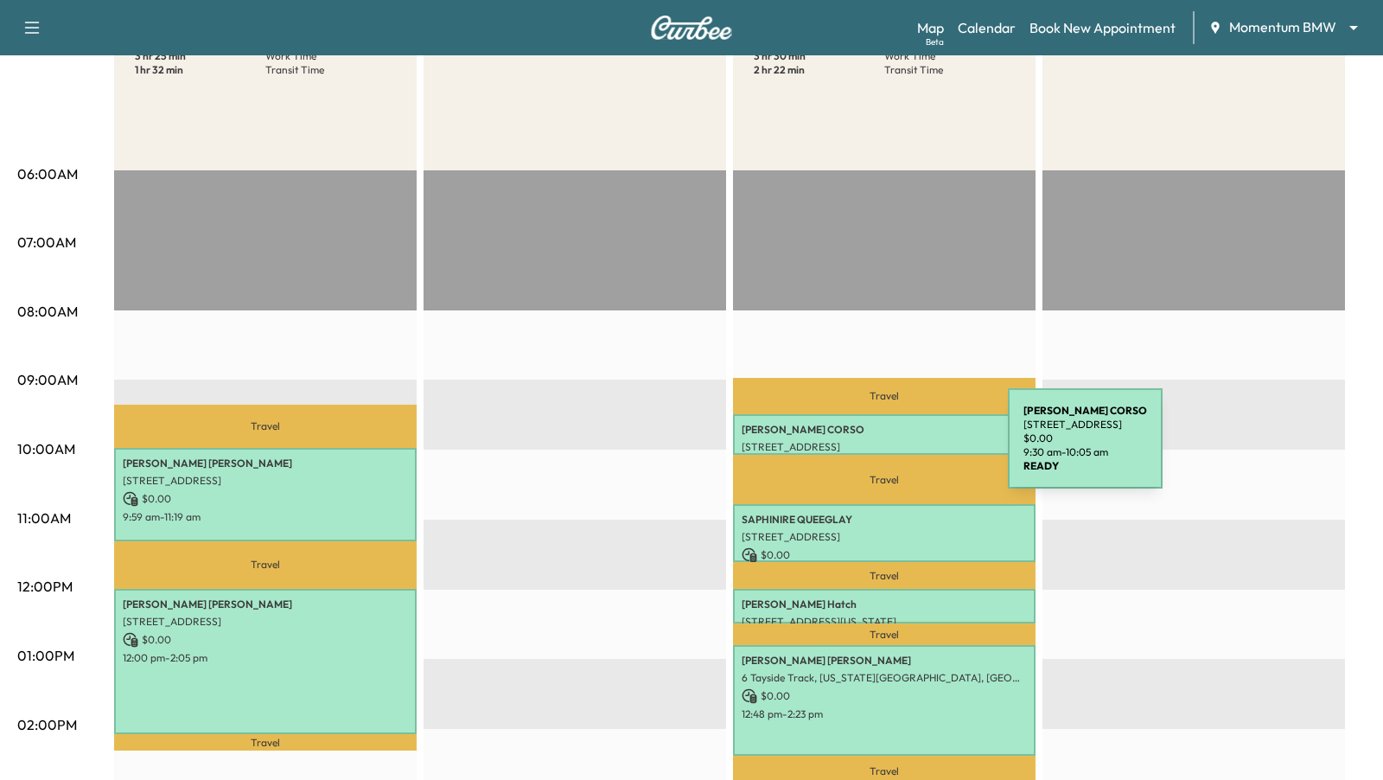
click at [878, 449] on p "[STREET_ADDRESS]" at bounding box center [884, 447] width 285 height 14
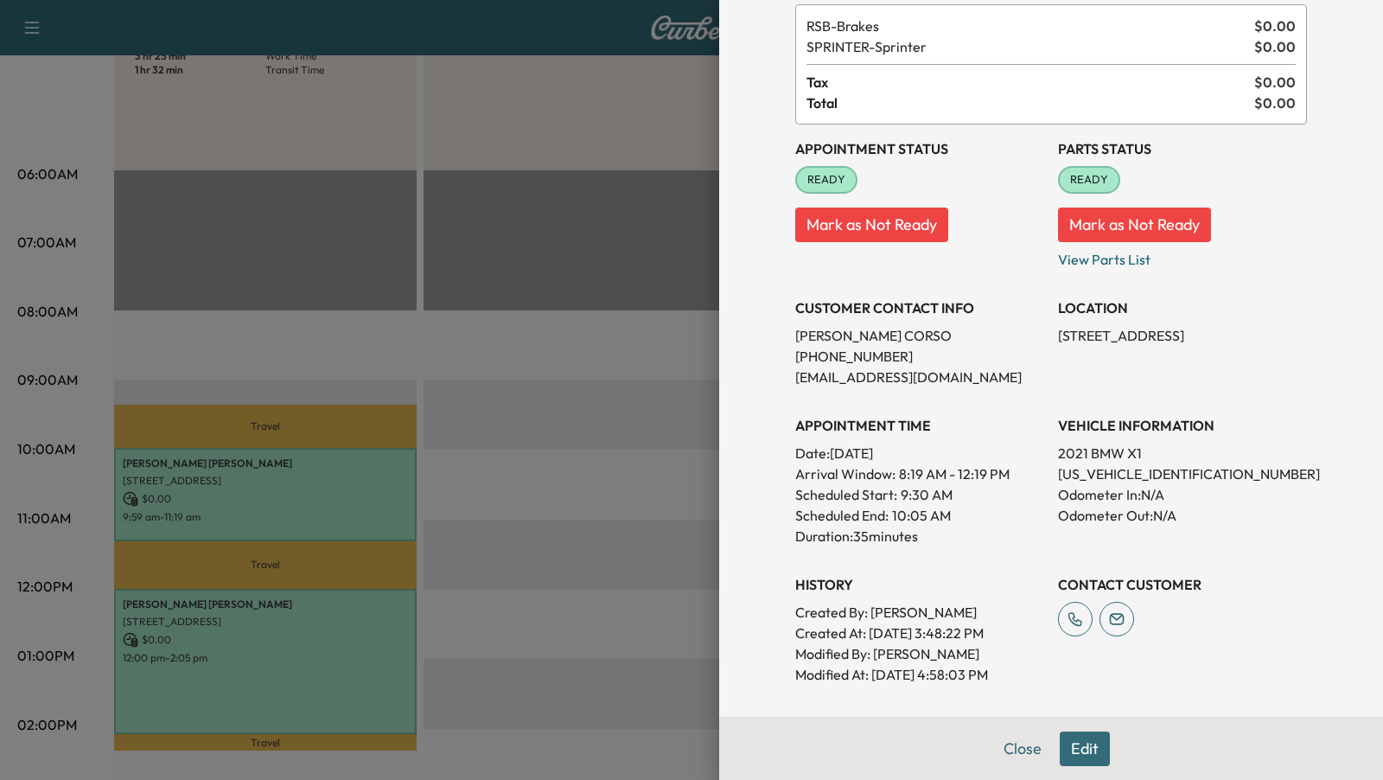
scroll to position [0, 0]
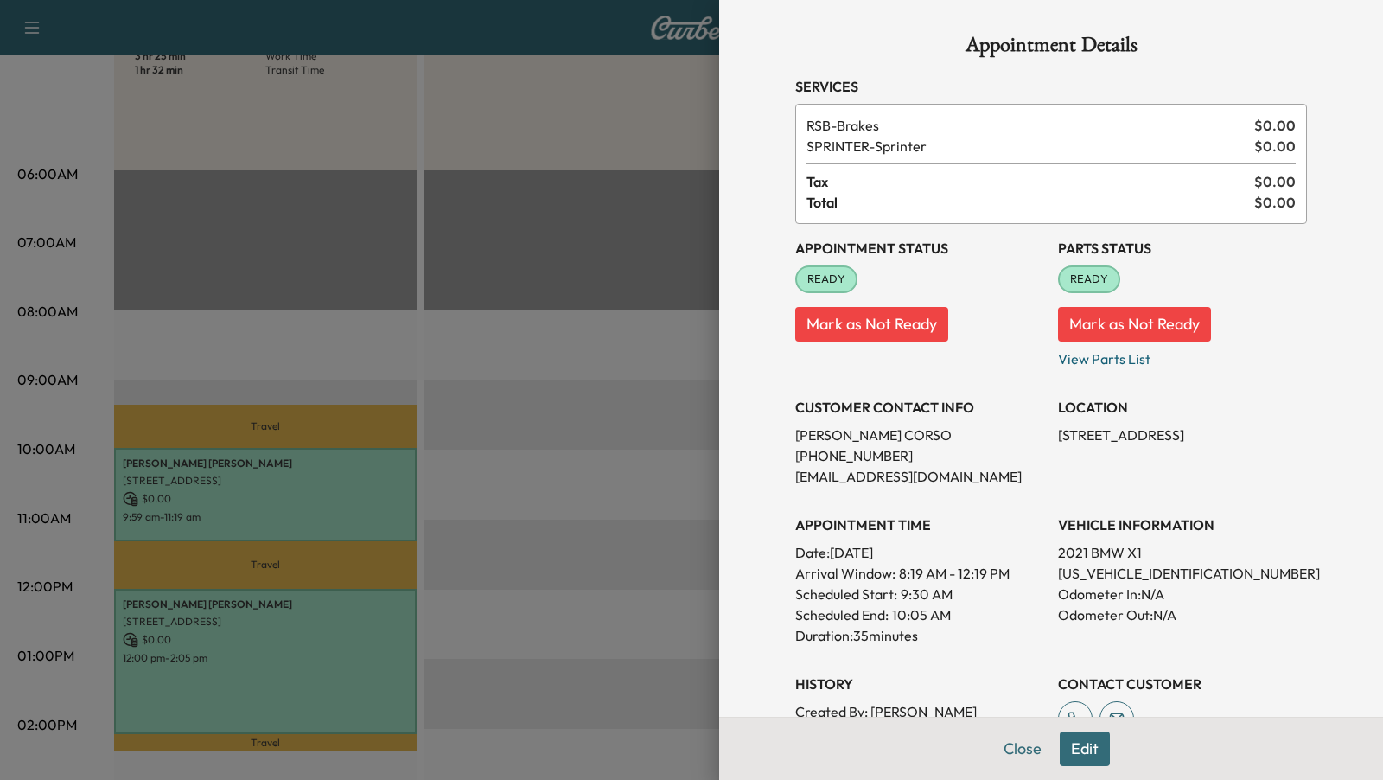
click at [647, 440] on div at bounding box center [691, 390] width 1383 height 780
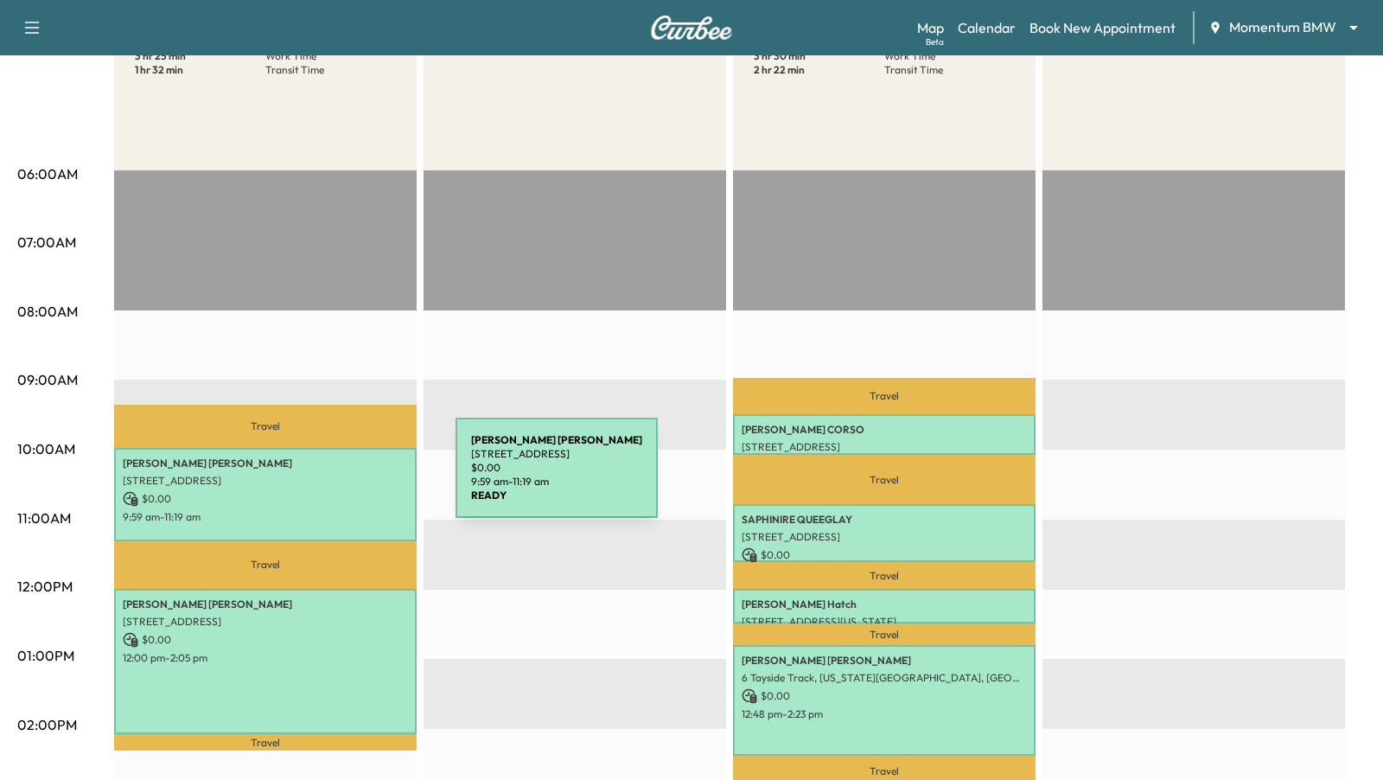
click at [326, 478] on p "[STREET_ADDRESS]" at bounding box center [265, 481] width 285 height 14
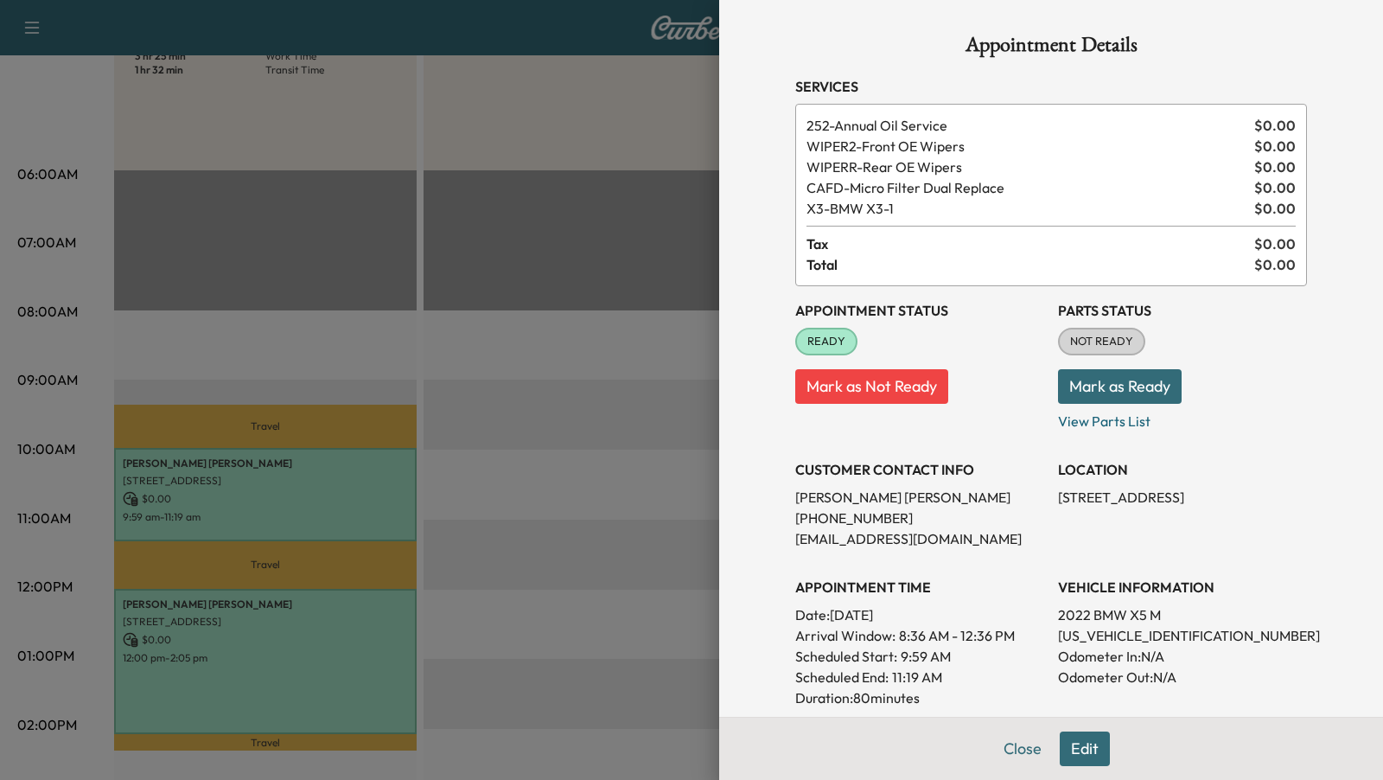
click at [326, 623] on div at bounding box center [691, 390] width 1383 height 780
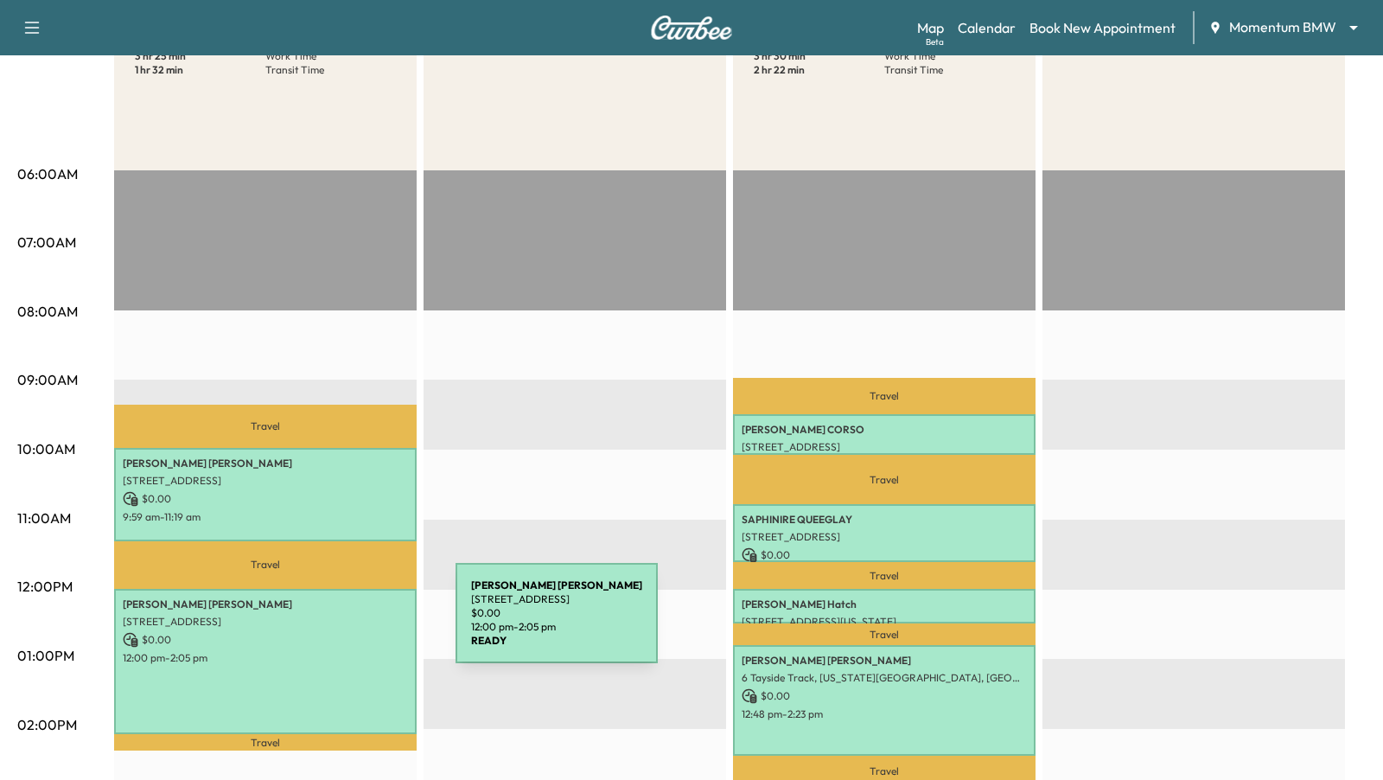
click at [326, 623] on p "[STREET_ADDRESS]" at bounding box center [265, 622] width 285 height 14
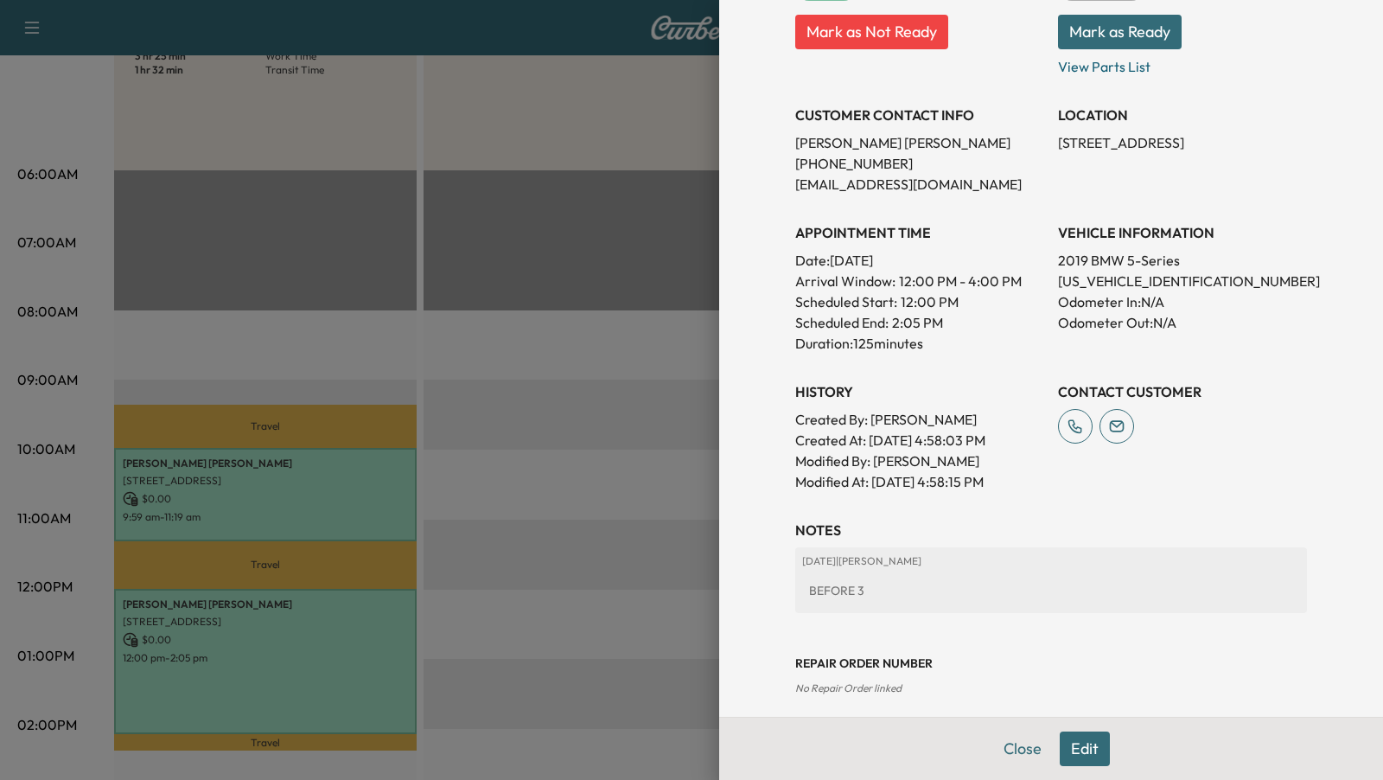
scroll to position [324, 0]
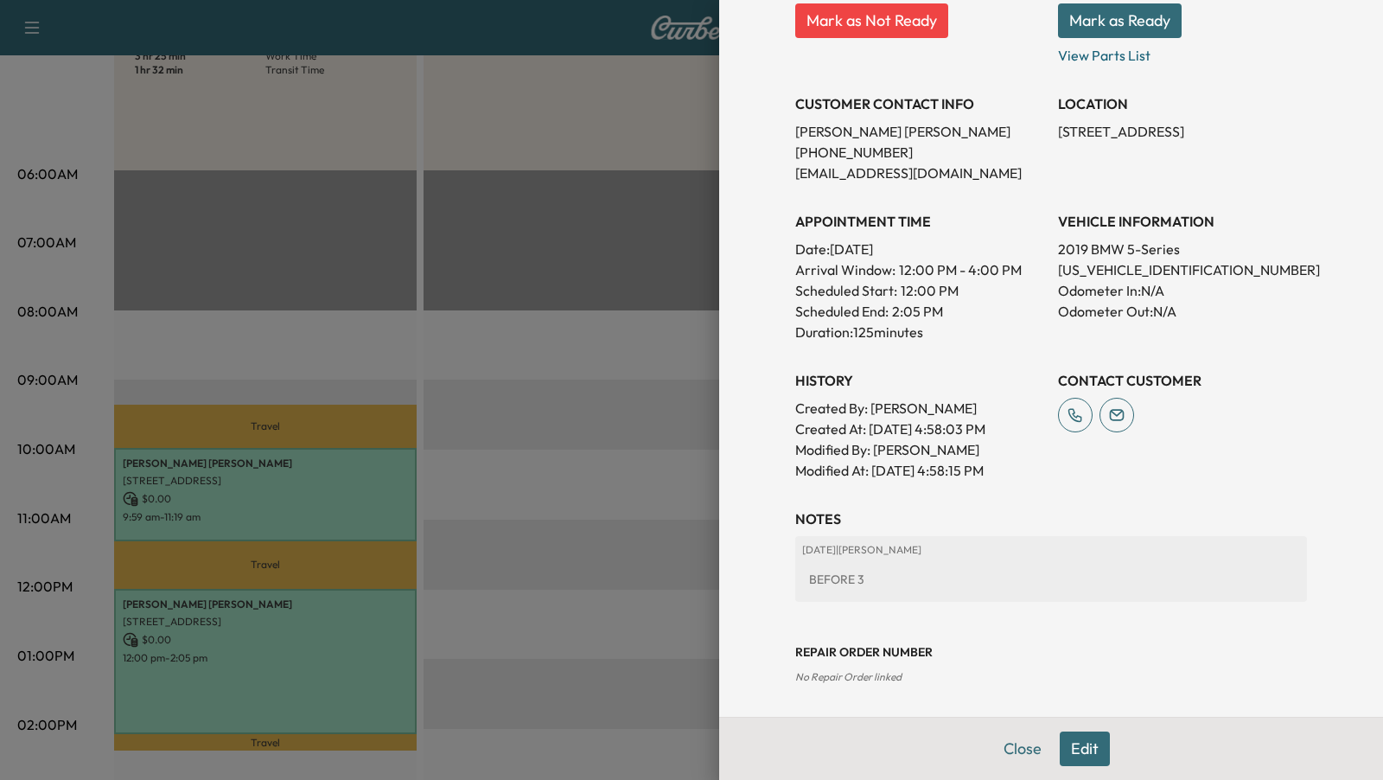
click at [658, 355] on div at bounding box center [691, 390] width 1383 height 780
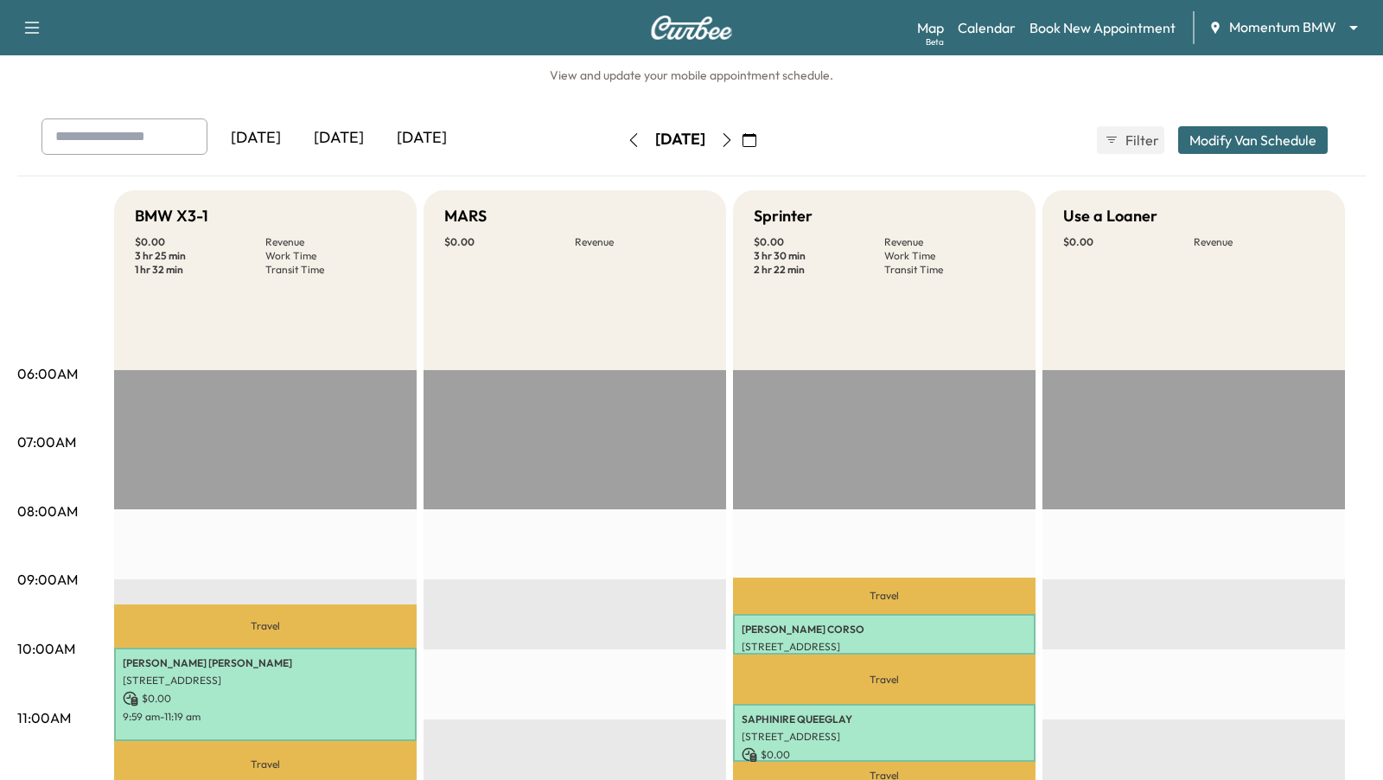
scroll to position [5, 0]
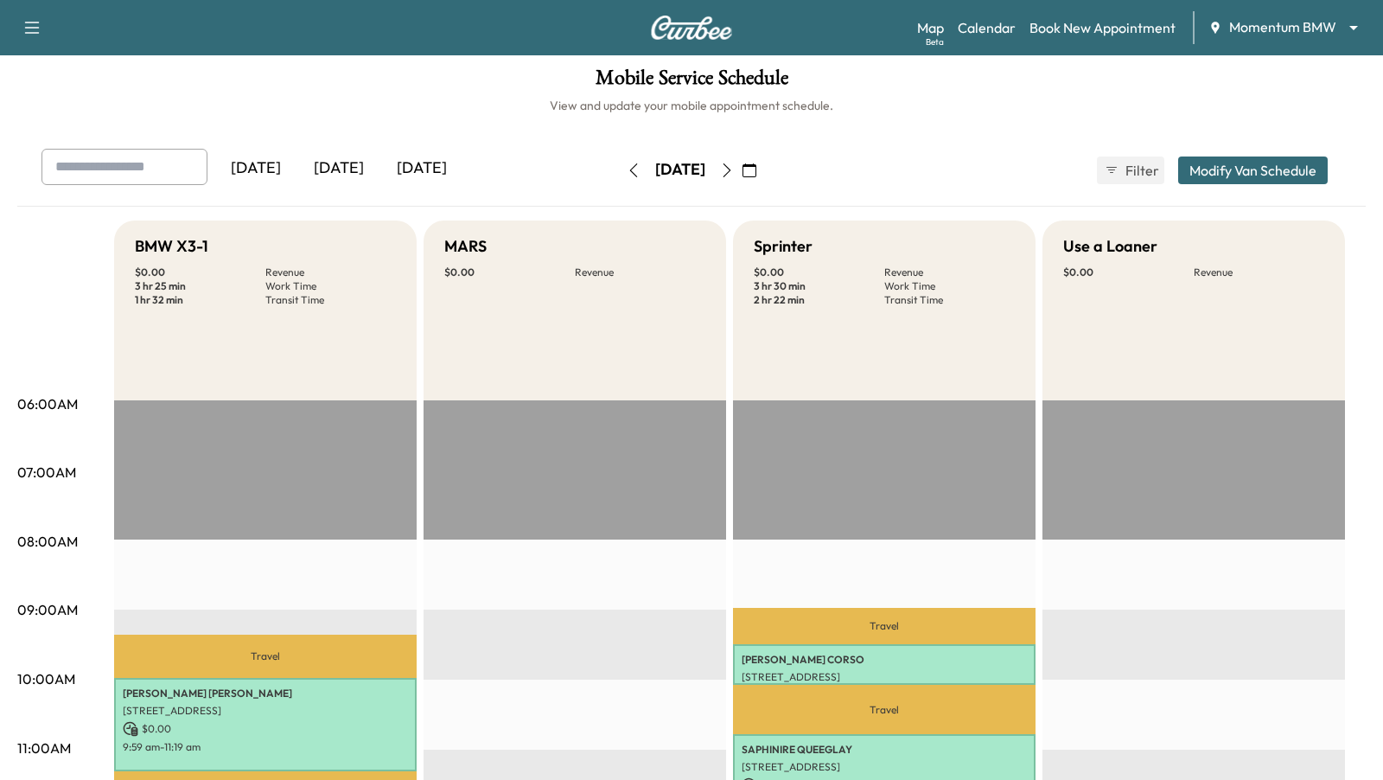
click at [734, 174] on icon "button" at bounding box center [727, 170] width 14 height 14
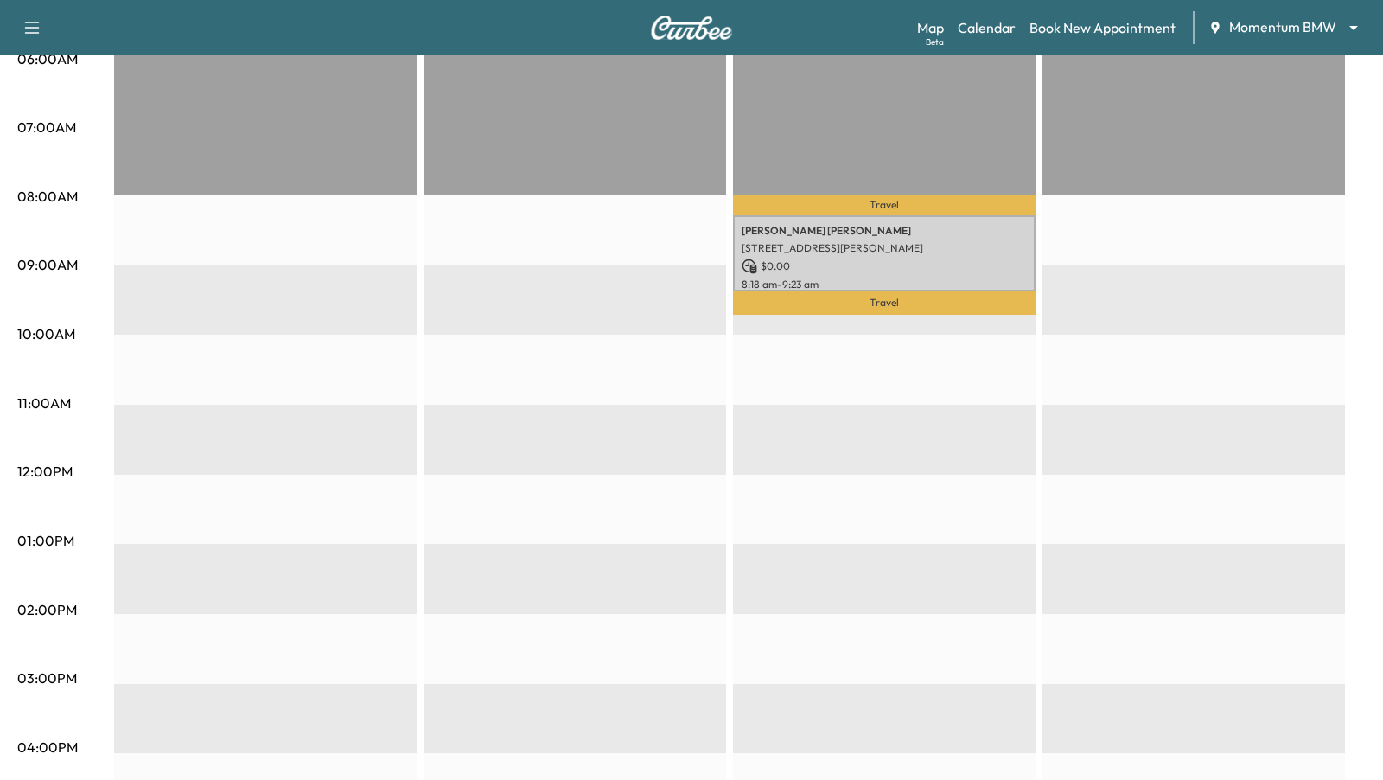
scroll to position [374, 0]
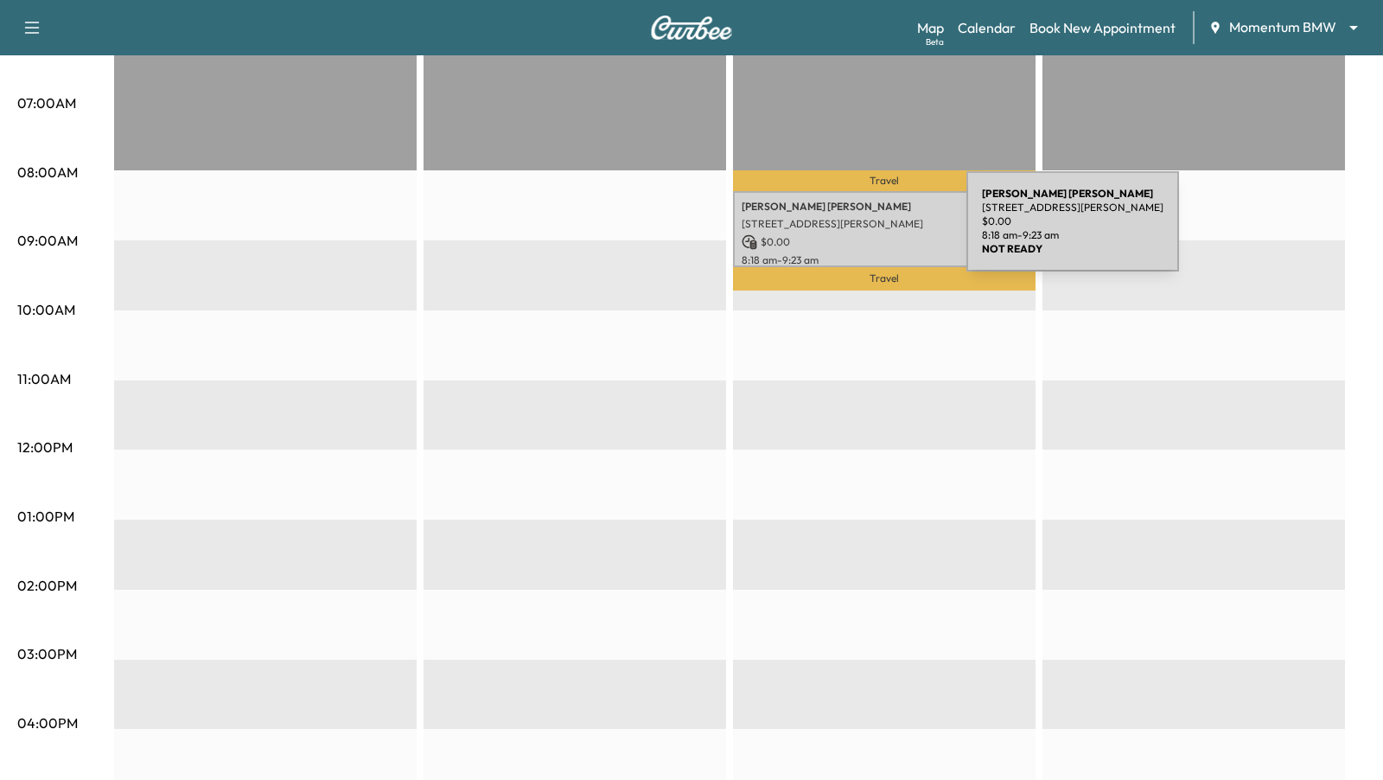
click at [837, 231] on div "[PERSON_NAME] [STREET_ADDRESS][PERSON_NAME] $ 0.00 8:18 am - 9:23 am" at bounding box center [884, 228] width 303 height 75
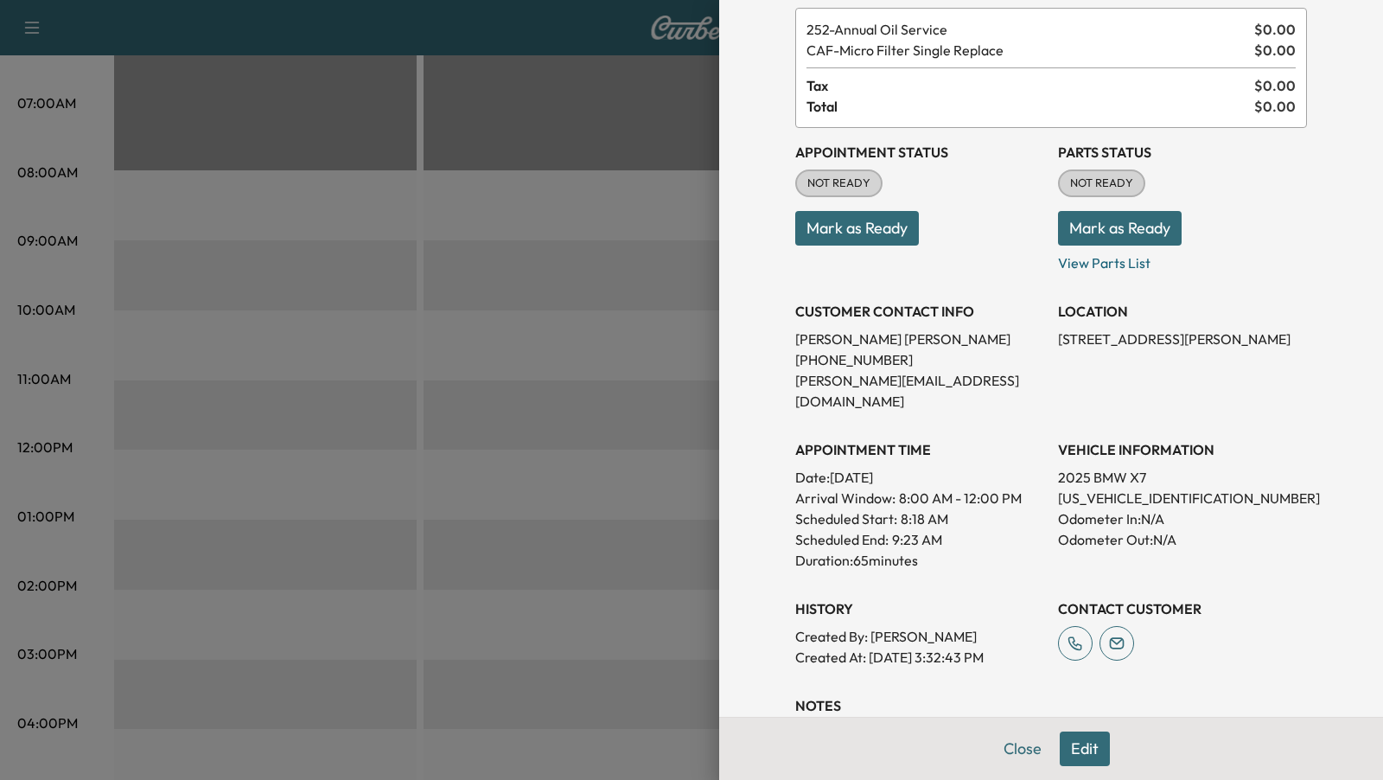
scroll to position [196, 0]
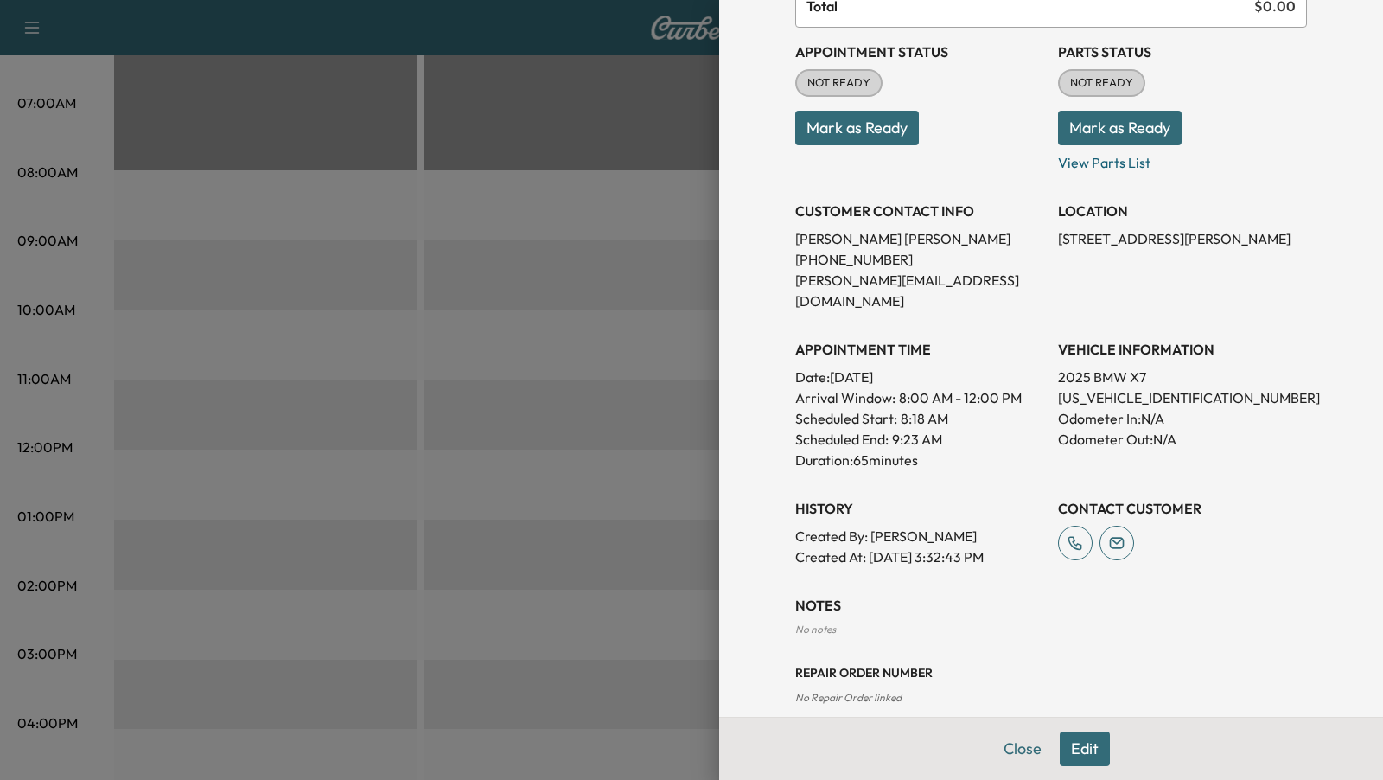
click at [551, 351] on div at bounding box center [691, 390] width 1383 height 780
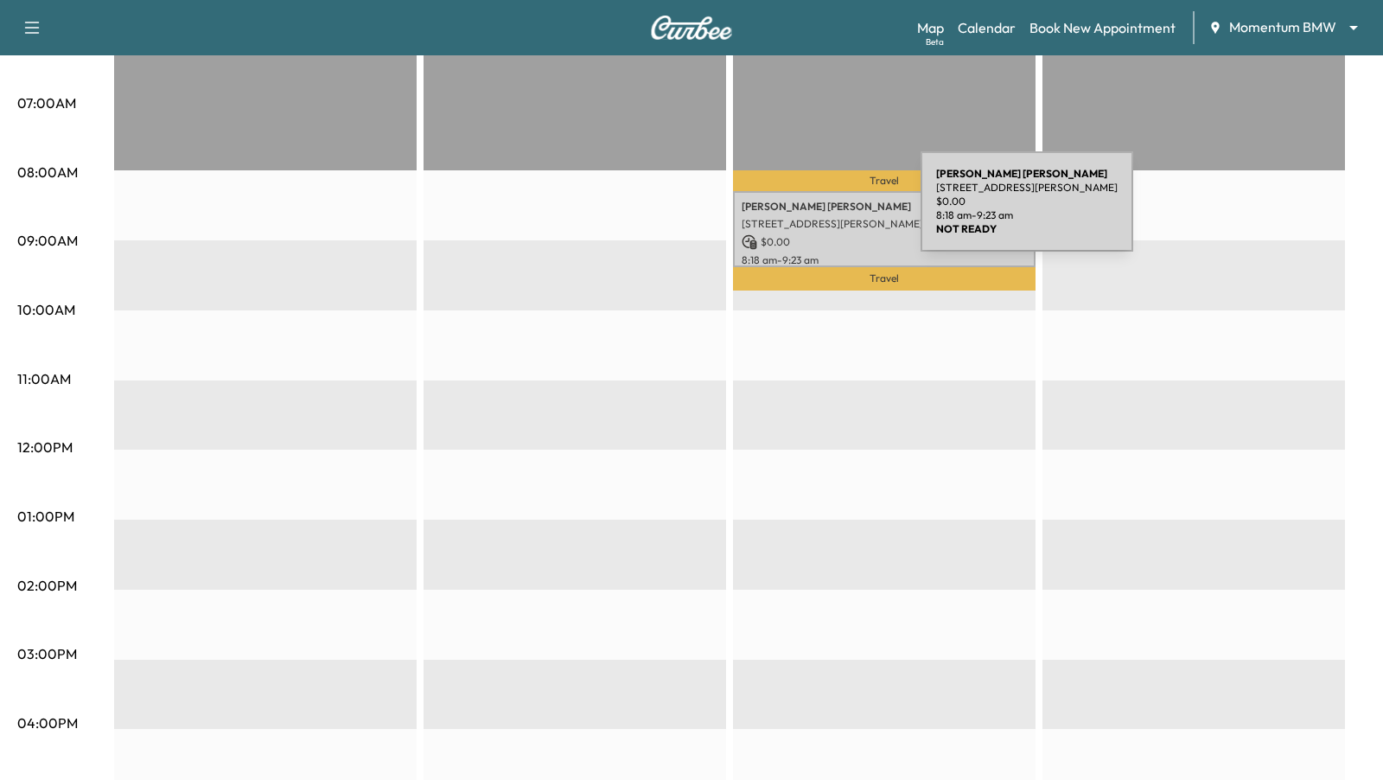
click at [791, 212] on div "[PERSON_NAME] [STREET_ADDRESS][PERSON_NAME] $ 0.00 8:18 am - 9:23 am" at bounding box center [884, 228] width 303 height 75
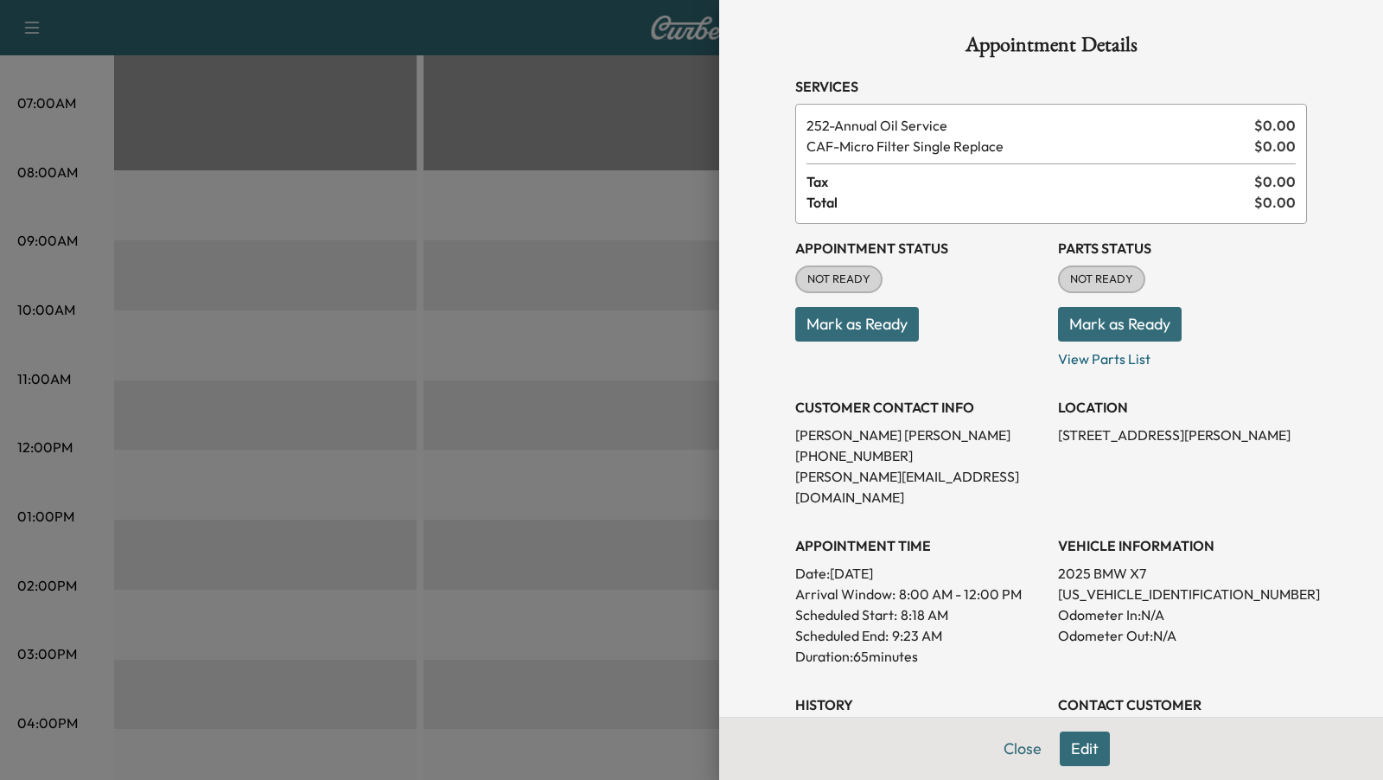
click at [538, 314] on div at bounding box center [691, 390] width 1383 height 780
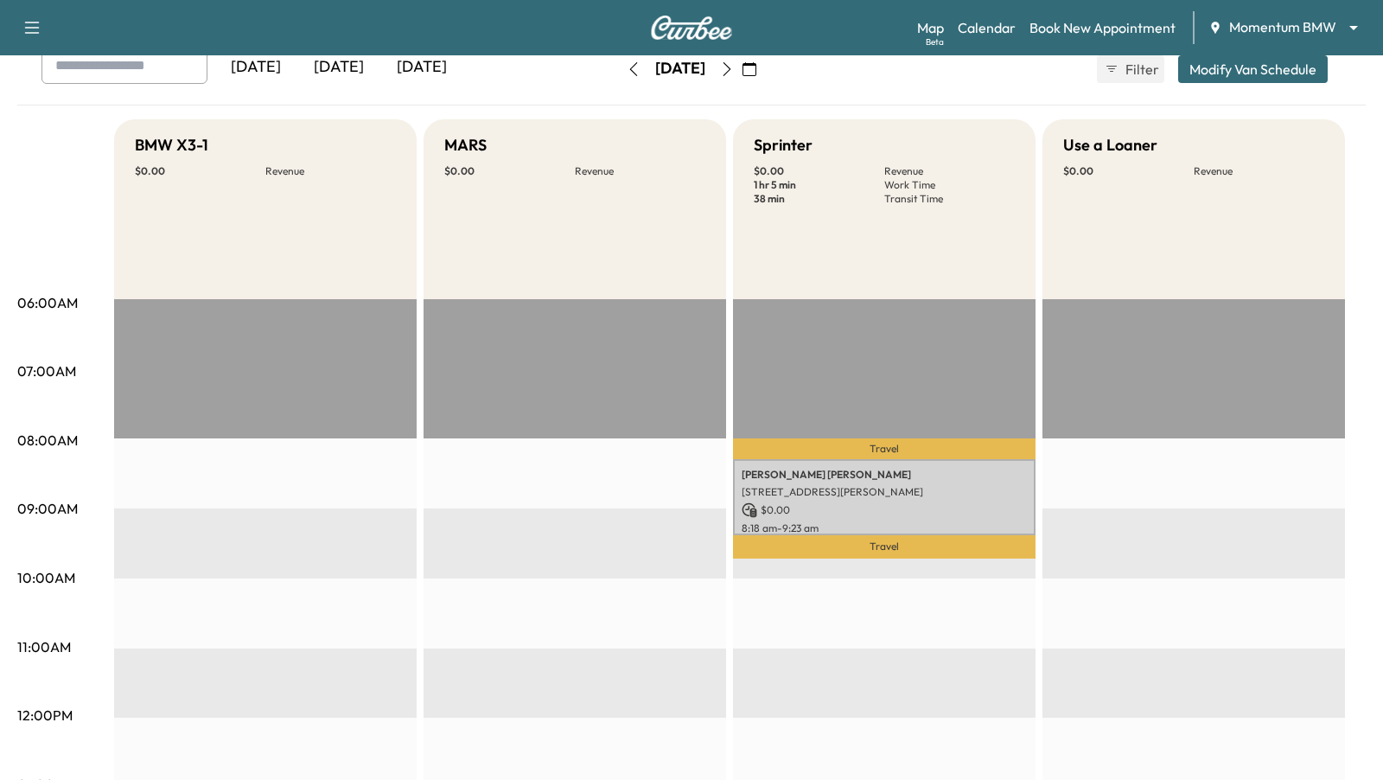
scroll to position [0, 0]
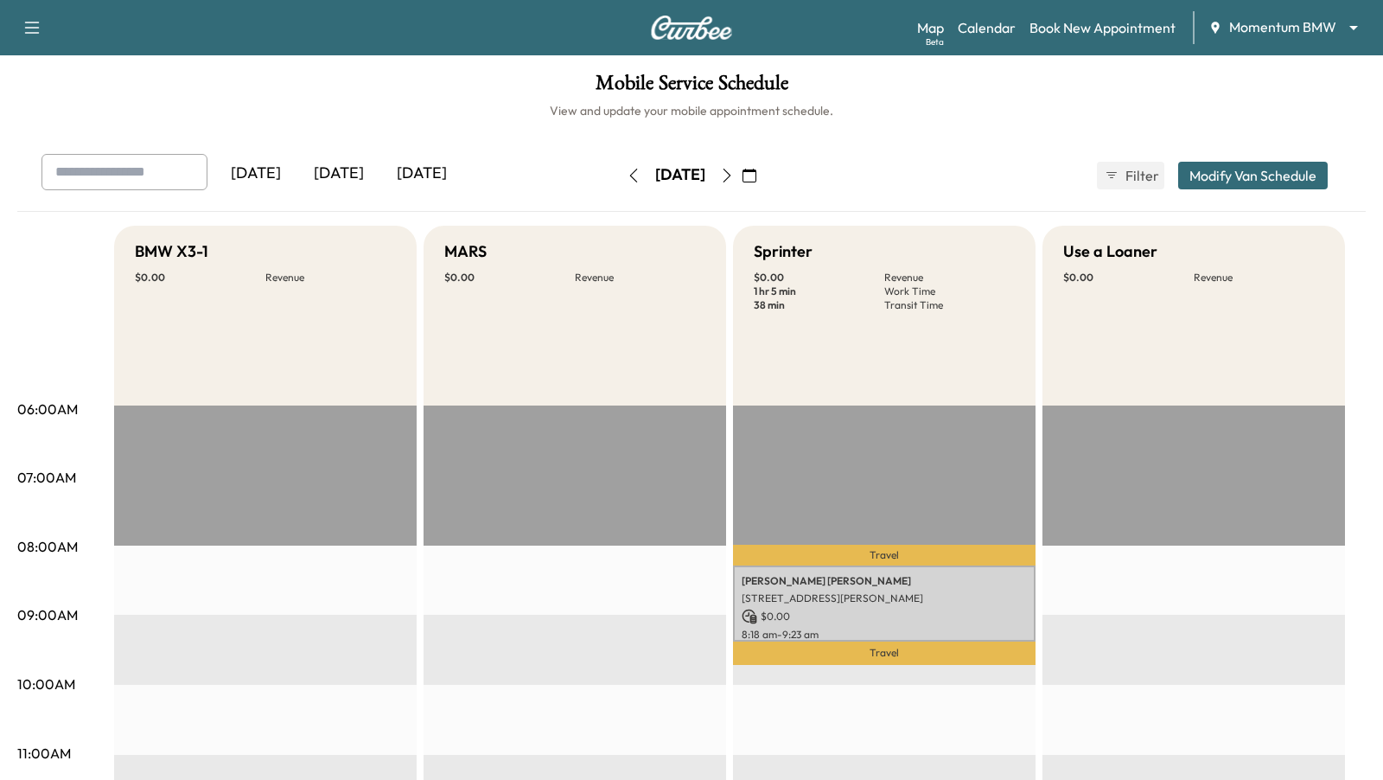
click at [734, 173] on icon "button" at bounding box center [727, 176] width 14 height 14
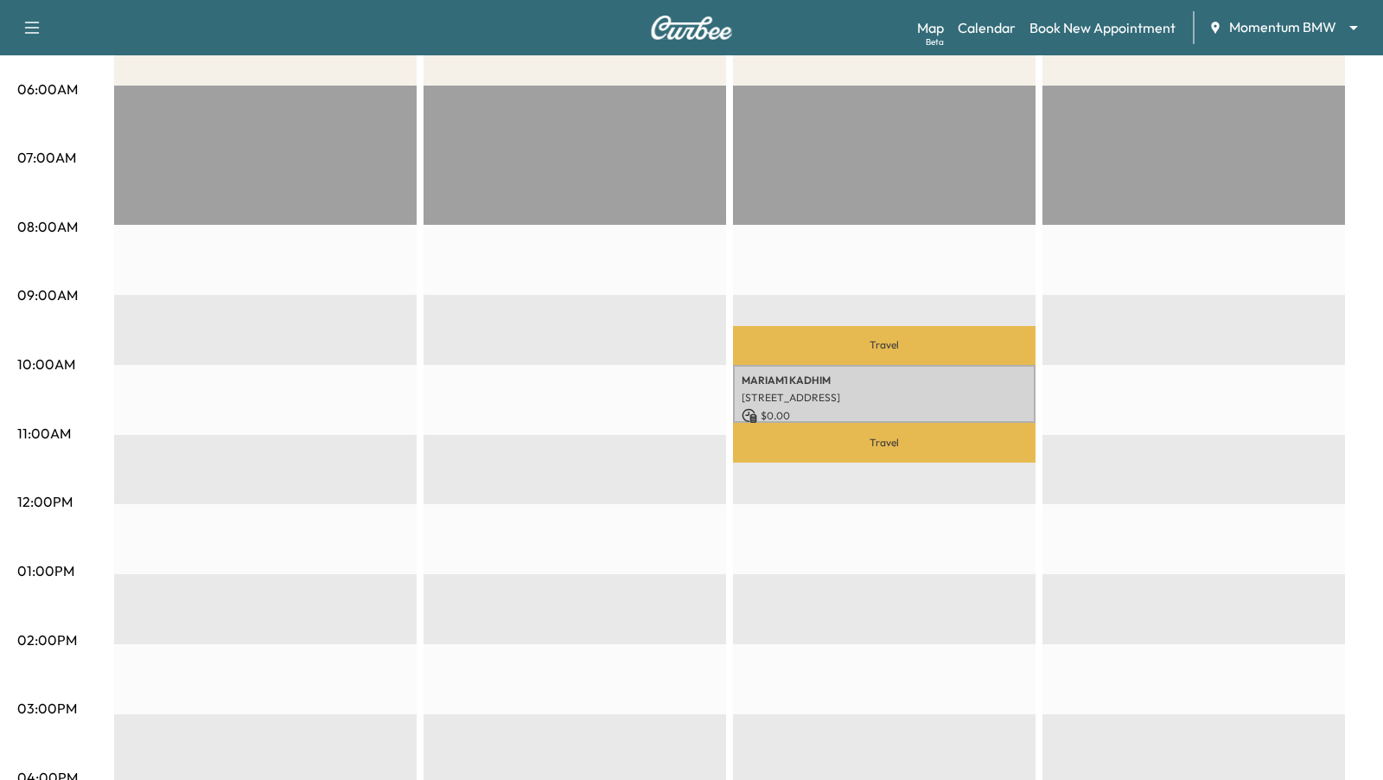
scroll to position [339, 0]
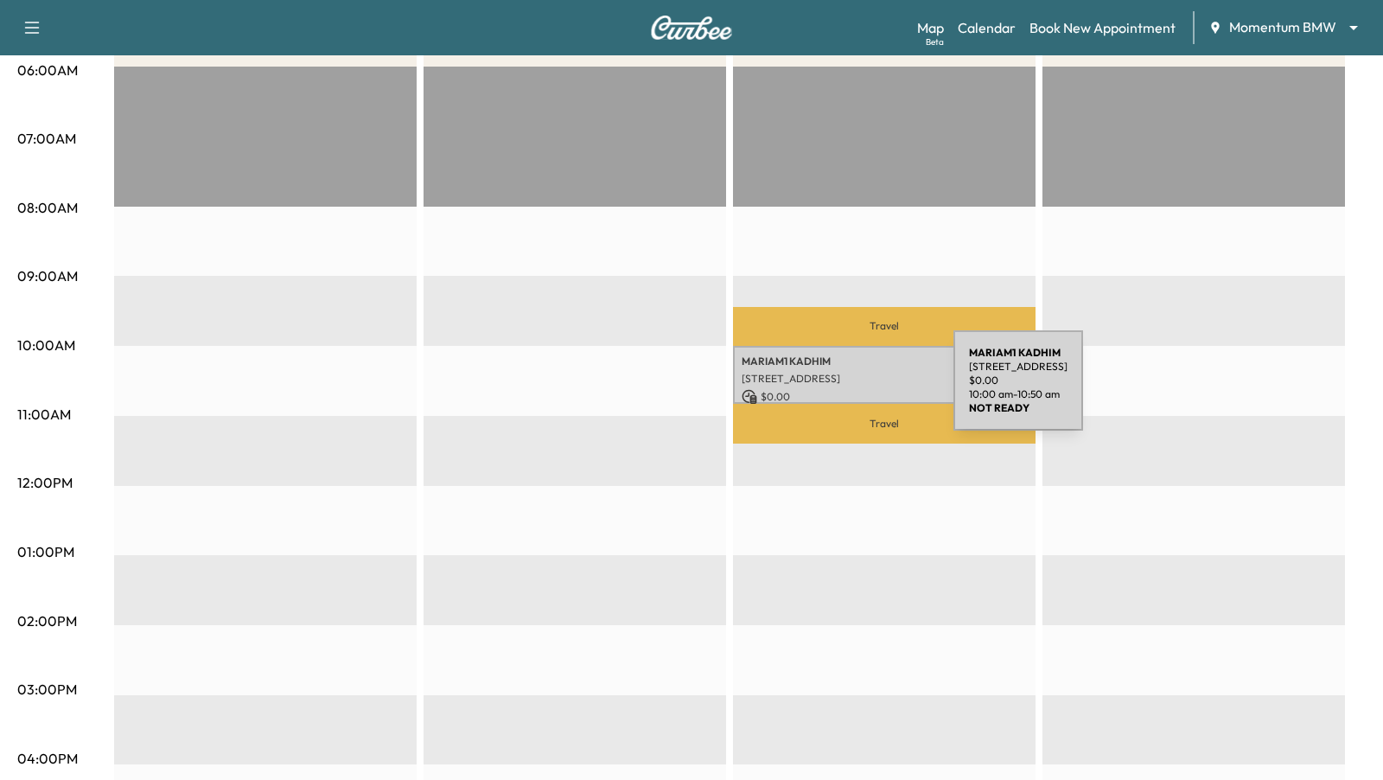
click at [824, 391] on p "$ 0.00" at bounding box center [884, 397] width 285 height 16
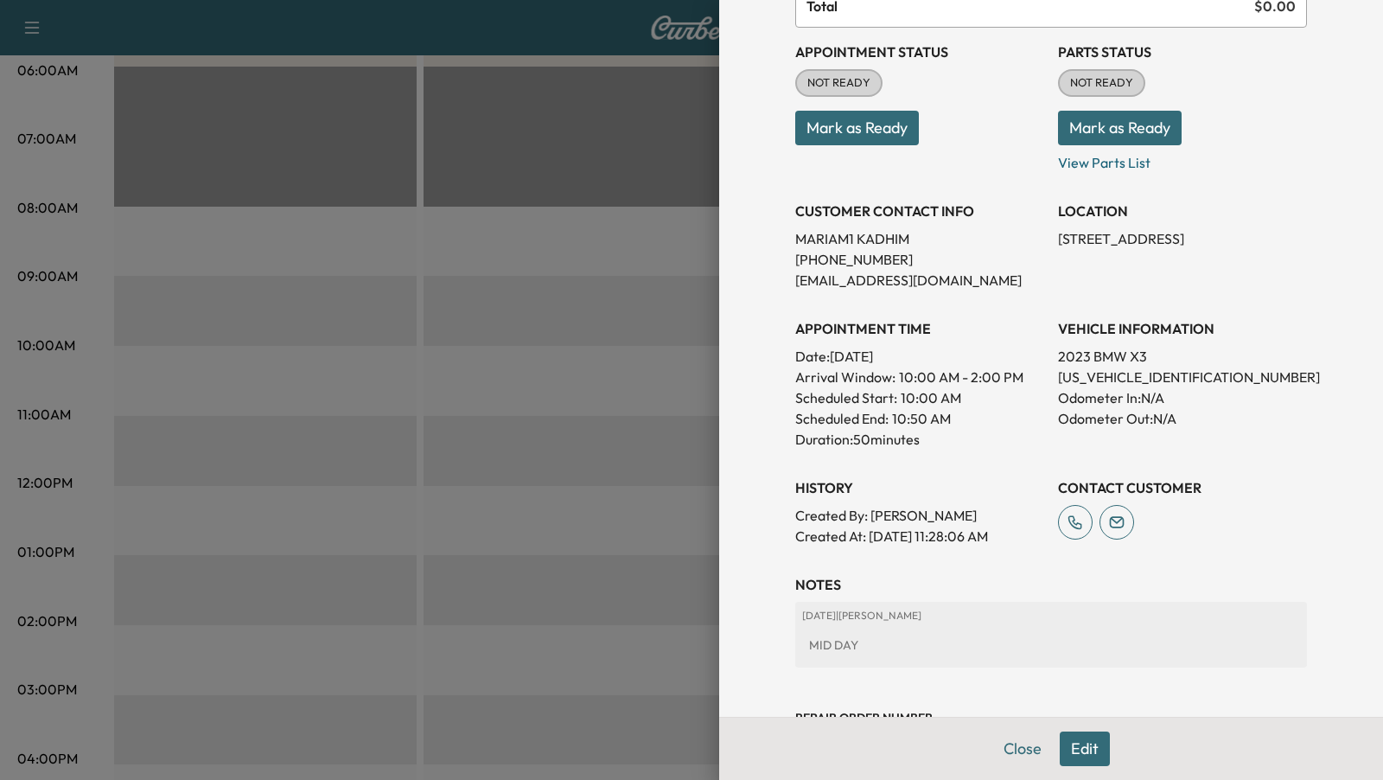
scroll to position [242, 0]
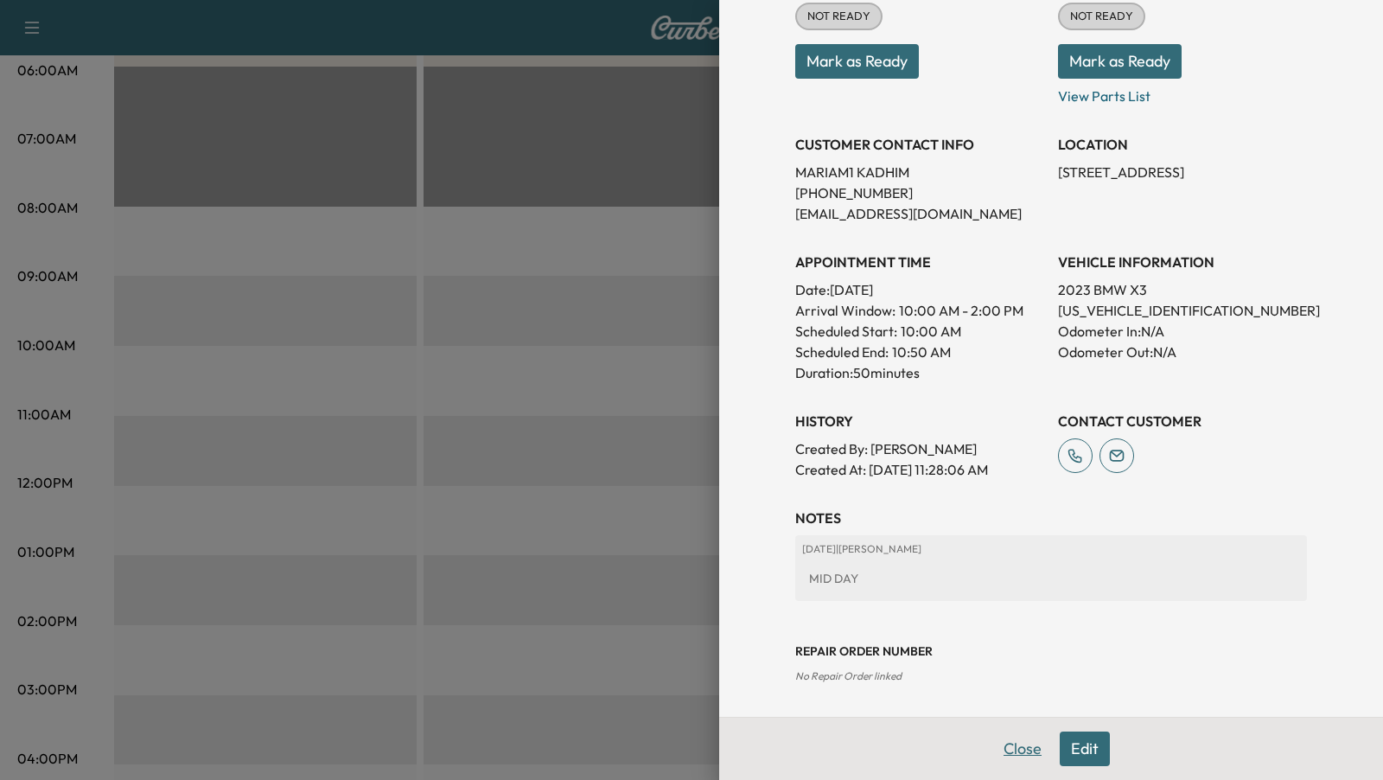
click at [1025, 753] on button "Close" at bounding box center [1022, 748] width 61 height 35
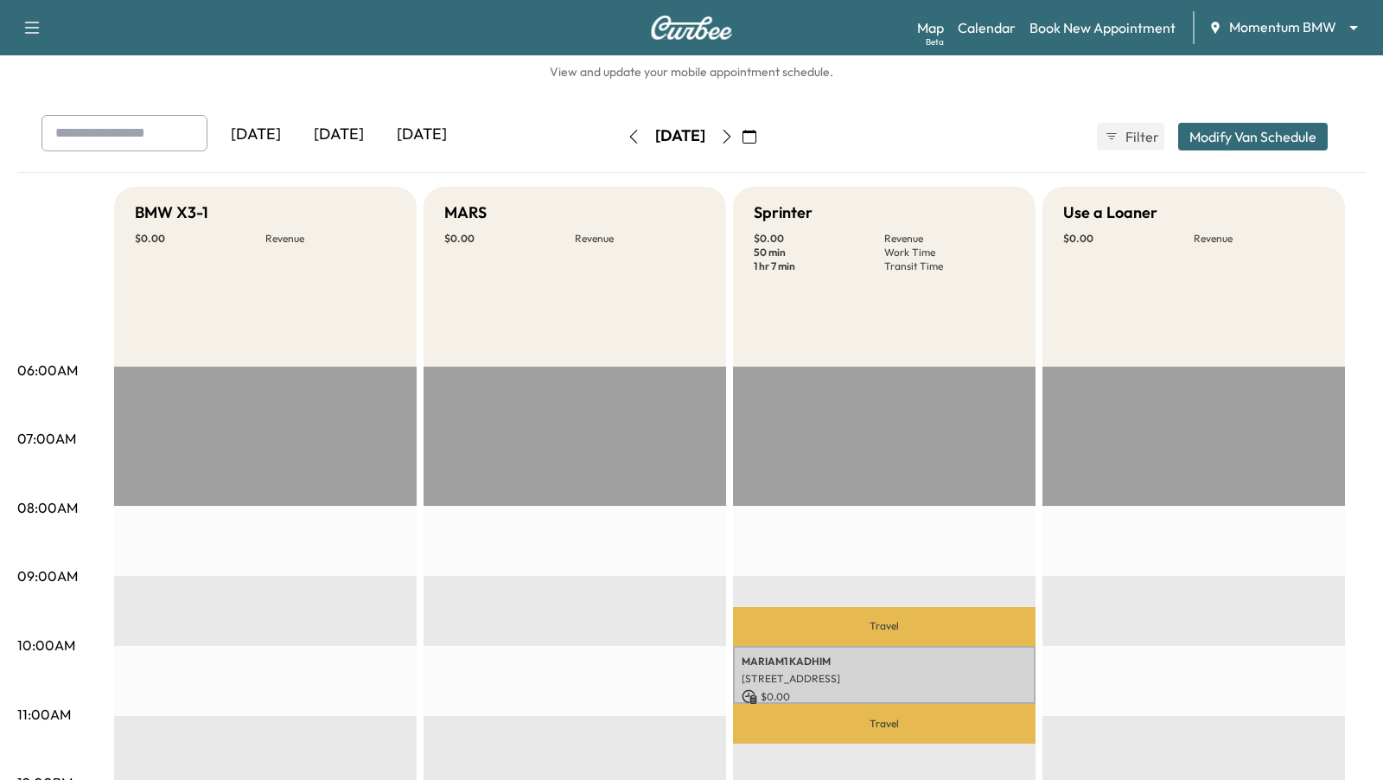
scroll to position [0, 0]
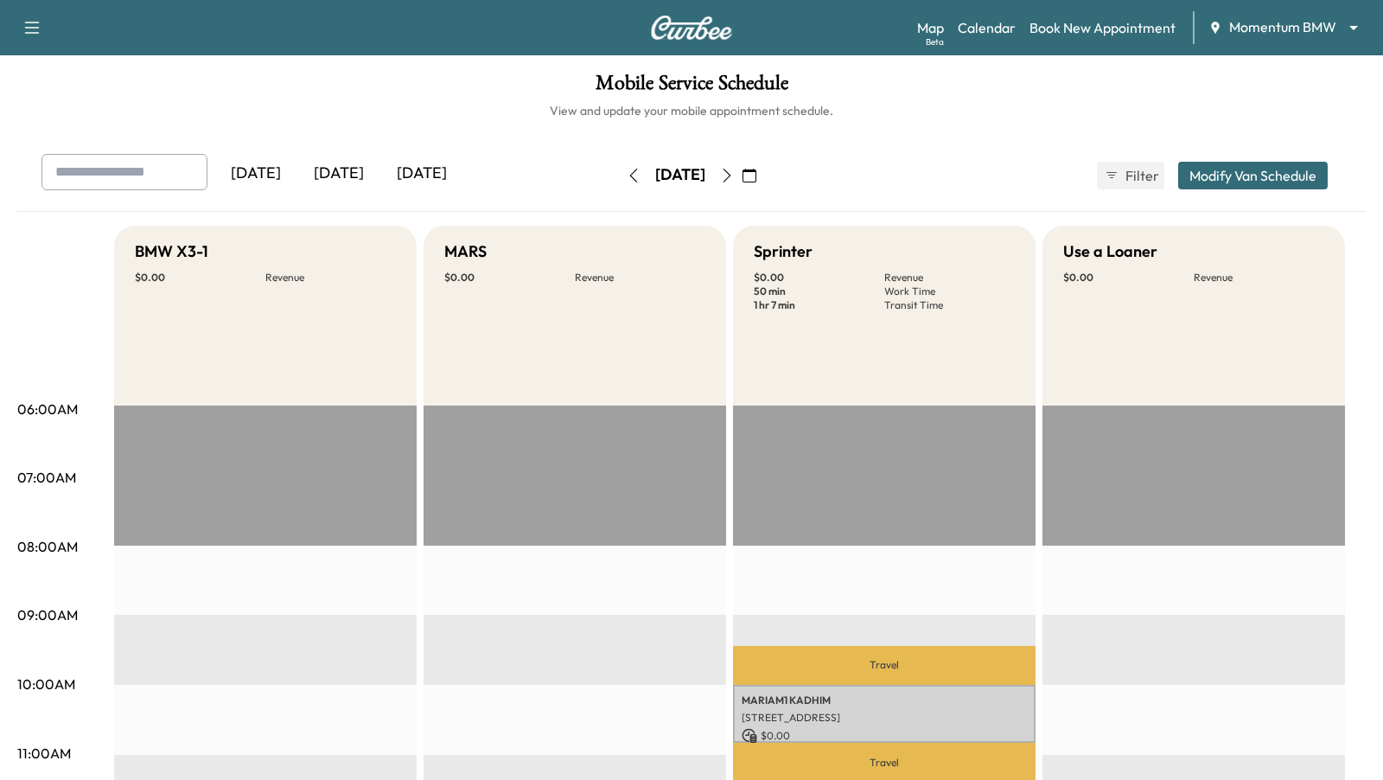
click at [742, 182] on button "button" at bounding box center [726, 176] width 29 height 28
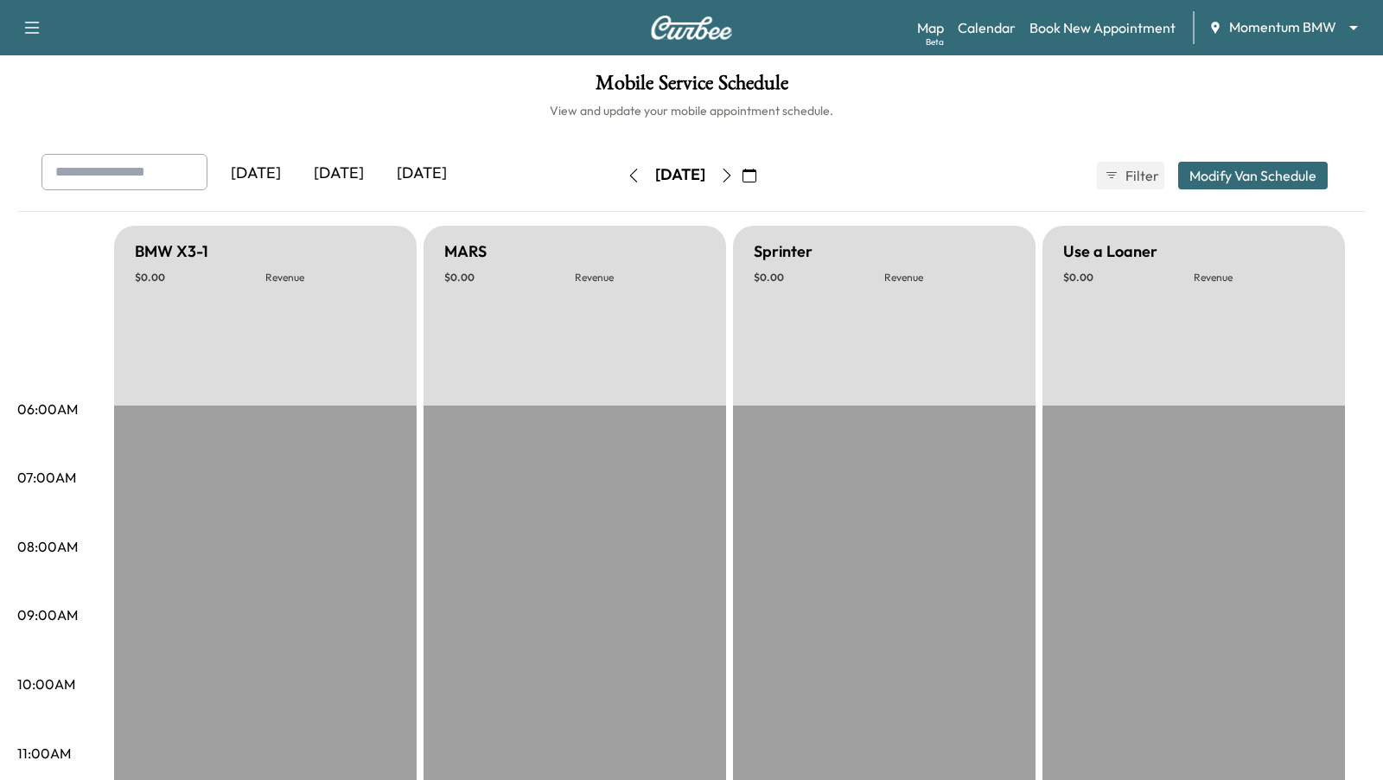
click at [756, 177] on icon "button" at bounding box center [750, 176] width 14 height 14
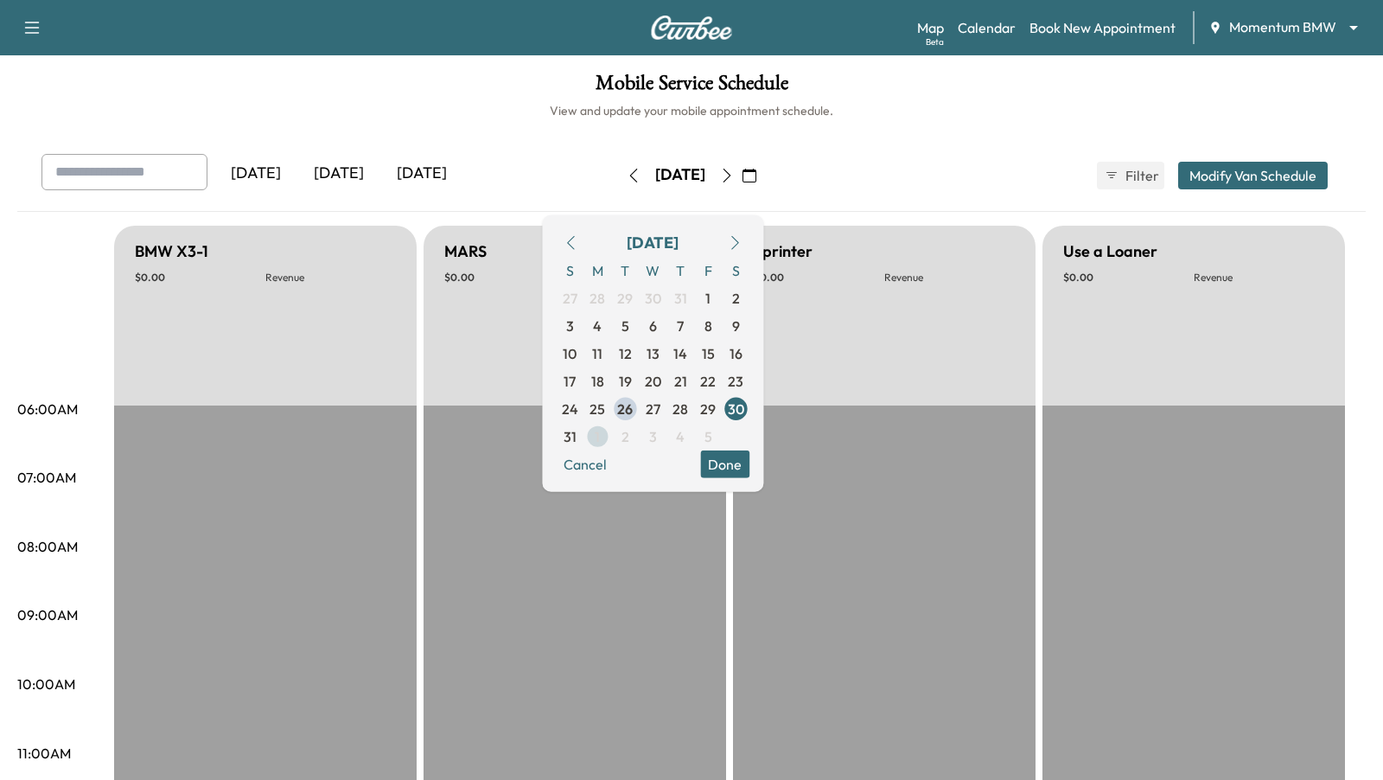
click at [611, 431] on span "1" at bounding box center [597, 436] width 28 height 28
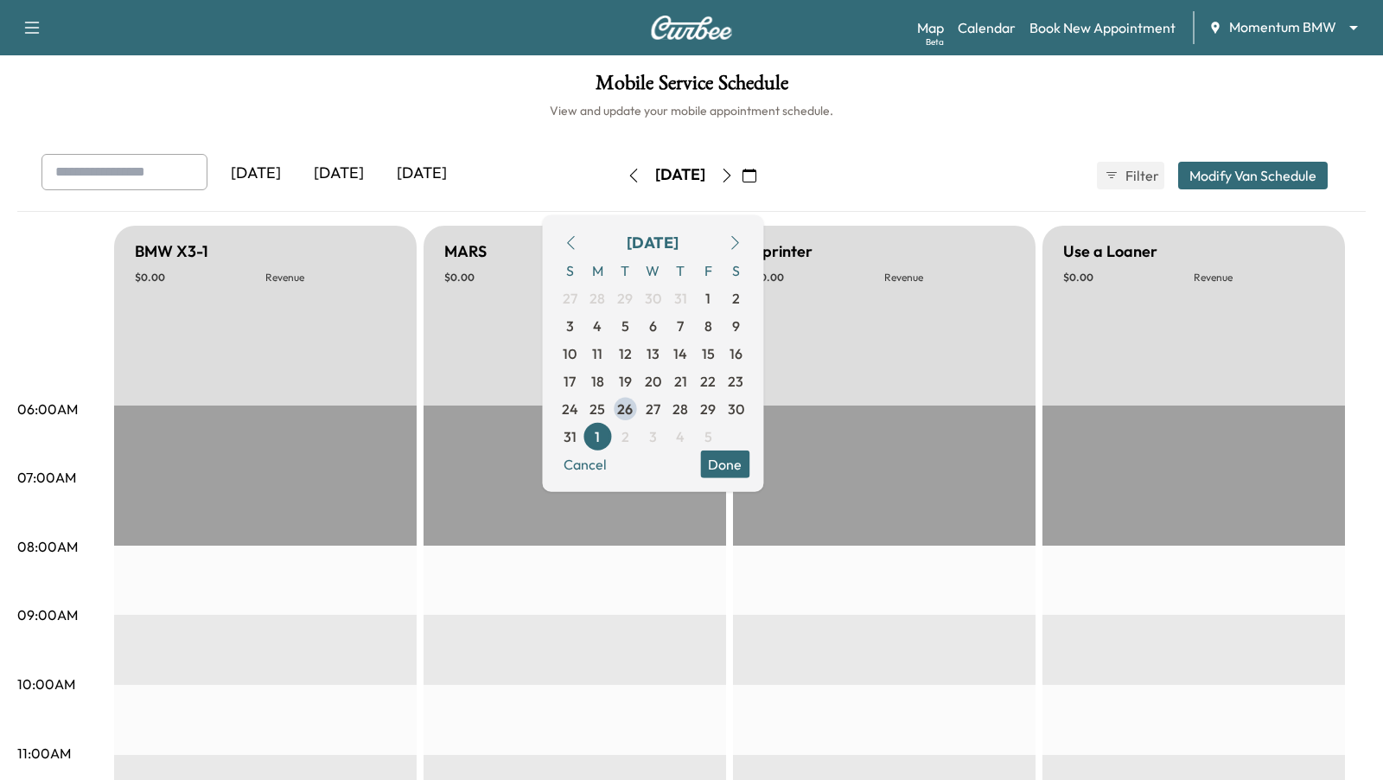
click at [749, 471] on button "Done" at bounding box center [724, 463] width 49 height 28
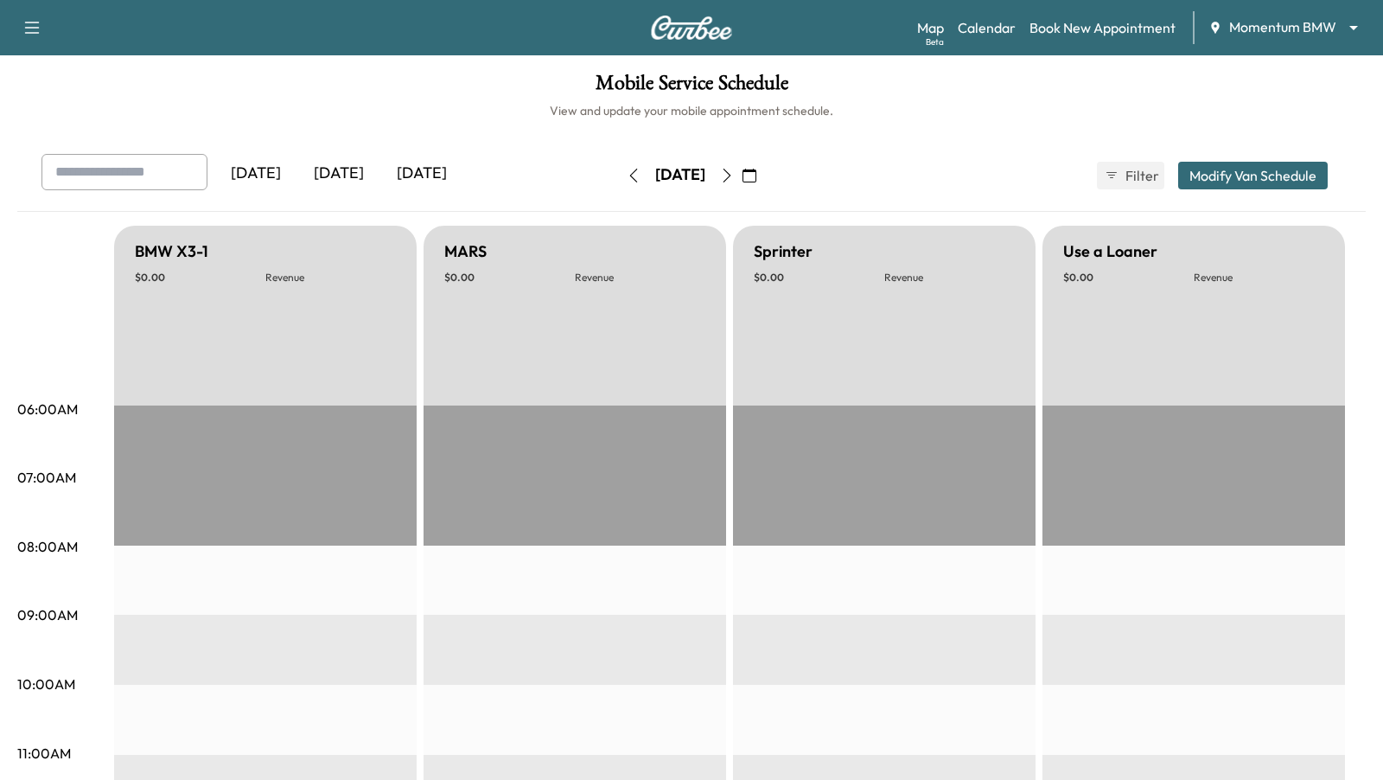
click at [756, 169] on icon "button" at bounding box center [750, 176] width 14 height 14
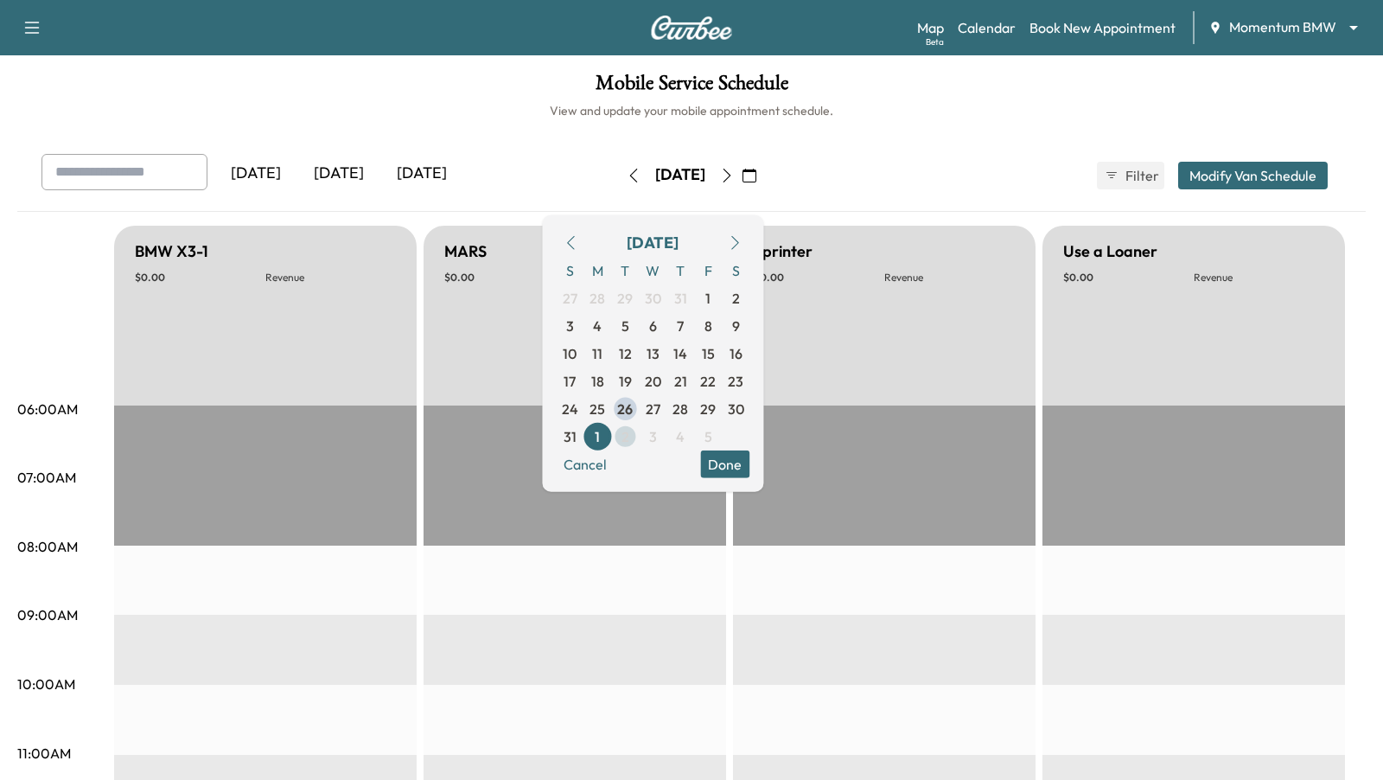
click at [629, 437] on span "2" at bounding box center [626, 435] width 8 height 21
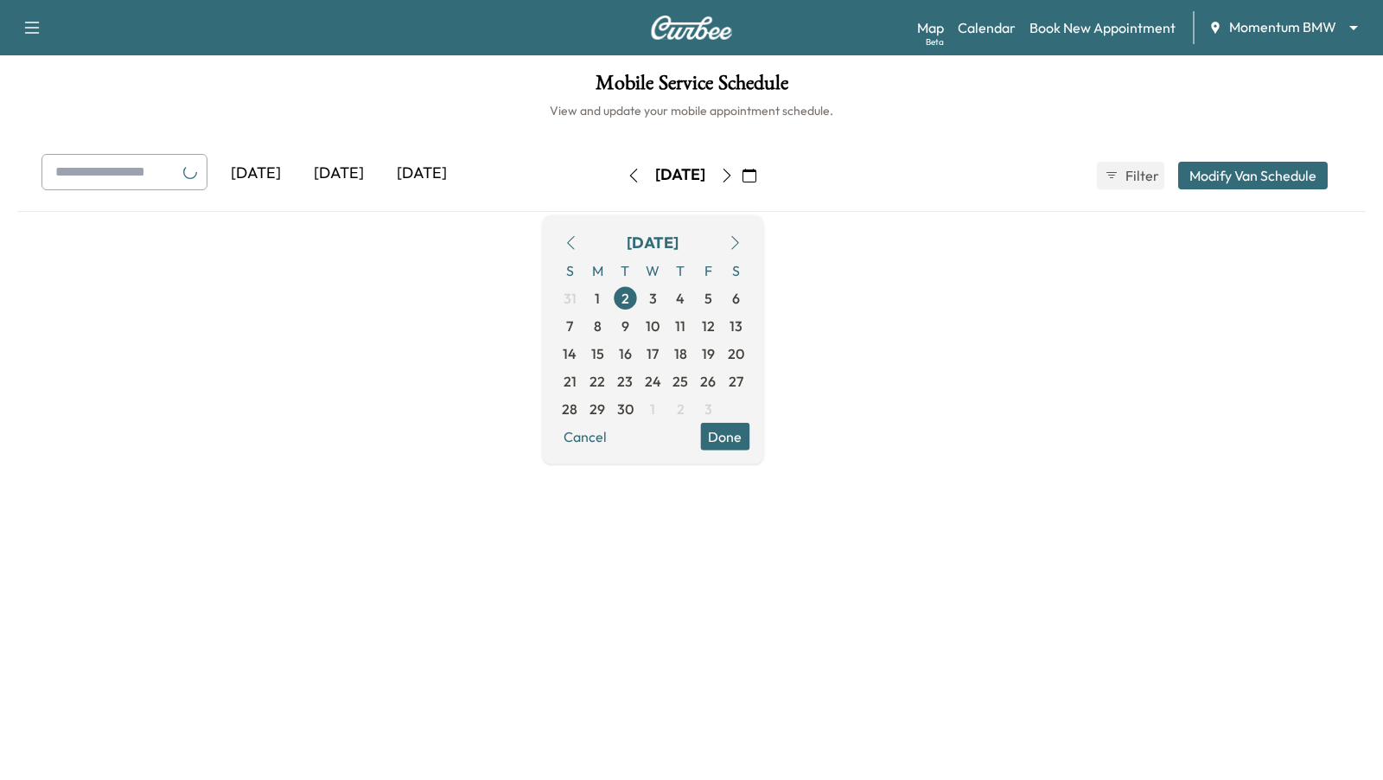
click at [749, 441] on button "Done" at bounding box center [724, 436] width 49 height 28
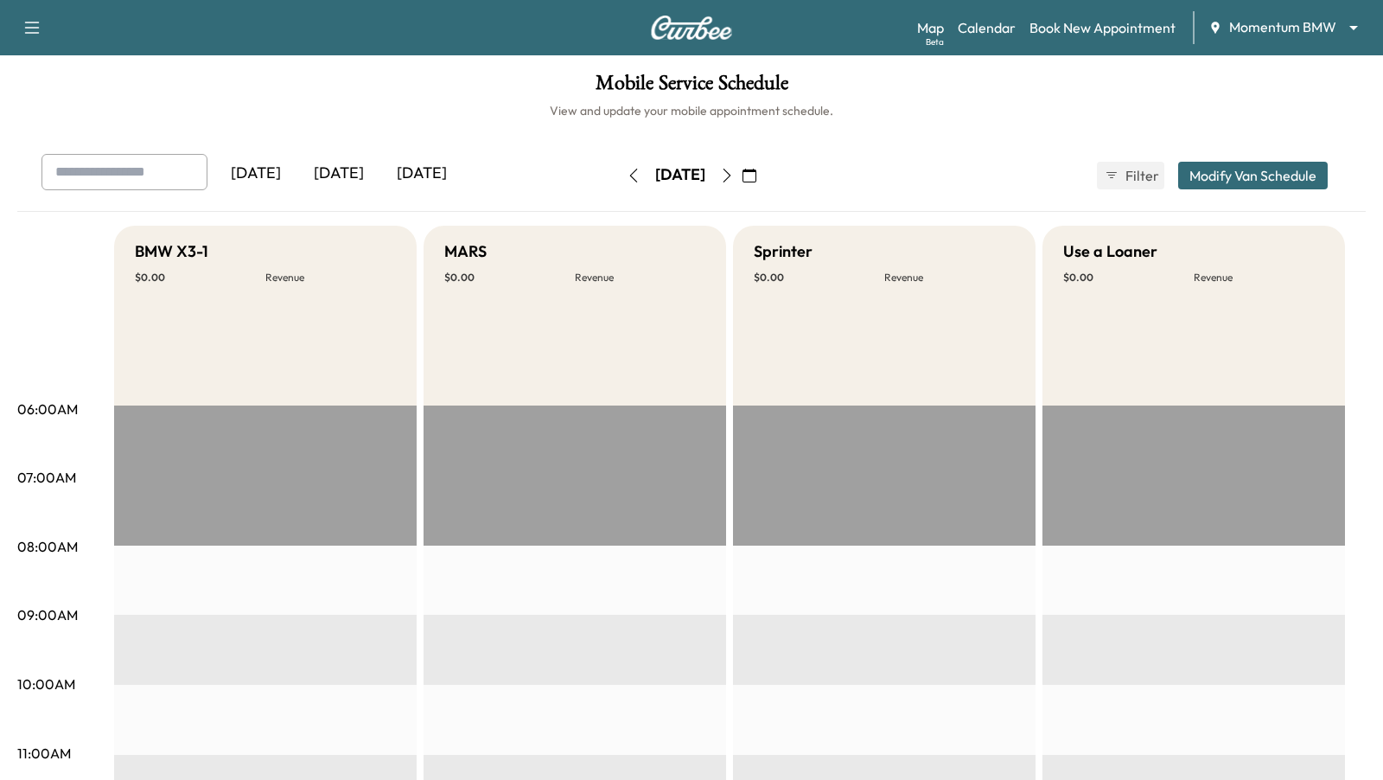
click at [756, 169] on icon "button" at bounding box center [750, 176] width 14 height 14
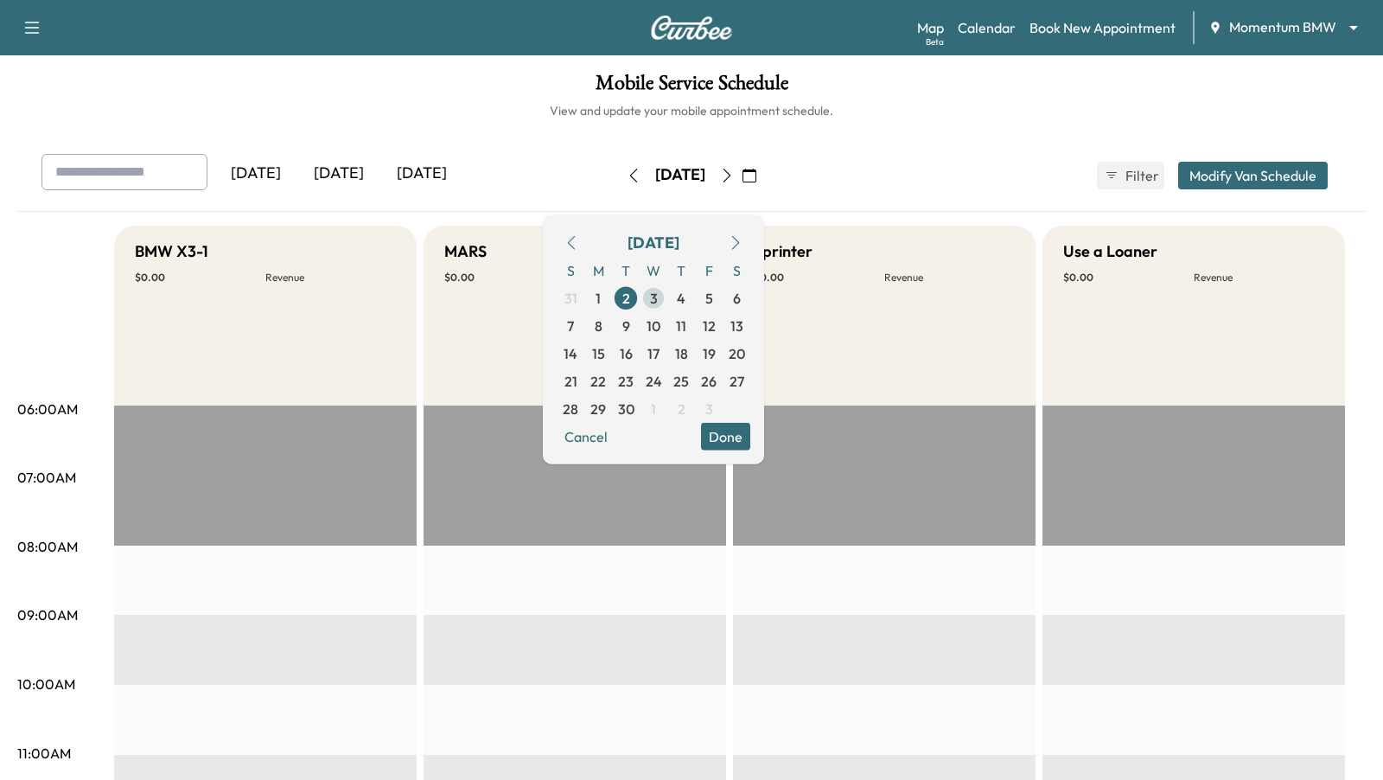
click at [658, 296] on span "3" at bounding box center [654, 297] width 8 height 21
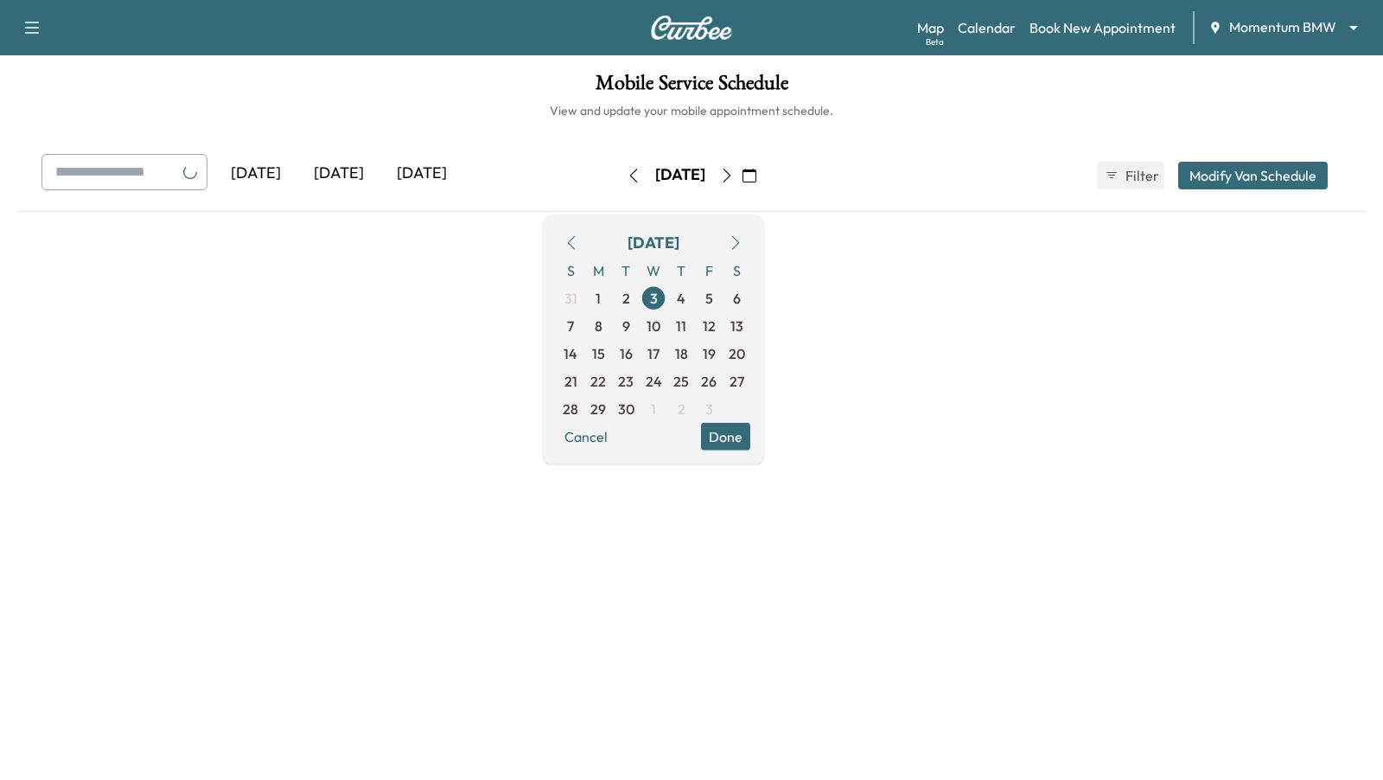
click at [750, 434] on button "Done" at bounding box center [725, 436] width 49 height 28
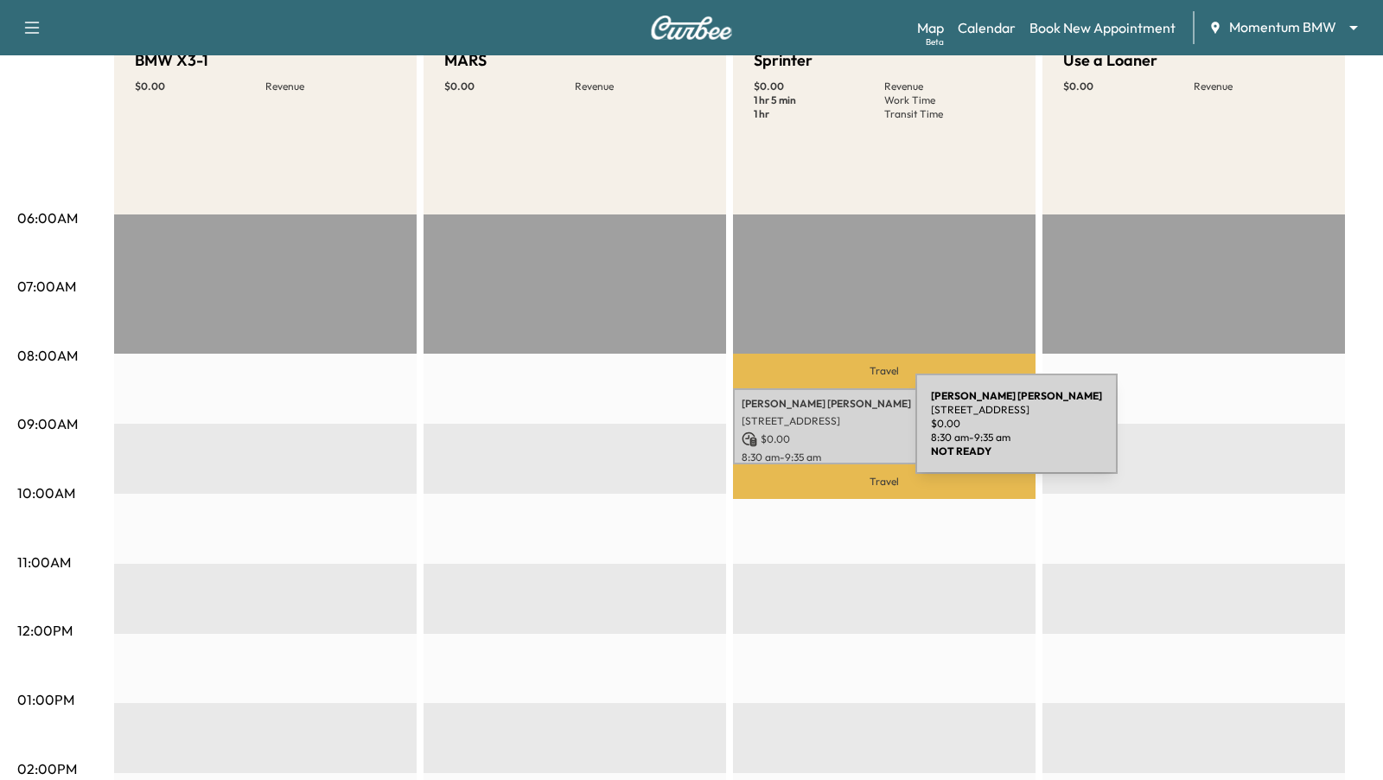
scroll to position [192, 0]
click at [786, 434] on p "$ 0.00" at bounding box center [884, 438] width 285 height 16
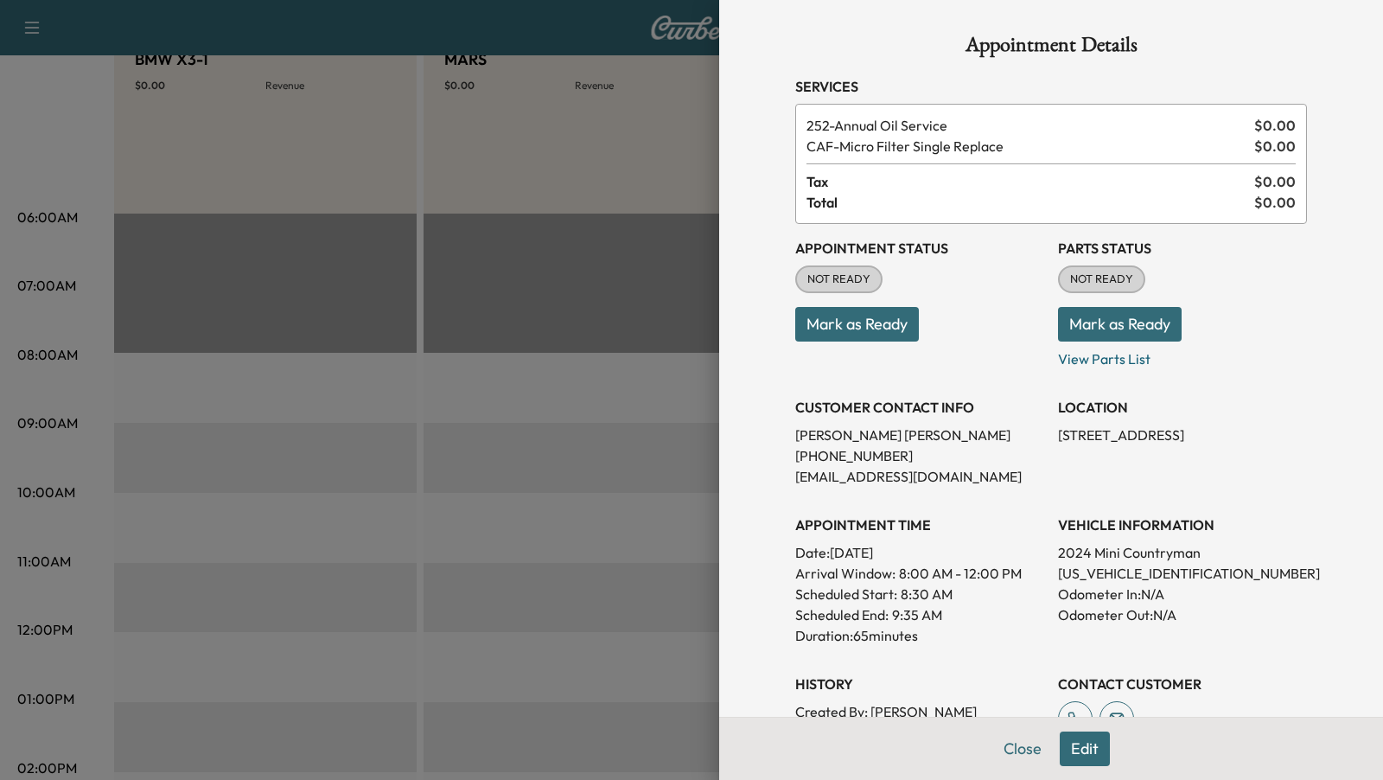
scroll to position [262, 0]
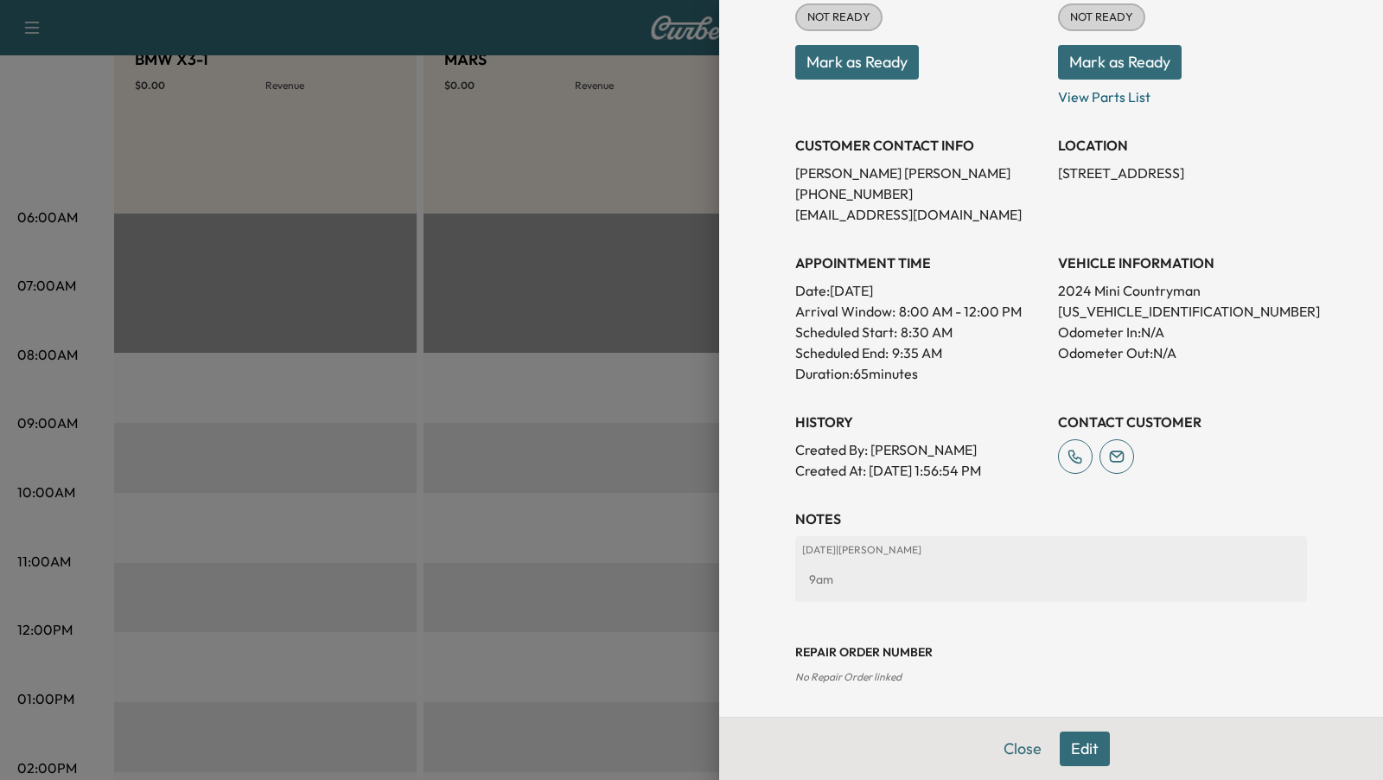
click at [648, 484] on div at bounding box center [691, 390] width 1383 height 780
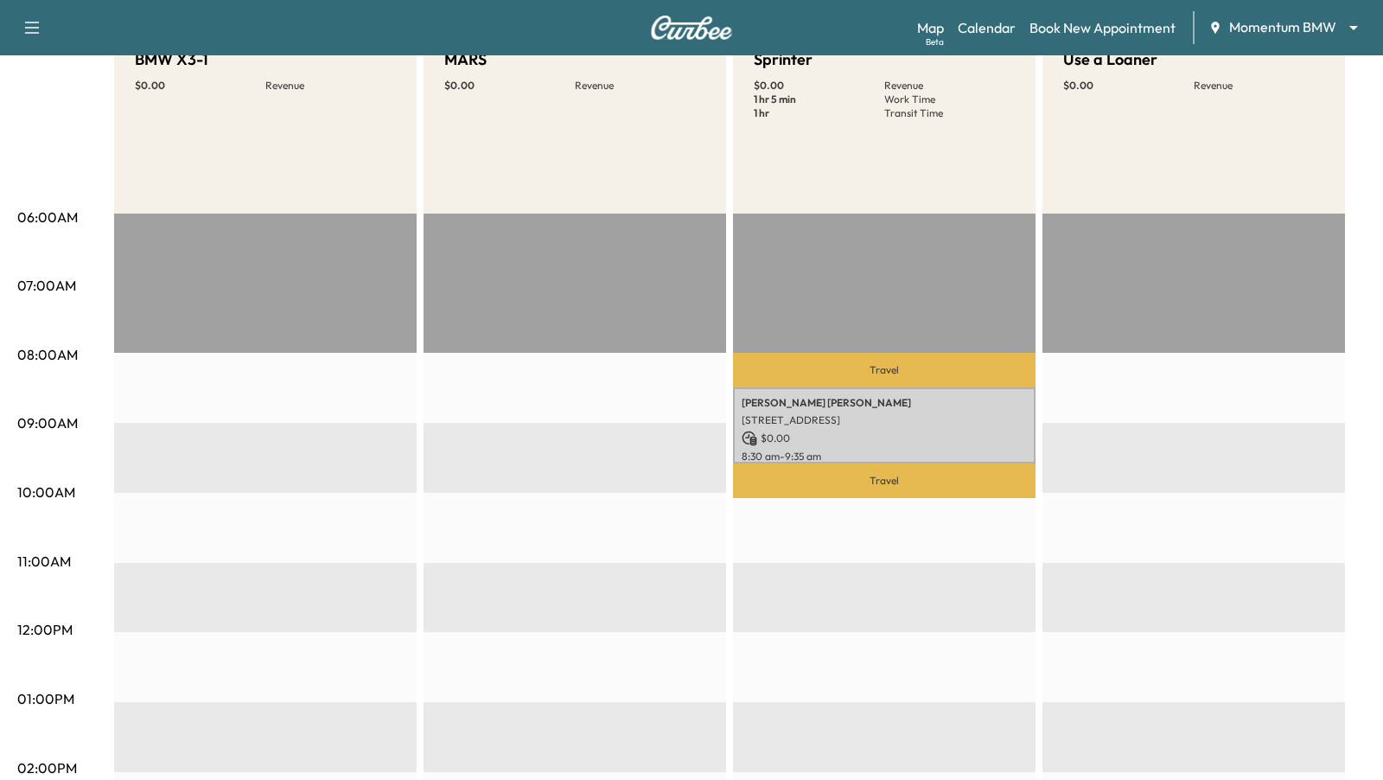
click at [614, 437] on div "EST Start" at bounding box center [575, 772] width 303 height 1117
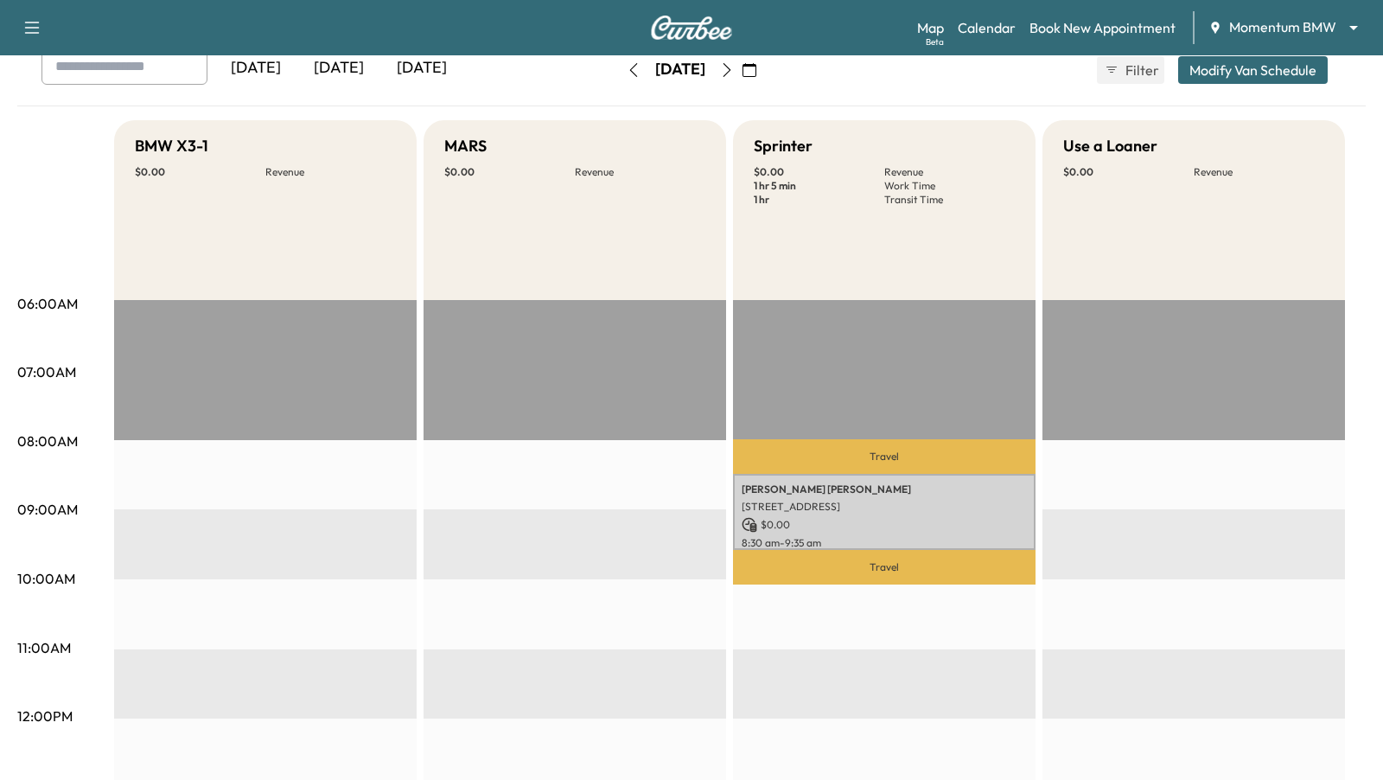
scroll to position [0, 0]
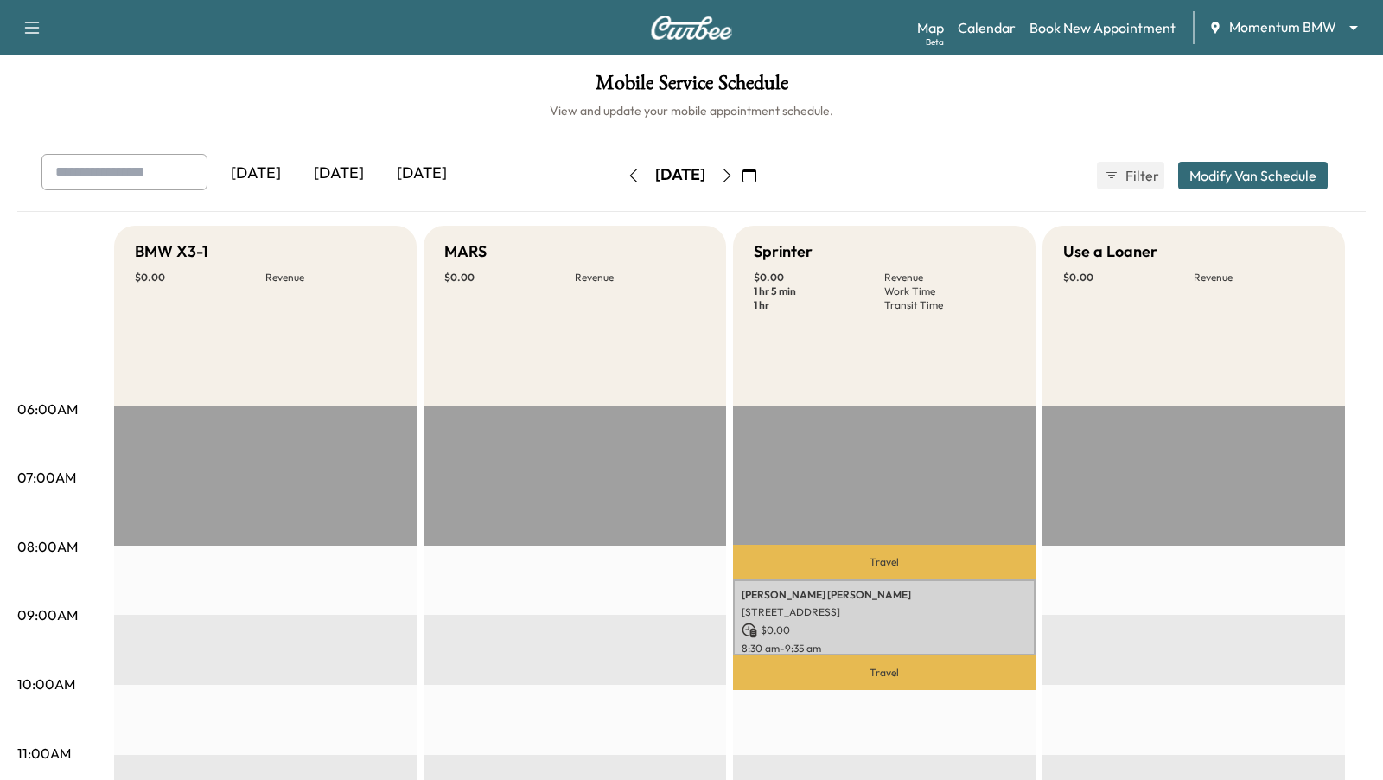
click at [734, 174] on icon "button" at bounding box center [727, 176] width 14 height 14
